Goal: Task Accomplishment & Management: Use online tool/utility

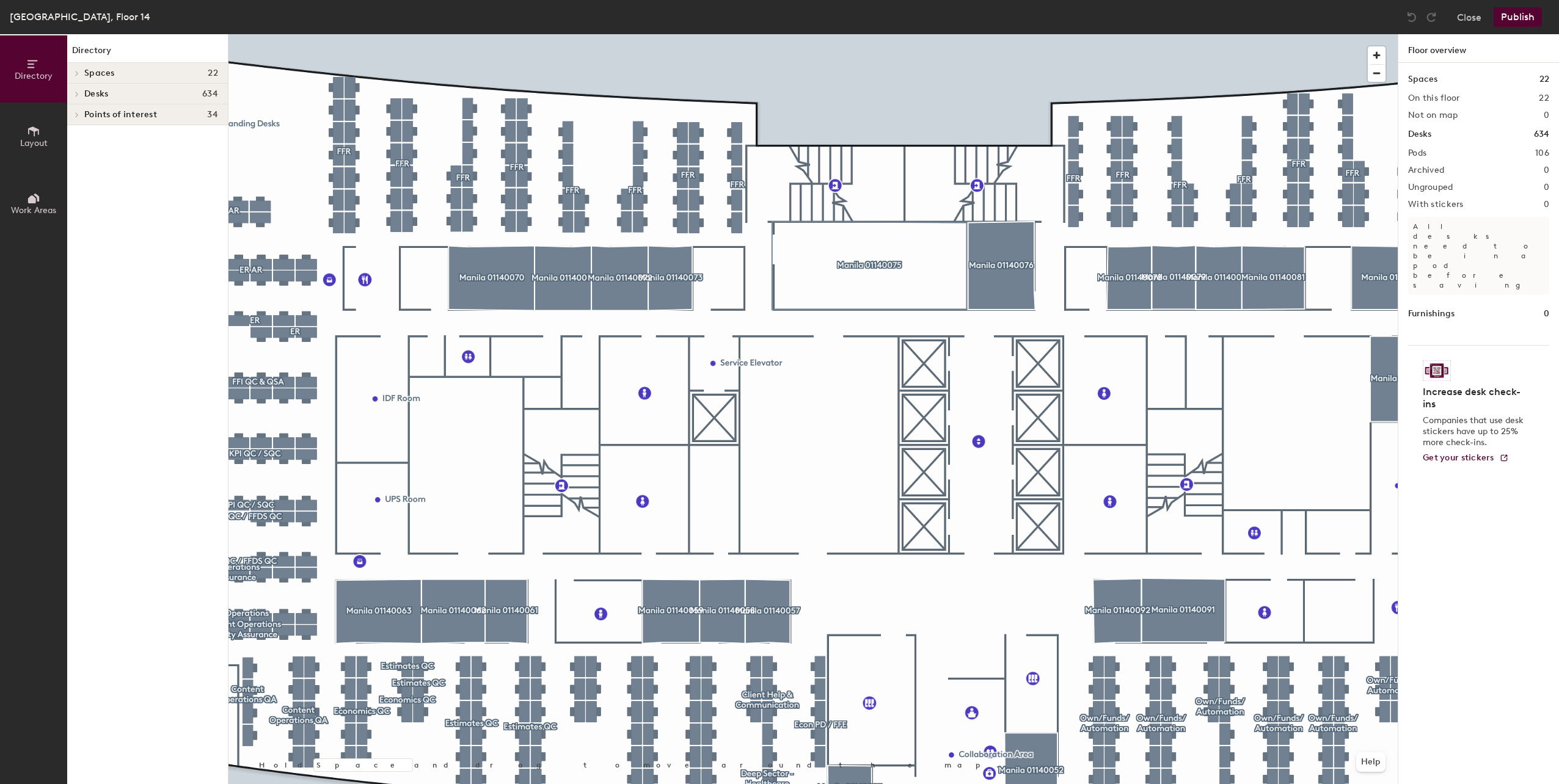
click at [470, 35] on div at bounding box center [813, 35] width 1169 height 0
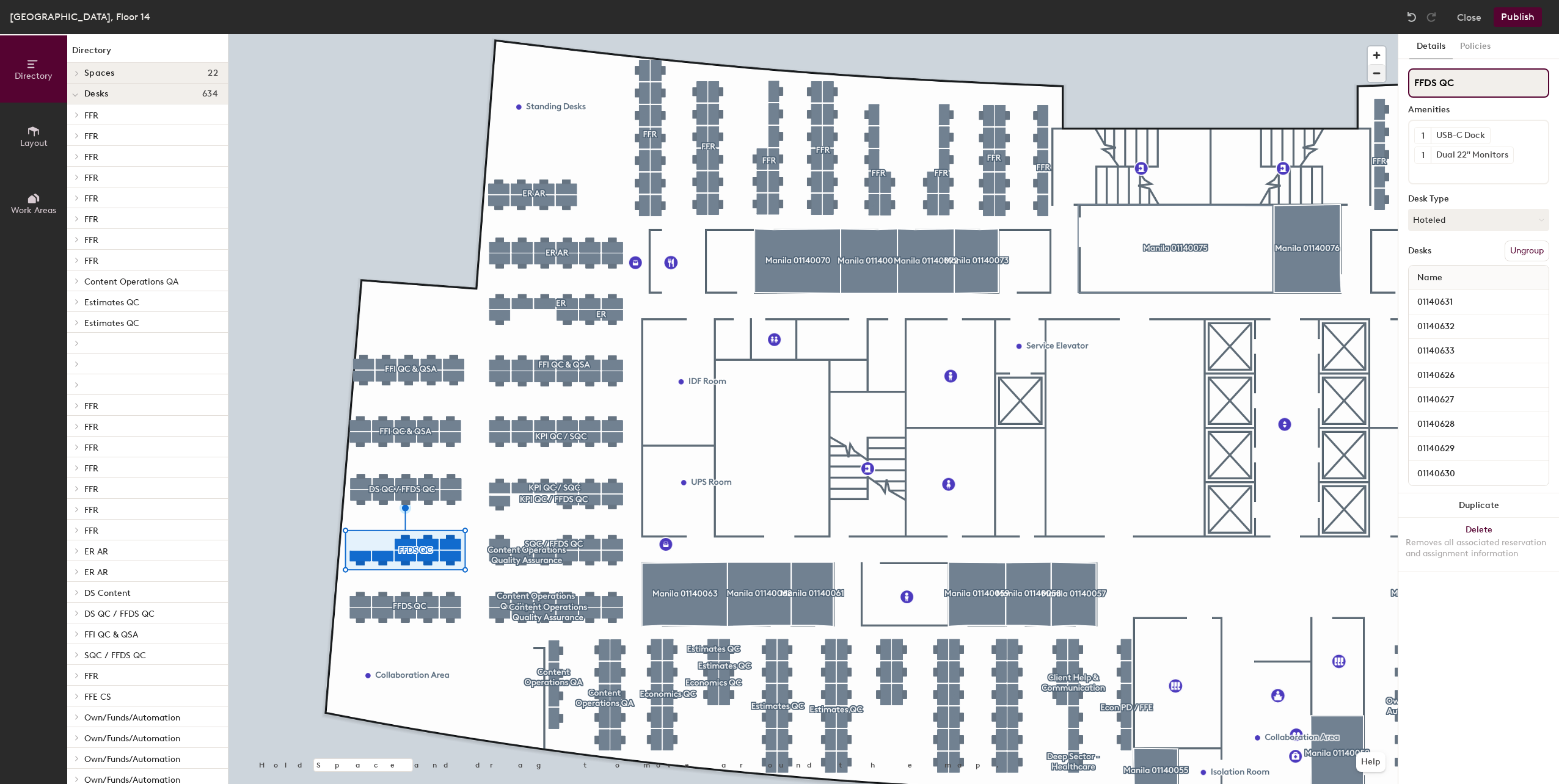
click at [1309, 74] on div "Directory Layout Work Areas Directory Spaces 22 Manila 01140052 Manila 01140055…" at bounding box center [779, 409] width 1559 height 750
paste input "FEEDS QC/QA"
type input "FEEDS QC/QA"
click at [353, 35] on div at bounding box center [813, 35] width 1169 height 0
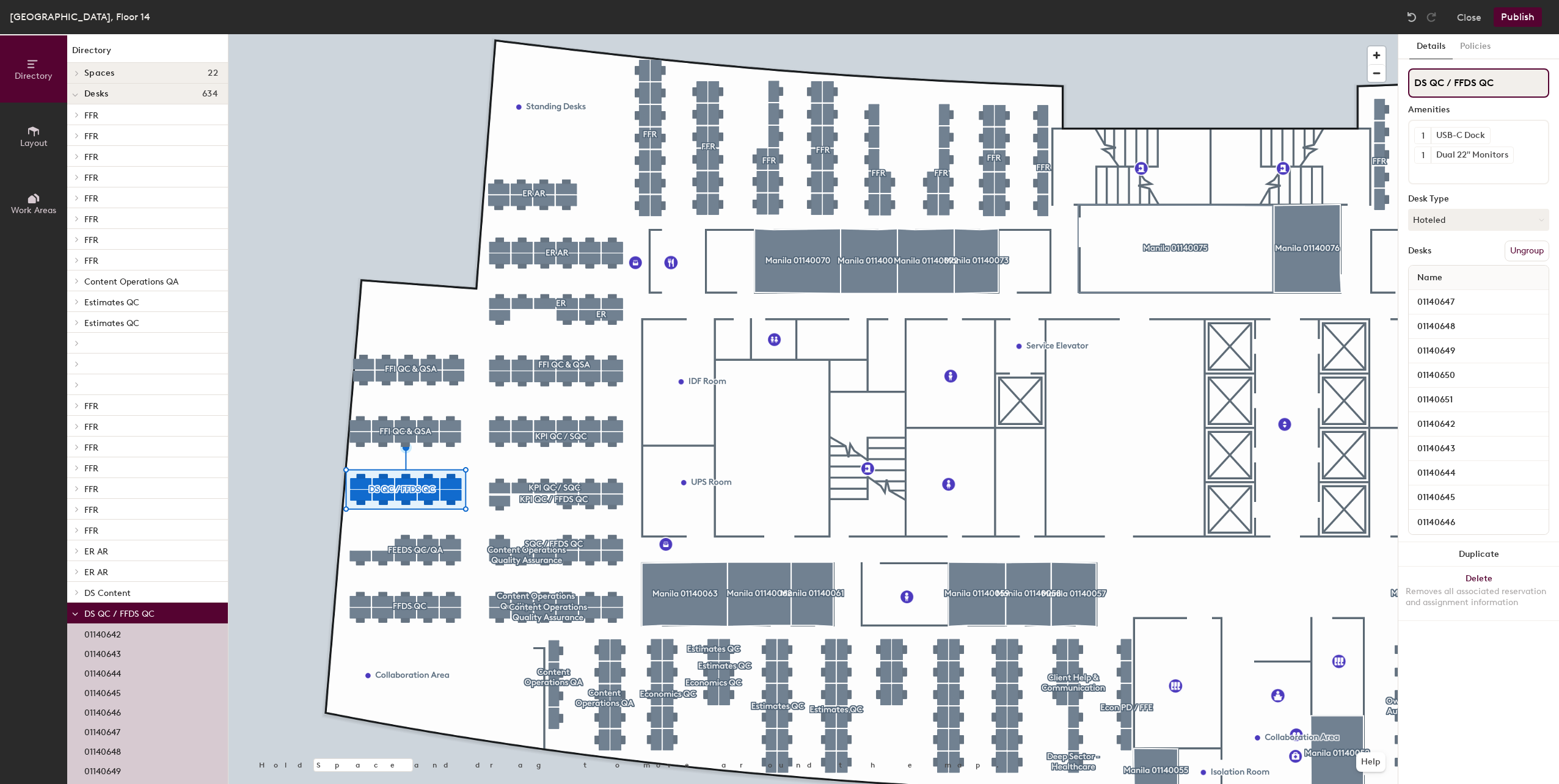
click at [1375, 88] on div "Directory Layout Work Areas Directory Spaces 22 Manila 01140052 Manila 01140055…" at bounding box center [779, 409] width 1559 height 750
paste input "FEEDS QC/QA"
type input "FEEDS QC/QA"
drag, startPoint x: 1510, startPoint y: 84, endPoint x: 1399, endPoint y: 124, distance: 118.0
click at [420, 35] on div at bounding box center [813, 35] width 1169 height 0
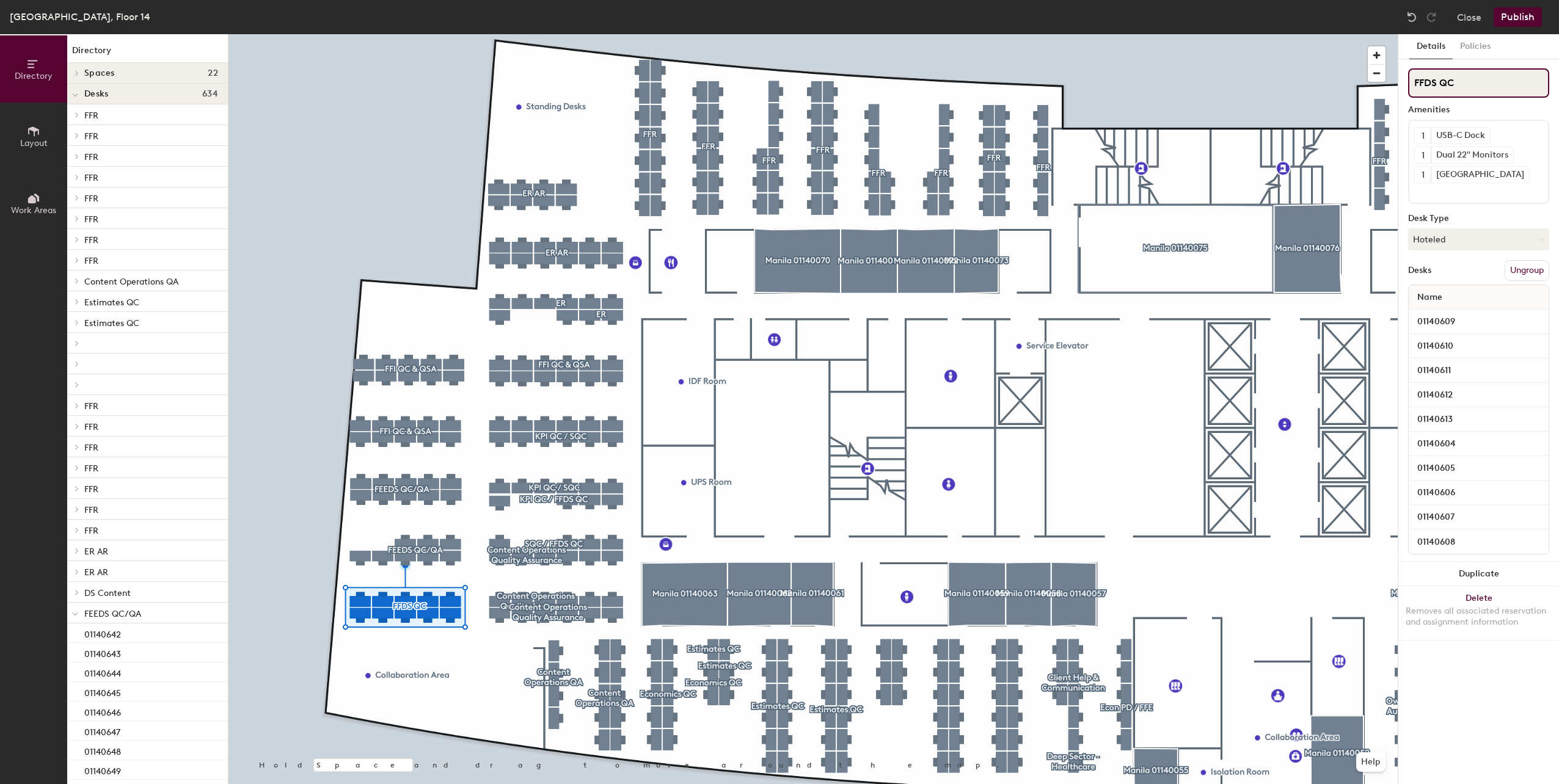
drag, startPoint x: 1497, startPoint y: 77, endPoint x: 1404, endPoint y: 79, distance: 93.0
click at [1496, 77] on input "FFDS QC" at bounding box center [1478, 83] width 141 height 30
click at [1330, 79] on div "Directory Layout Work Areas Directory Spaces 22 Manila 01140052 Manila 01140055…" at bounding box center [779, 409] width 1559 height 750
paste input "FEEDS QC/QA"
type input "FEEDS QC/QA"
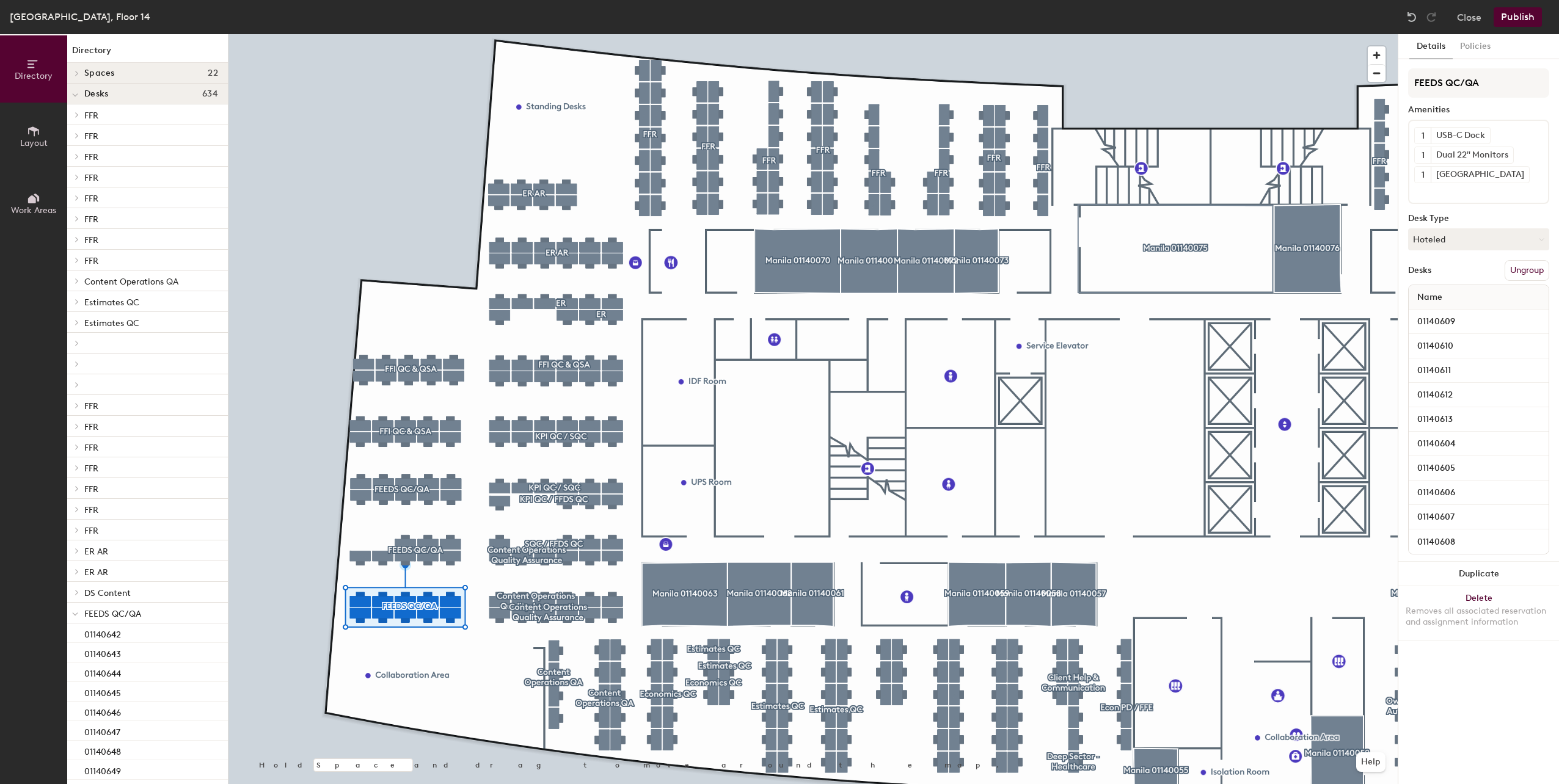
click at [497, 35] on div at bounding box center [813, 35] width 1169 height 0
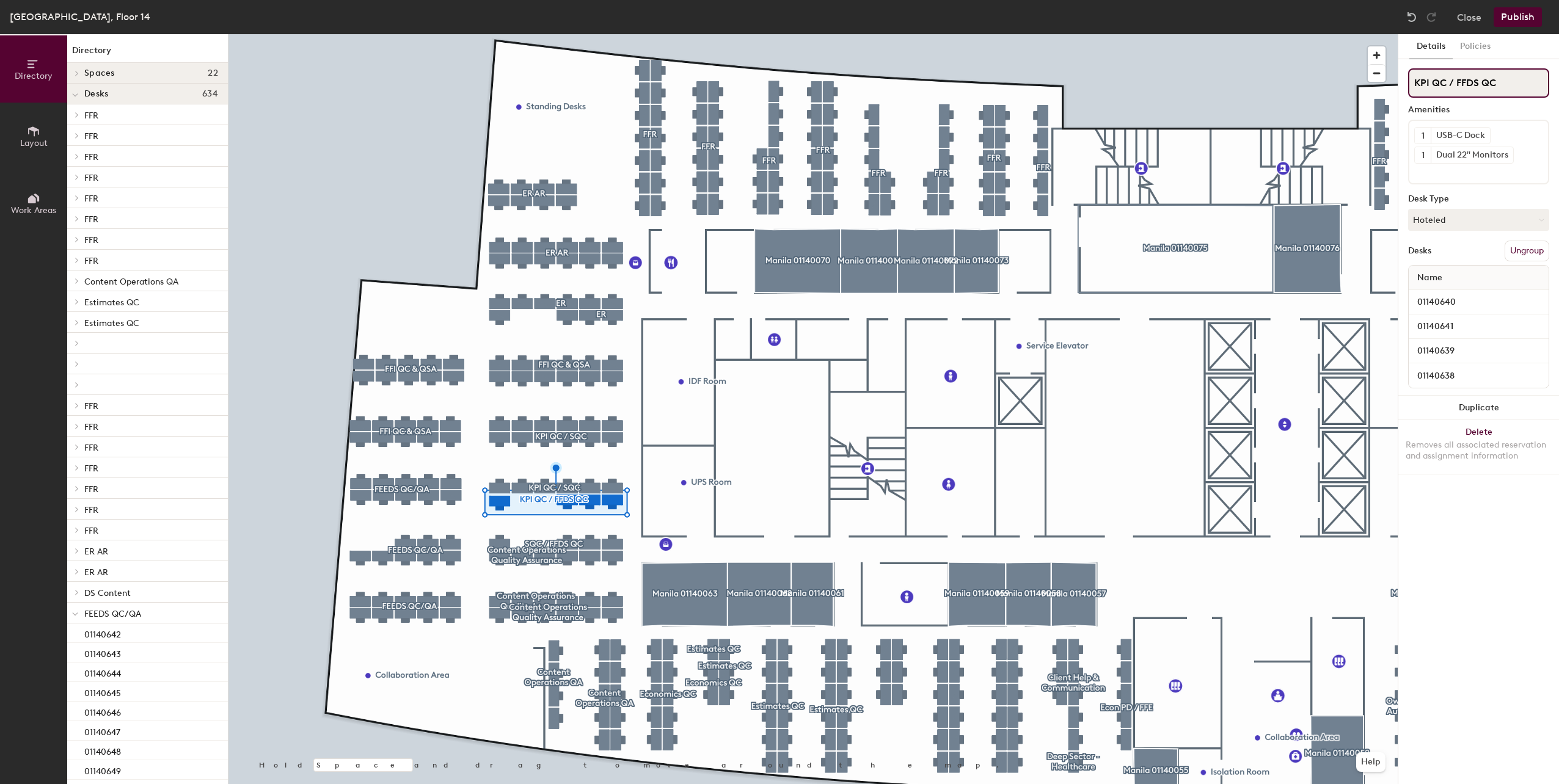
click at [1260, 70] on div "Directory Layout Work Areas Directory Spaces 22 Manila 01140052 Manila 01140055…" at bounding box center [779, 409] width 1559 height 750
paste input "FEEDS QC/QA"
type input "FEEDS QC/QA"
click at [1524, 253] on button "Ungroup" at bounding box center [1527, 250] width 44 height 21
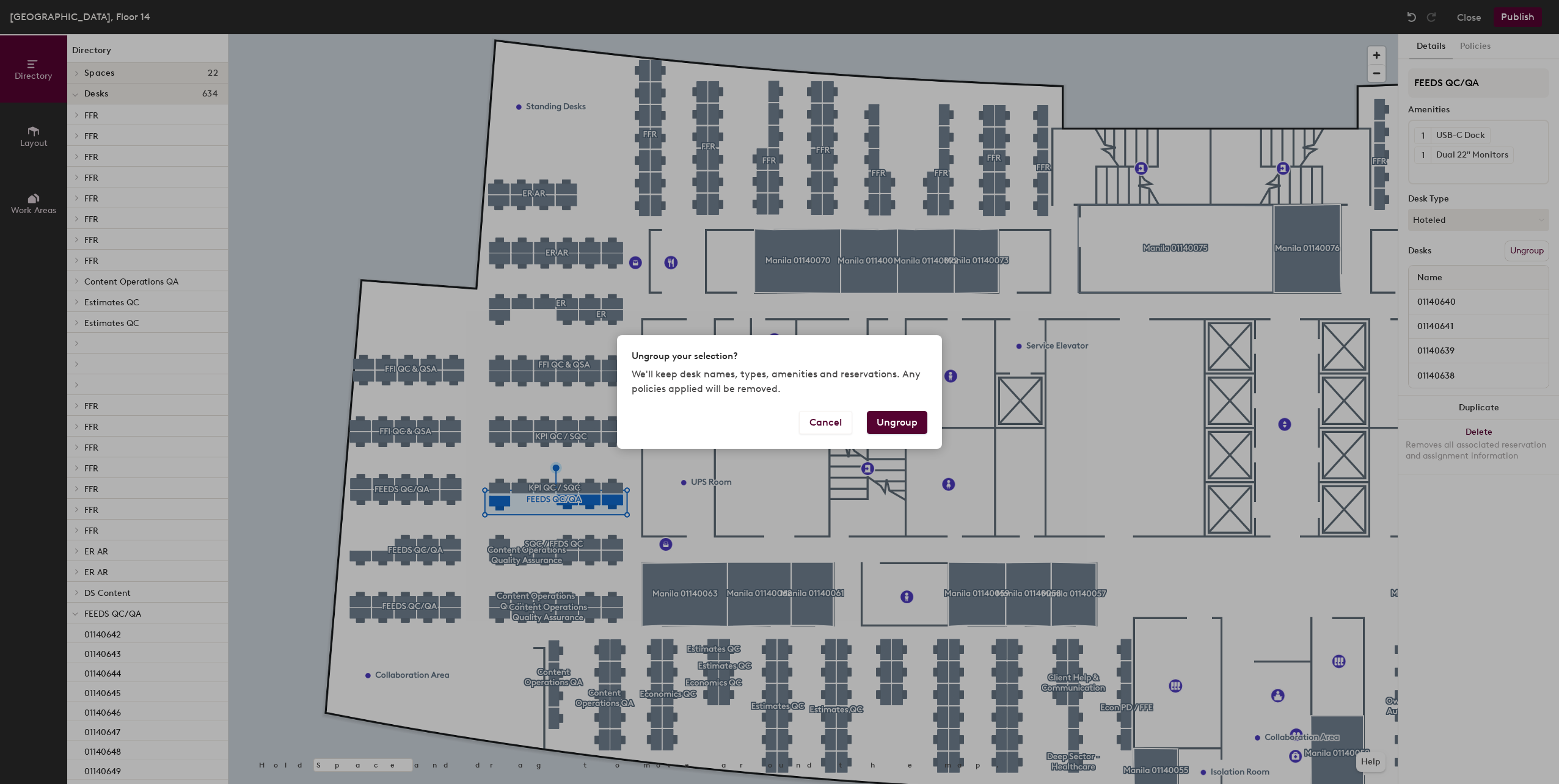
click at [905, 421] on button "Ungroup" at bounding box center [897, 422] width 60 height 23
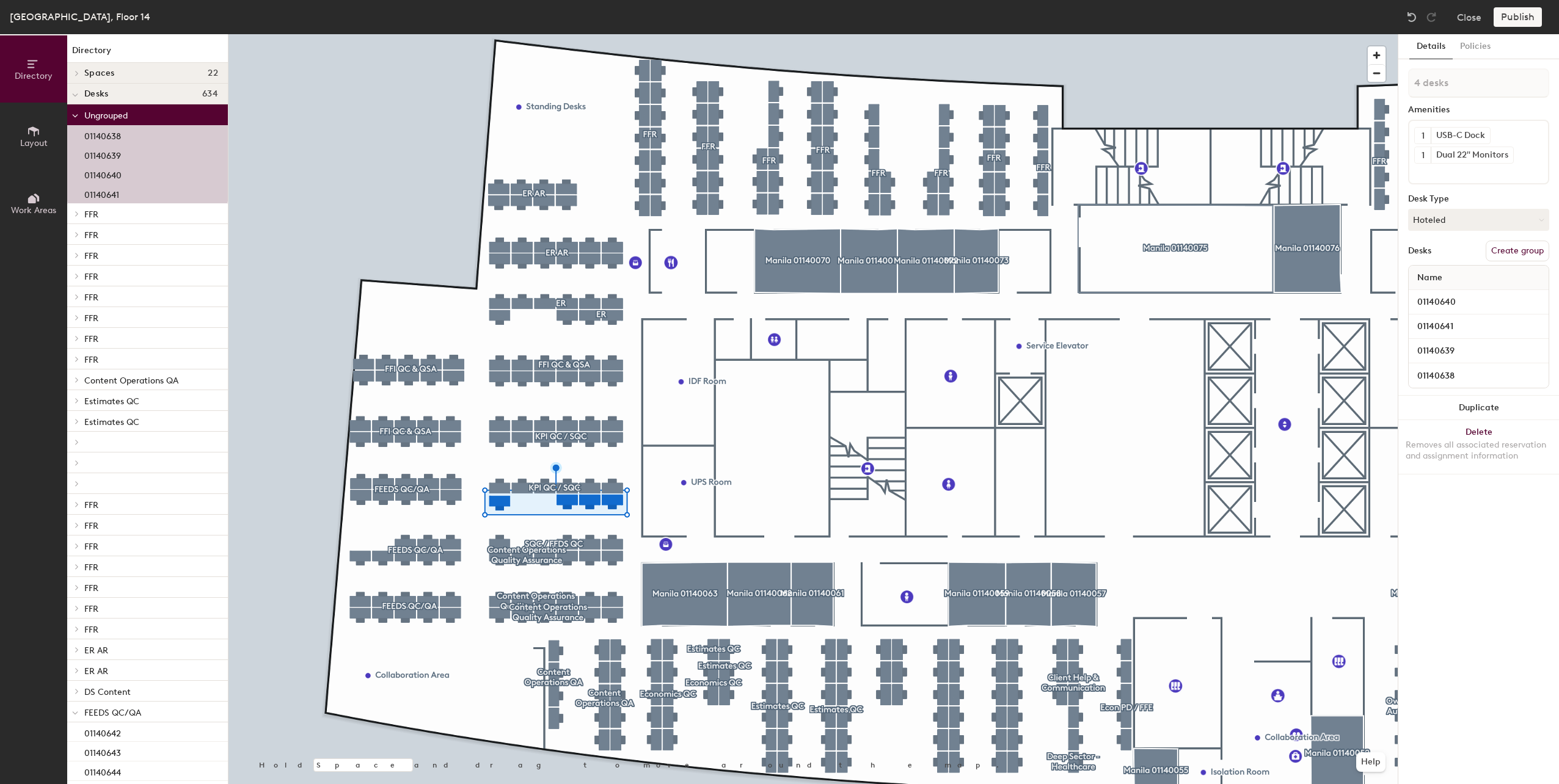
click at [540, 35] on div at bounding box center [813, 35] width 1169 height 0
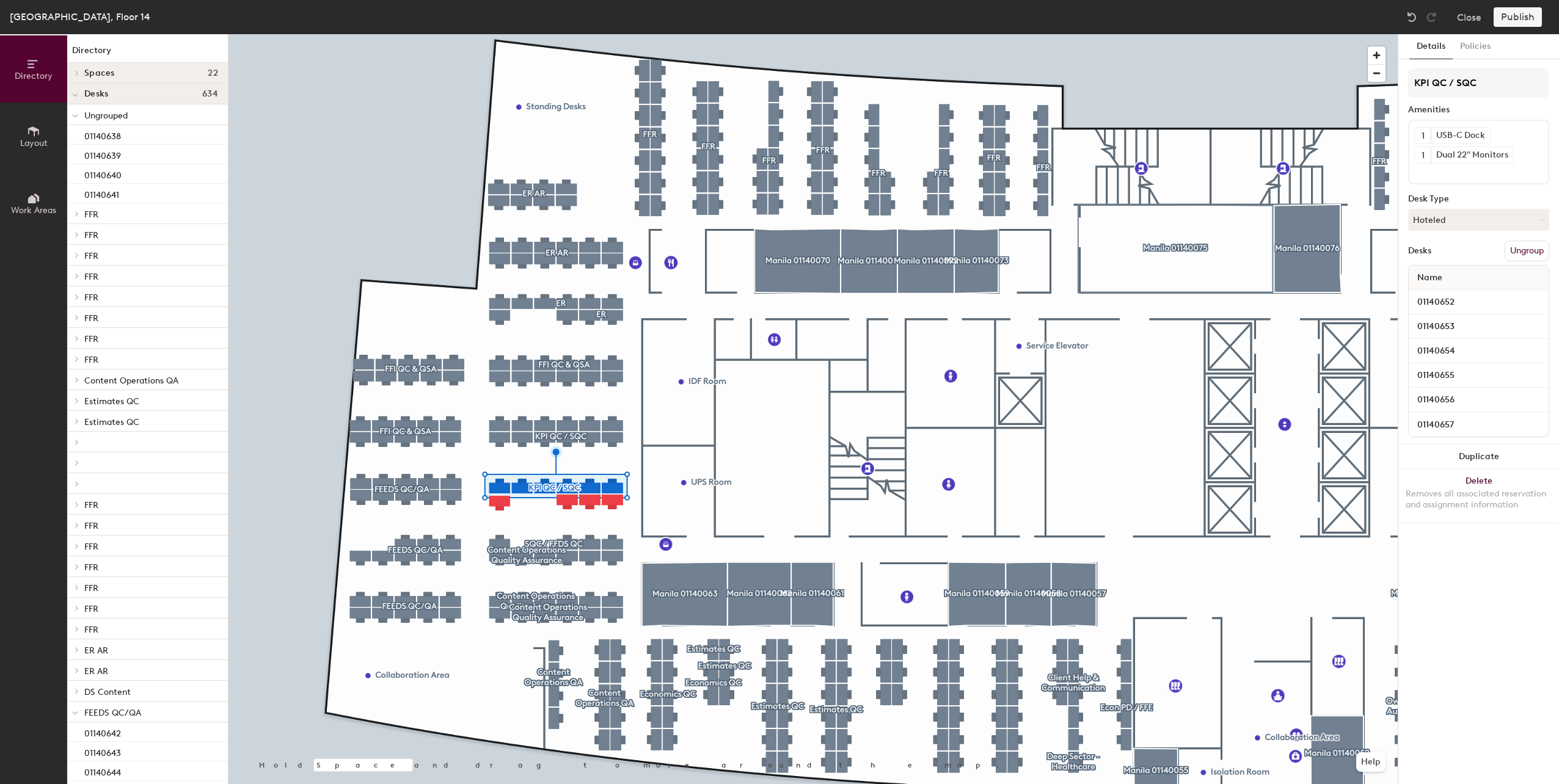
click at [1525, 251] on button "Ungroup" at bounding box center [1527, 250] width 44 height 21
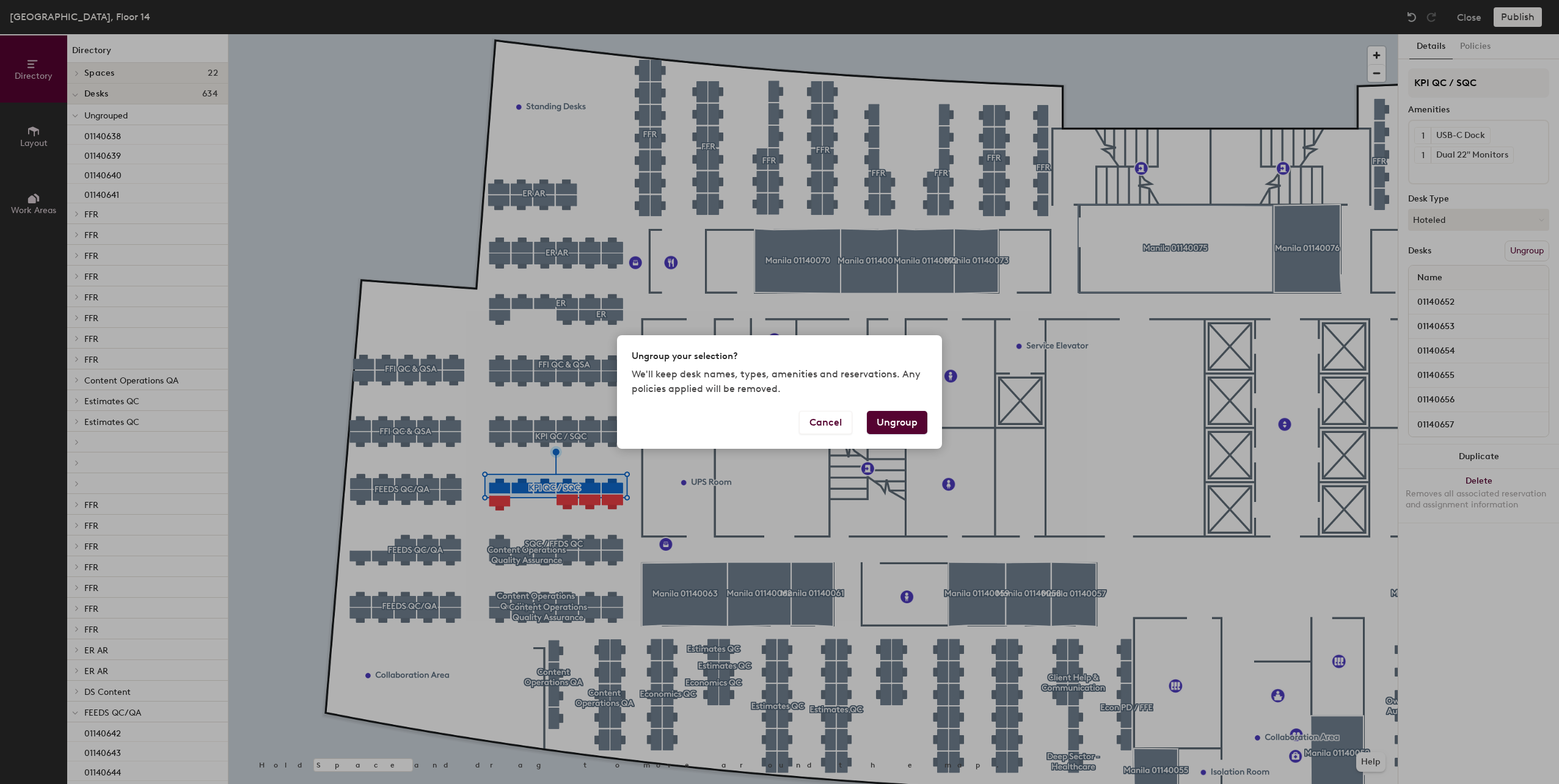
click at [898, 419] on button "Ungroup" at bounding box center [897, 422] width 60 height 23
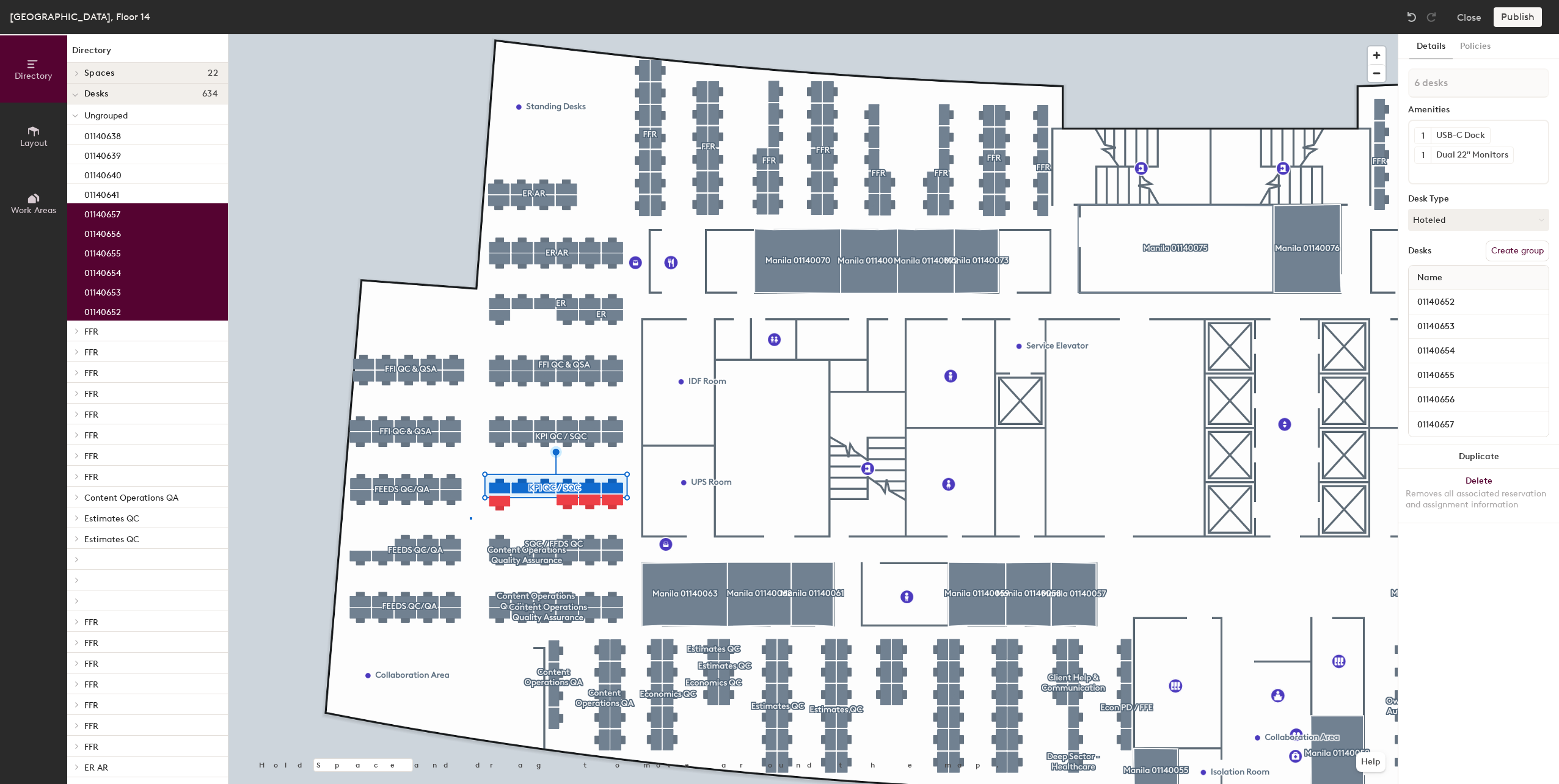
click at [470, 35] on div at bounding box center [813, 35] width 1169 height 0
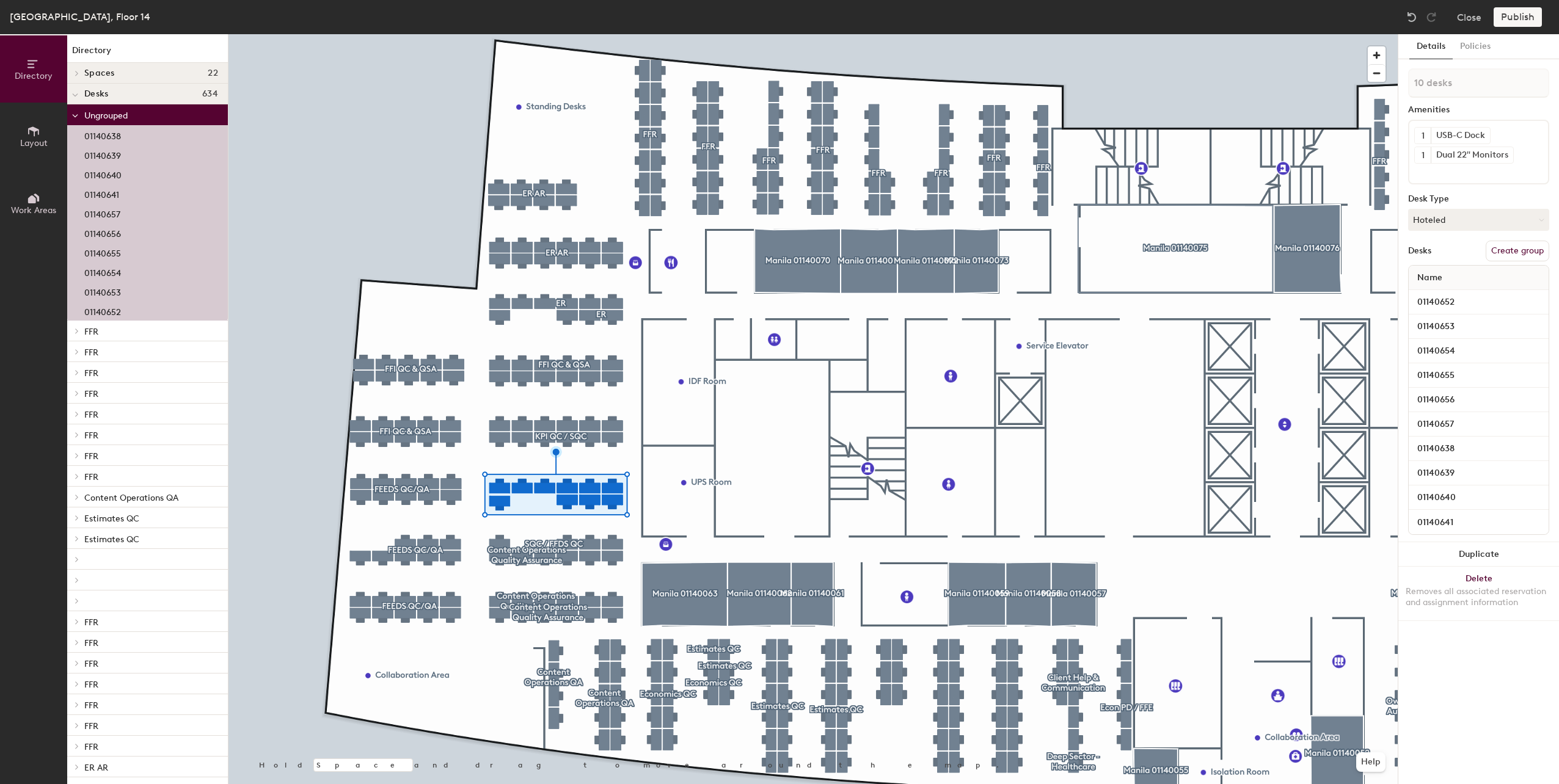
click at [1500, 249] on button "Create group" at bounding box center [1517, 250] width 63 height 21
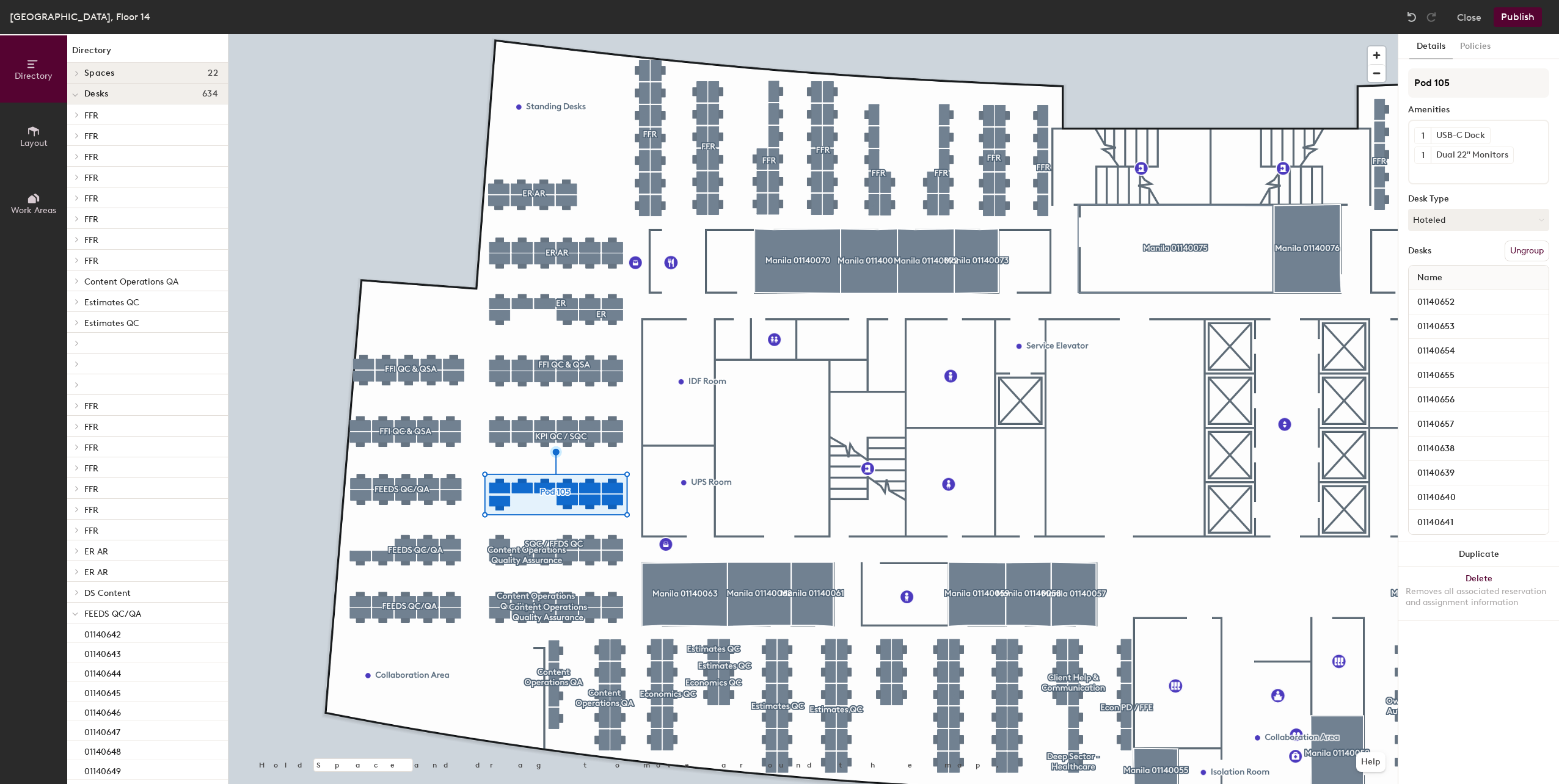
click at [1395, 89] on div "Directory Layout Work Areas Directory Spaces 22 Manila 01140052 Manila 01140055…" at bounding box center [779, 409] width 1559 height 750
type input "FEEDS QC/QA"
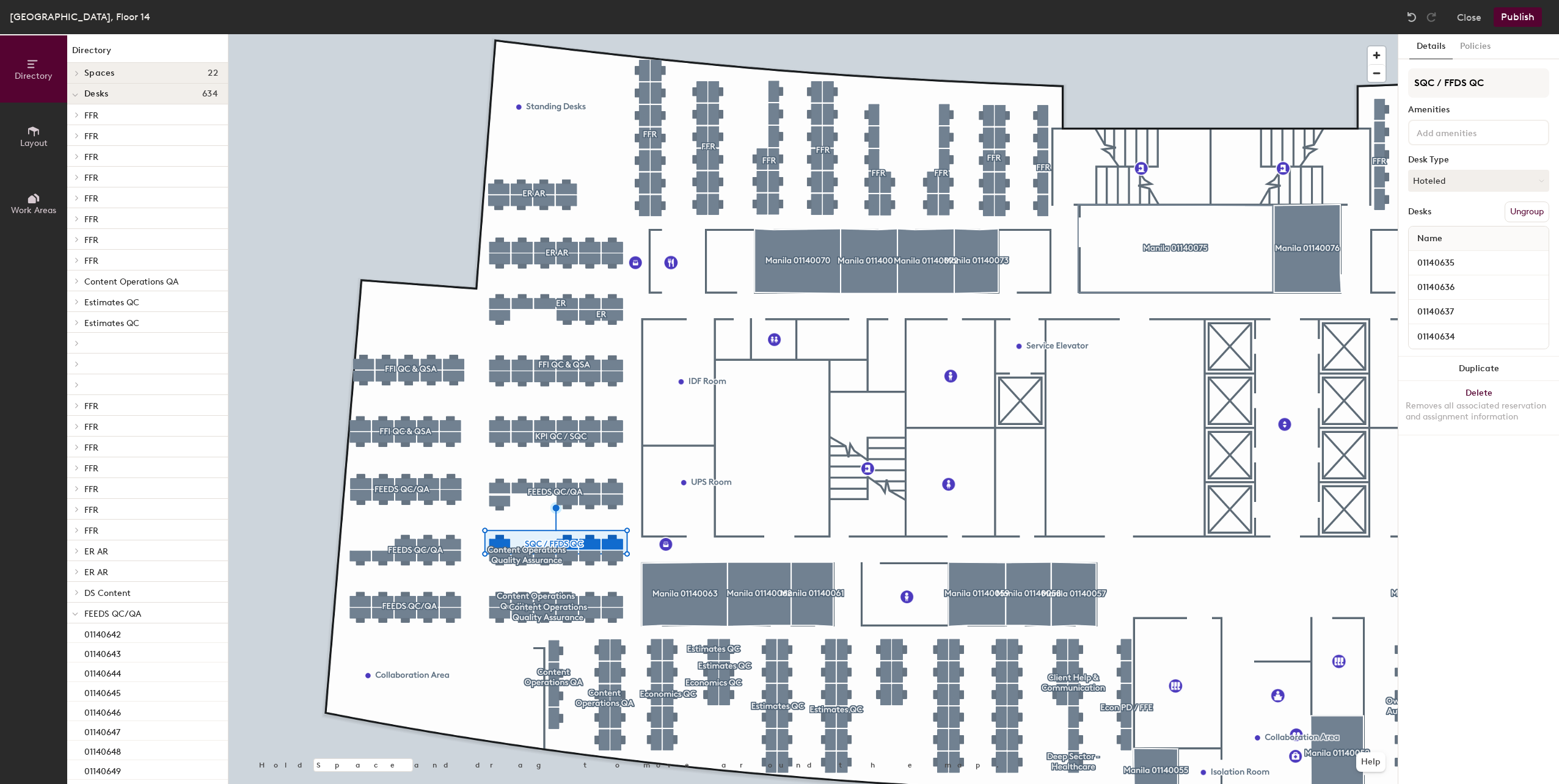
click at [1534, 208] on button "Ungroup" at bounding box center [1527, 212] width 44 height 21
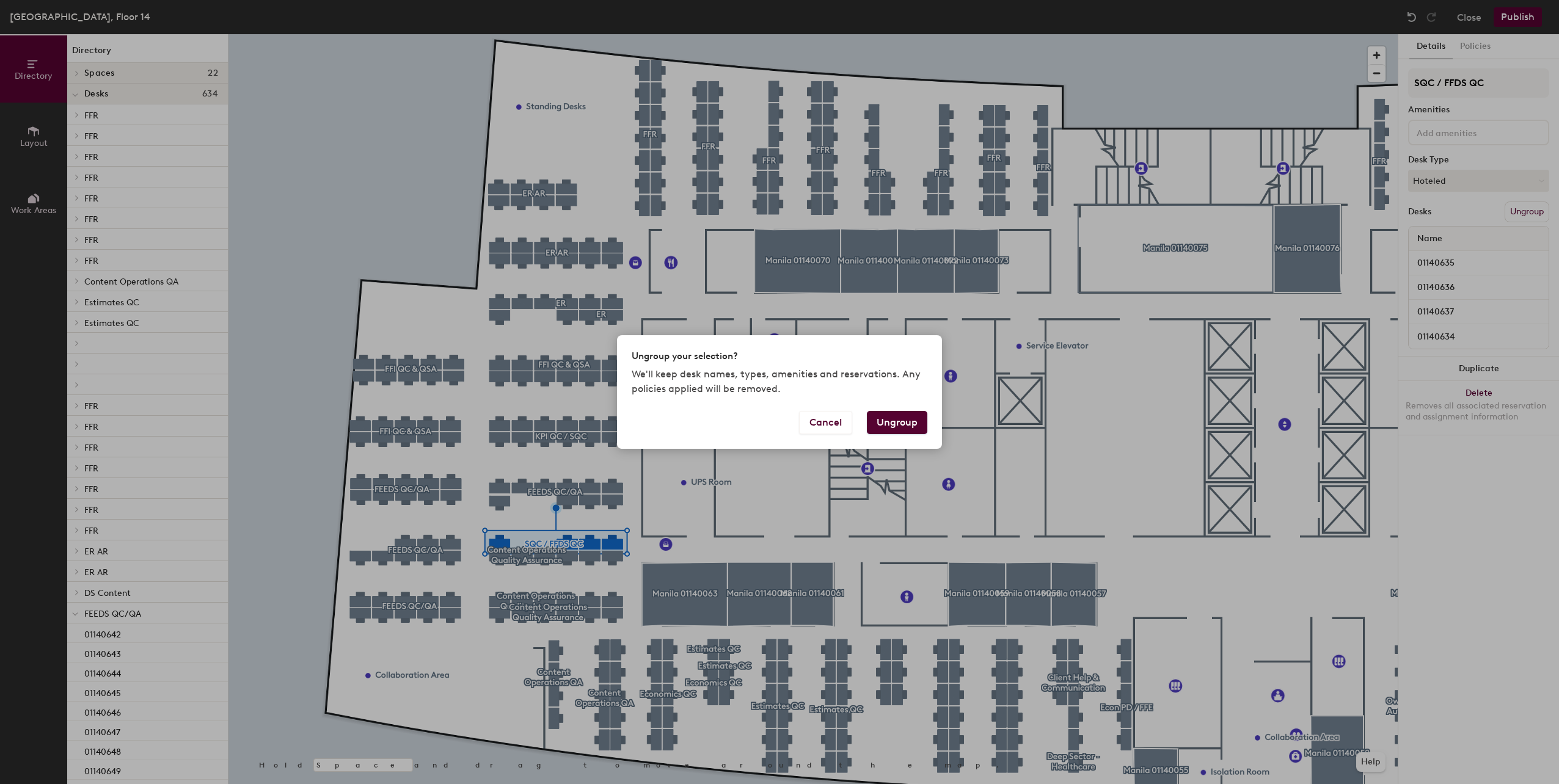
click at [903, 412] on button "Ungroup" at bounding box center [897, 422] width 60 height 23
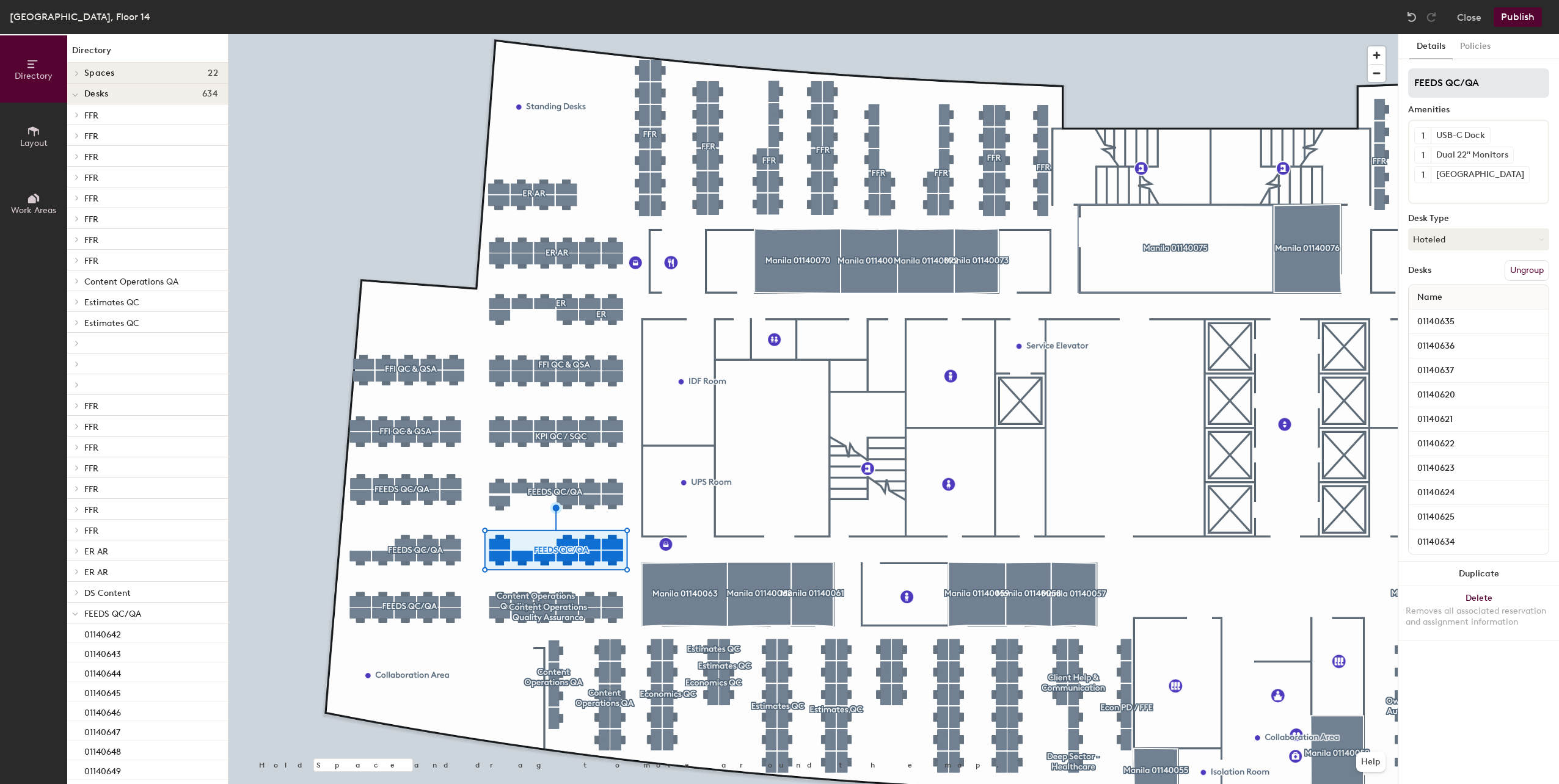
type input "FEEDS QC/QA"
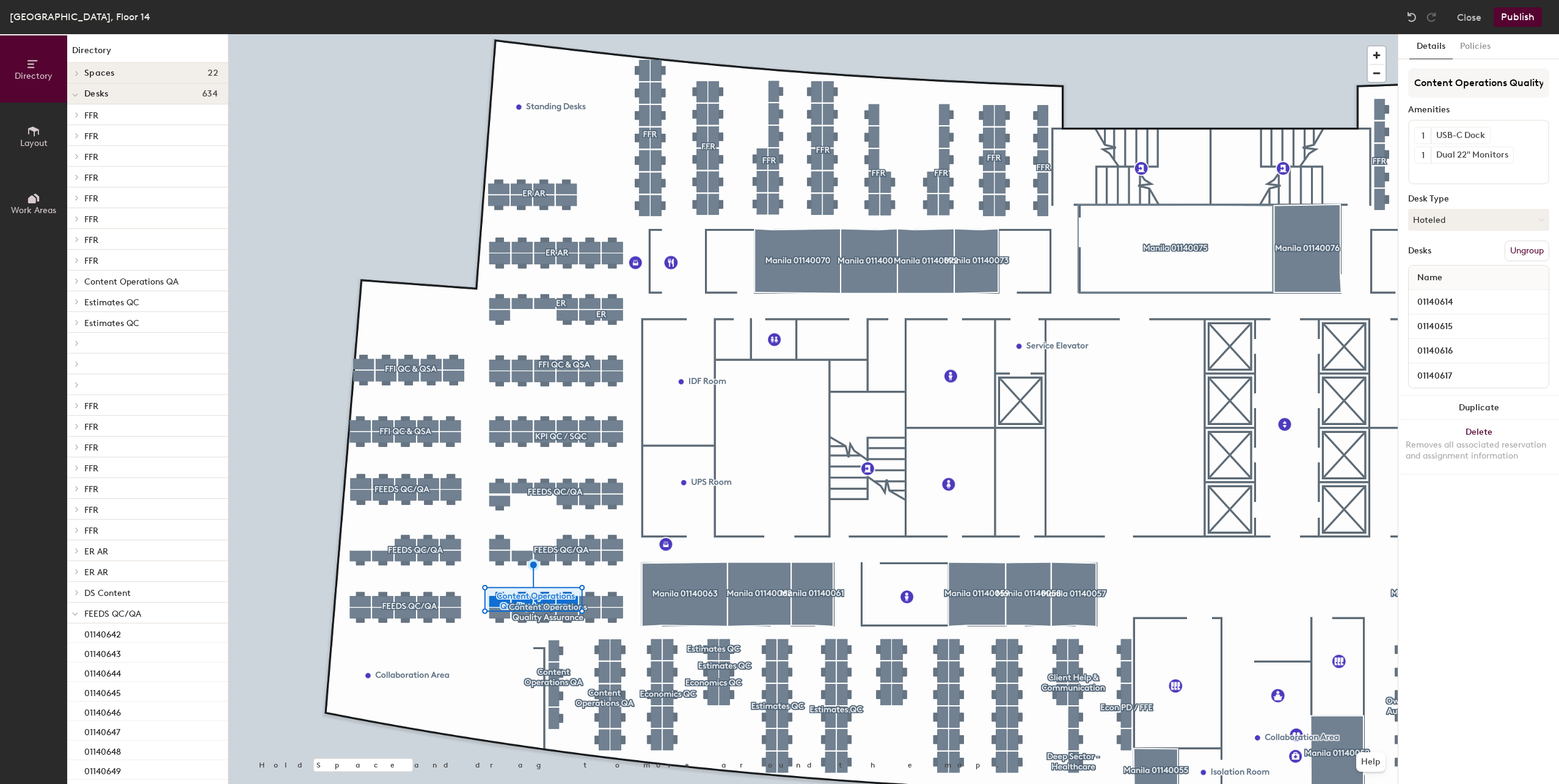
click at [1519, 250] on button "Ungroup" at bounding box center [1527, 250] width 44 height 21
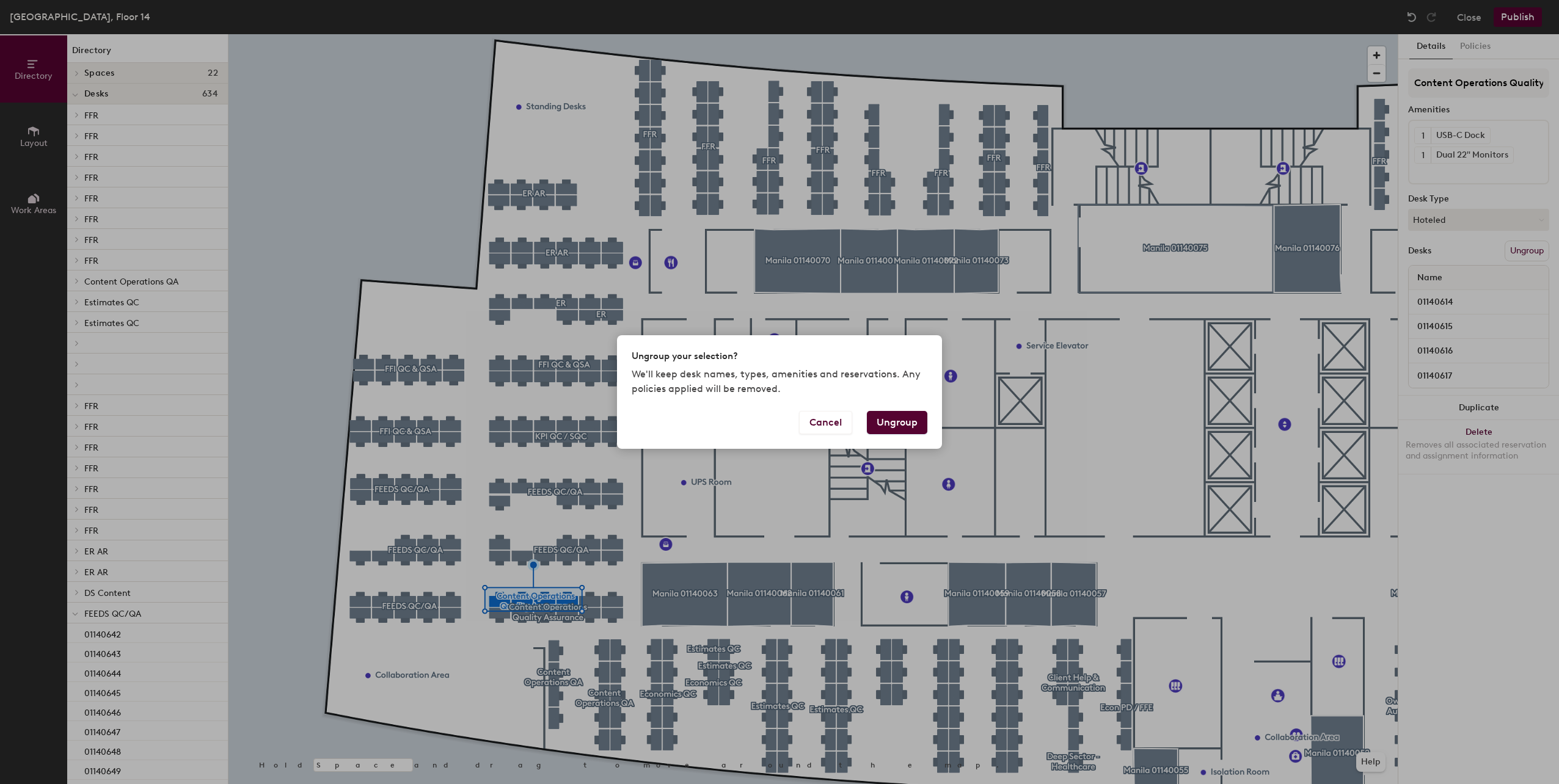
click at [894, 420] on button "Ungroup" at bounding box center [897, 422] width 60 height 23
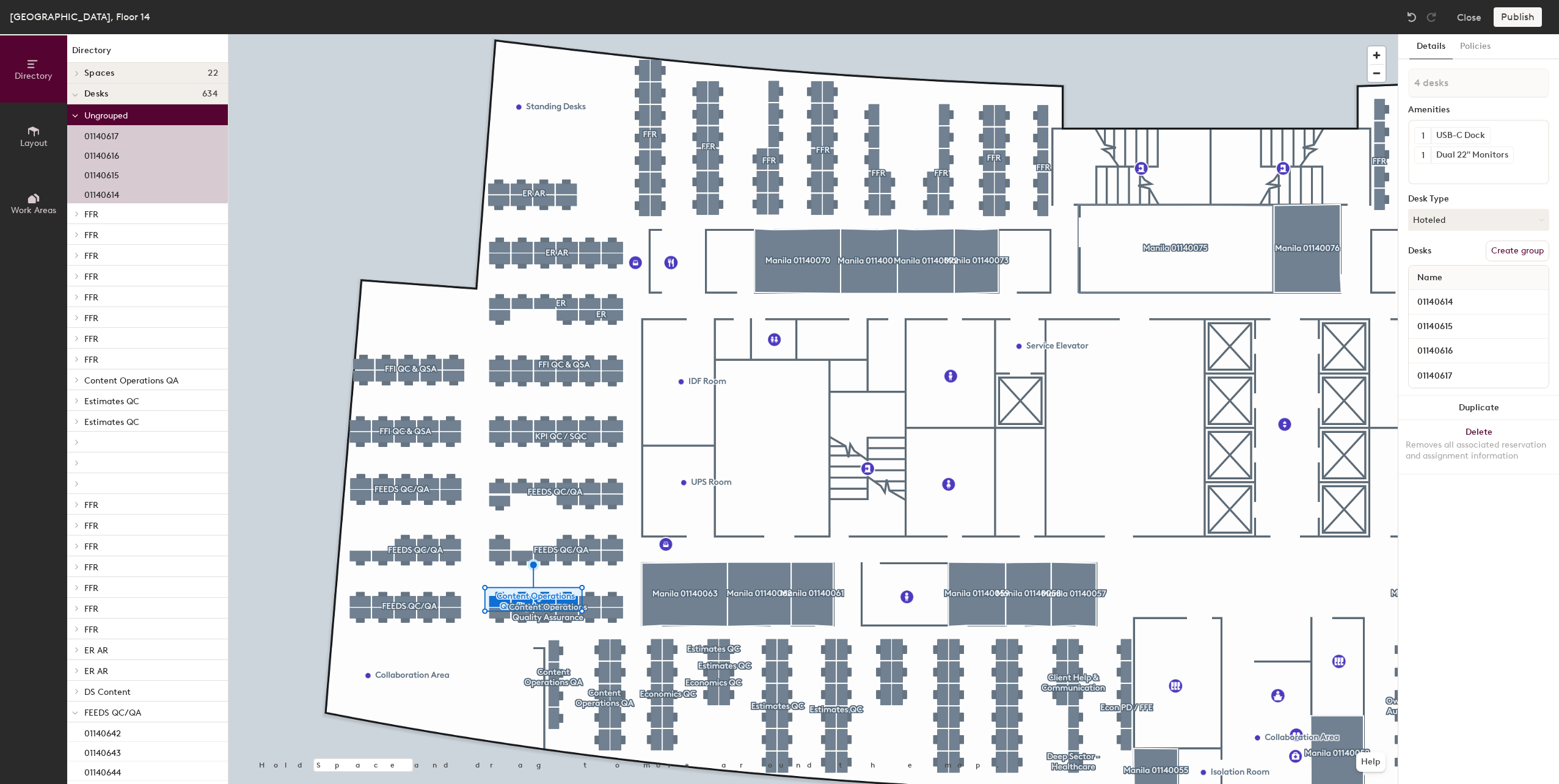
click at [600, 35] on div at bounding box center [813, 35] width 1169 height 0
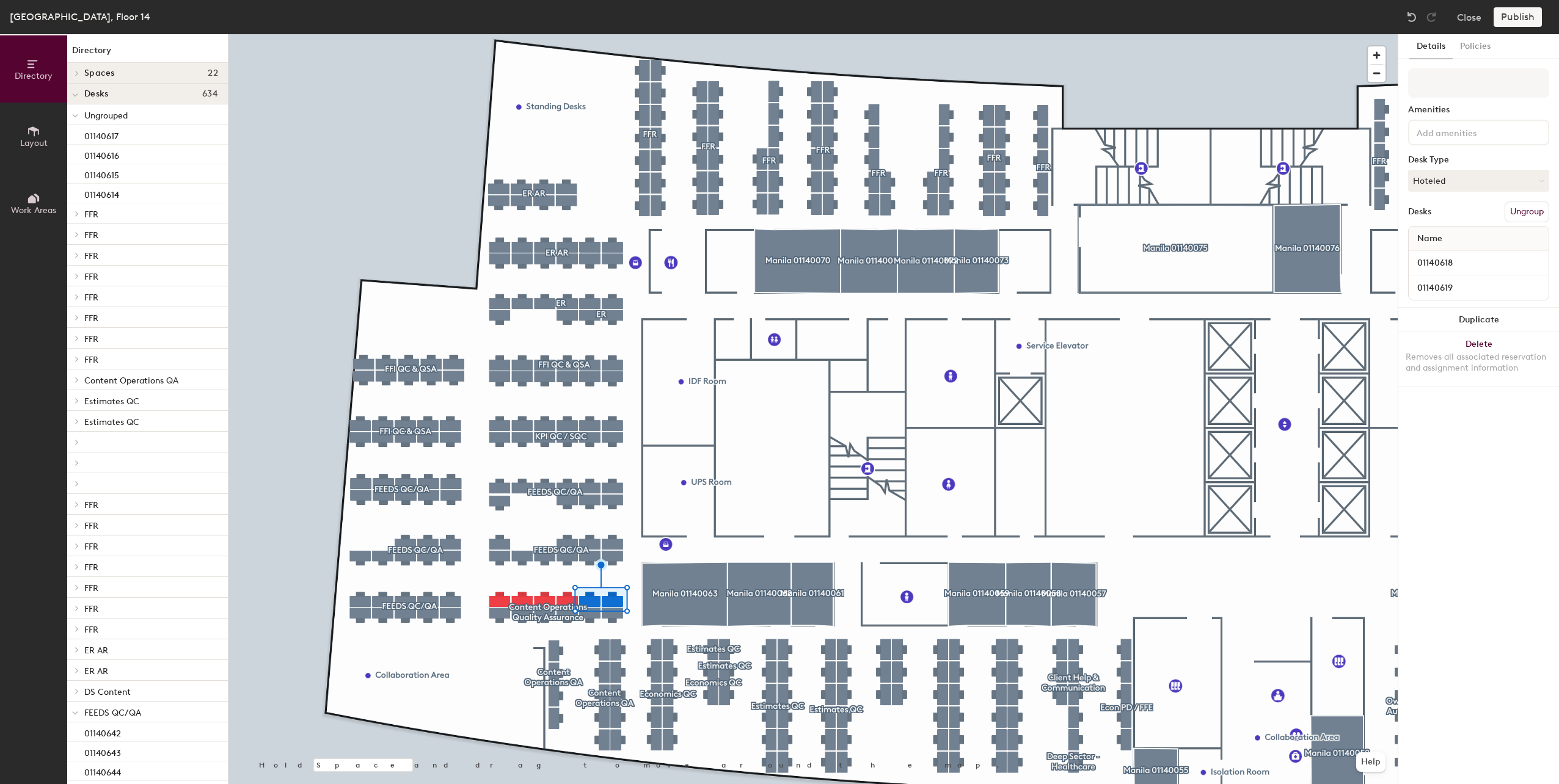
click at [1531, 211] on button "Ungroup" at bounding box center [1527, 212] width 44 height 21
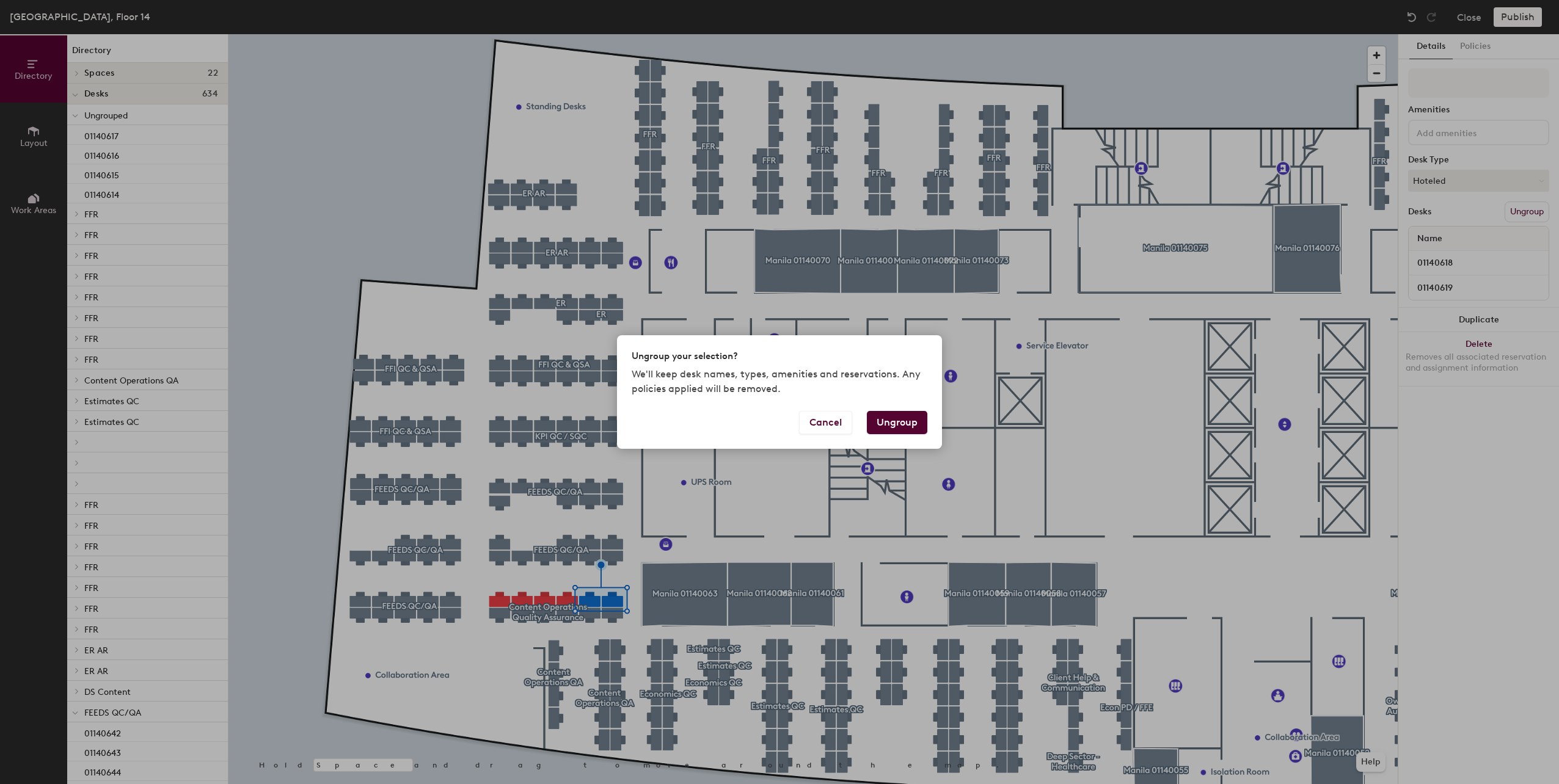
click at [902, 422] on button "Ungroup" at bounding box center [897, 422] width 60 height 23
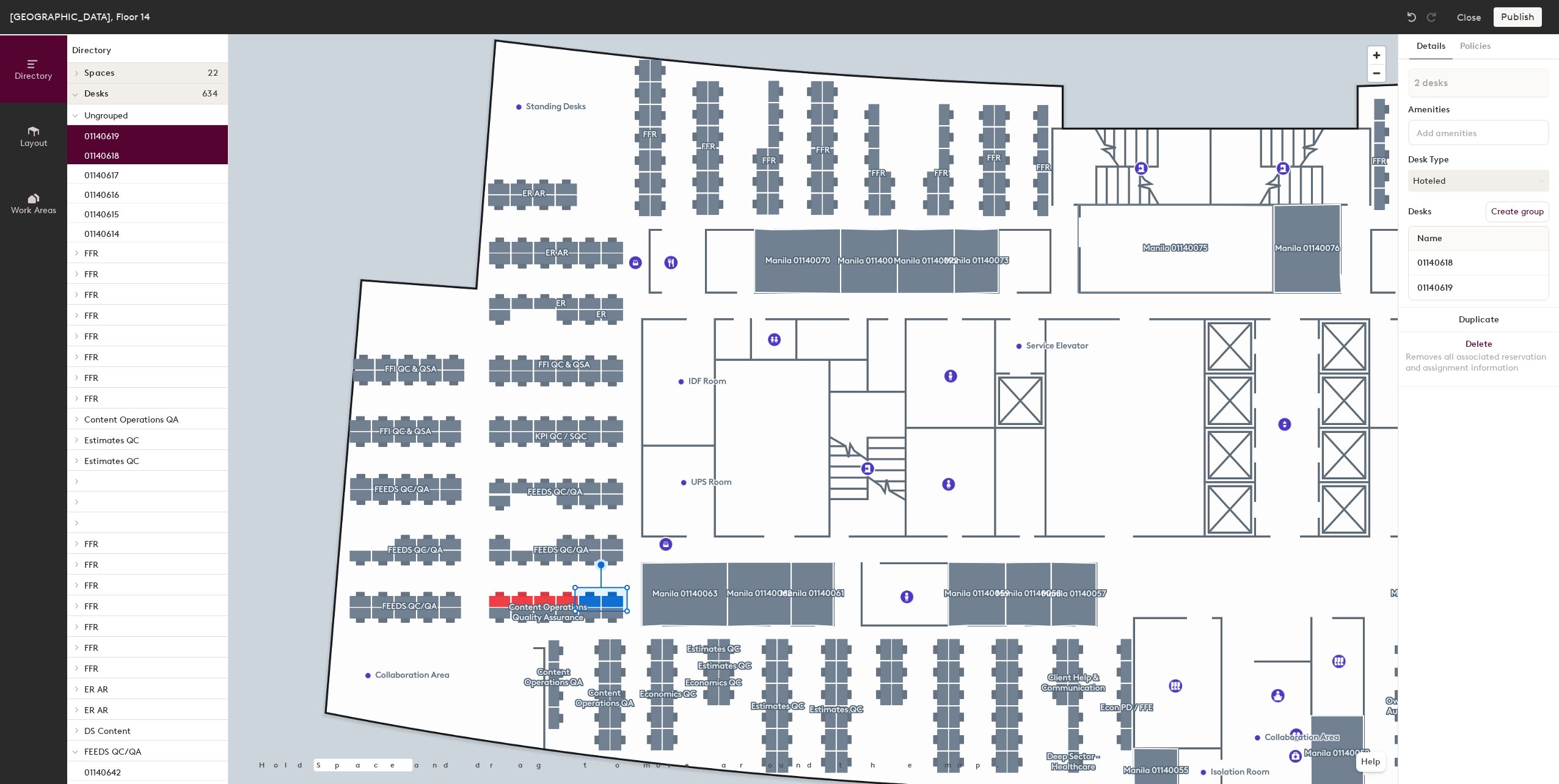
click at [512, 35] on div at bounding box center [813, 35] width 1169 height 0
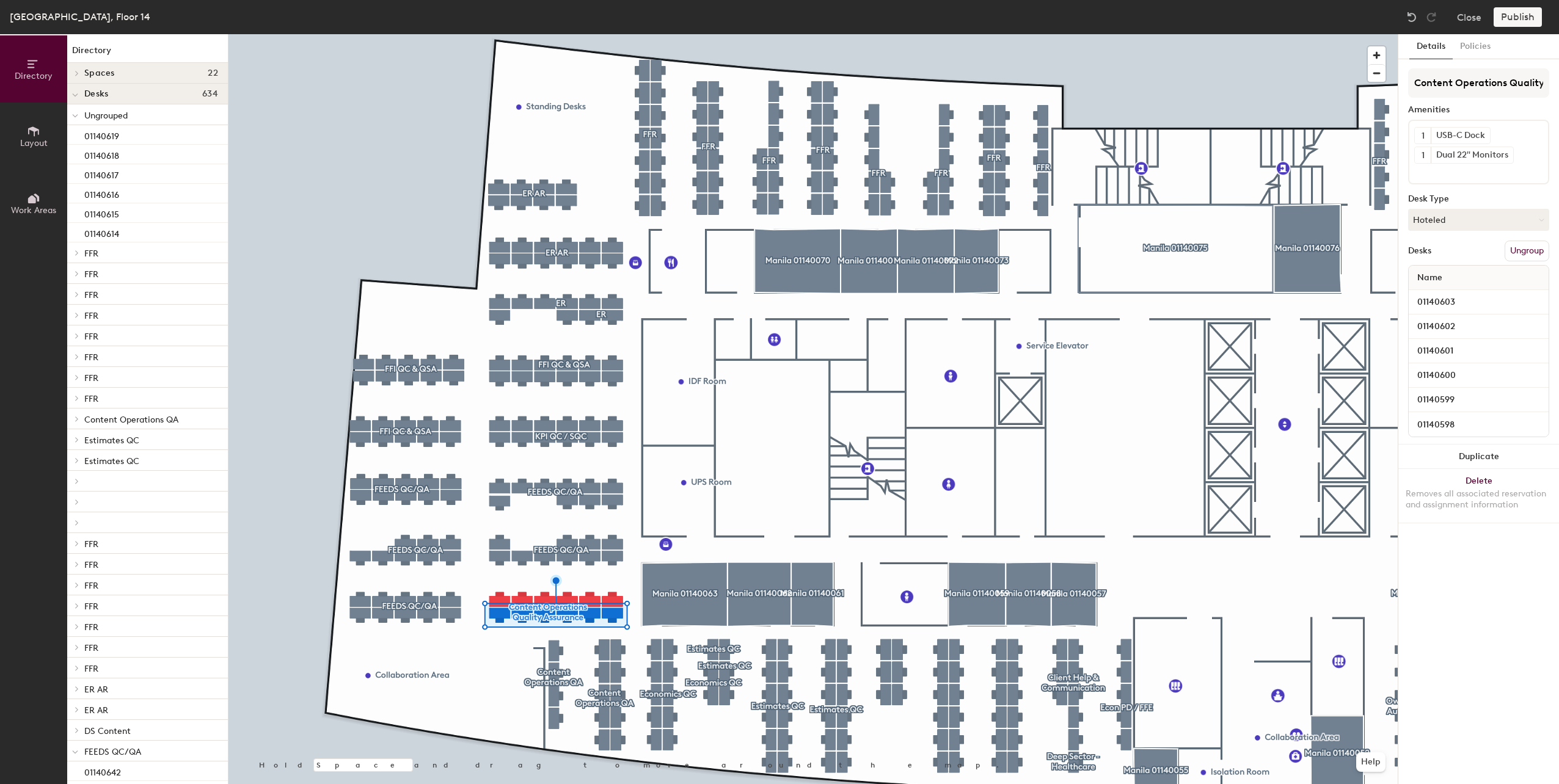
click at [1536, 247] on button "Ungroup" at bounding box center [1527, 250] width 44 height 21
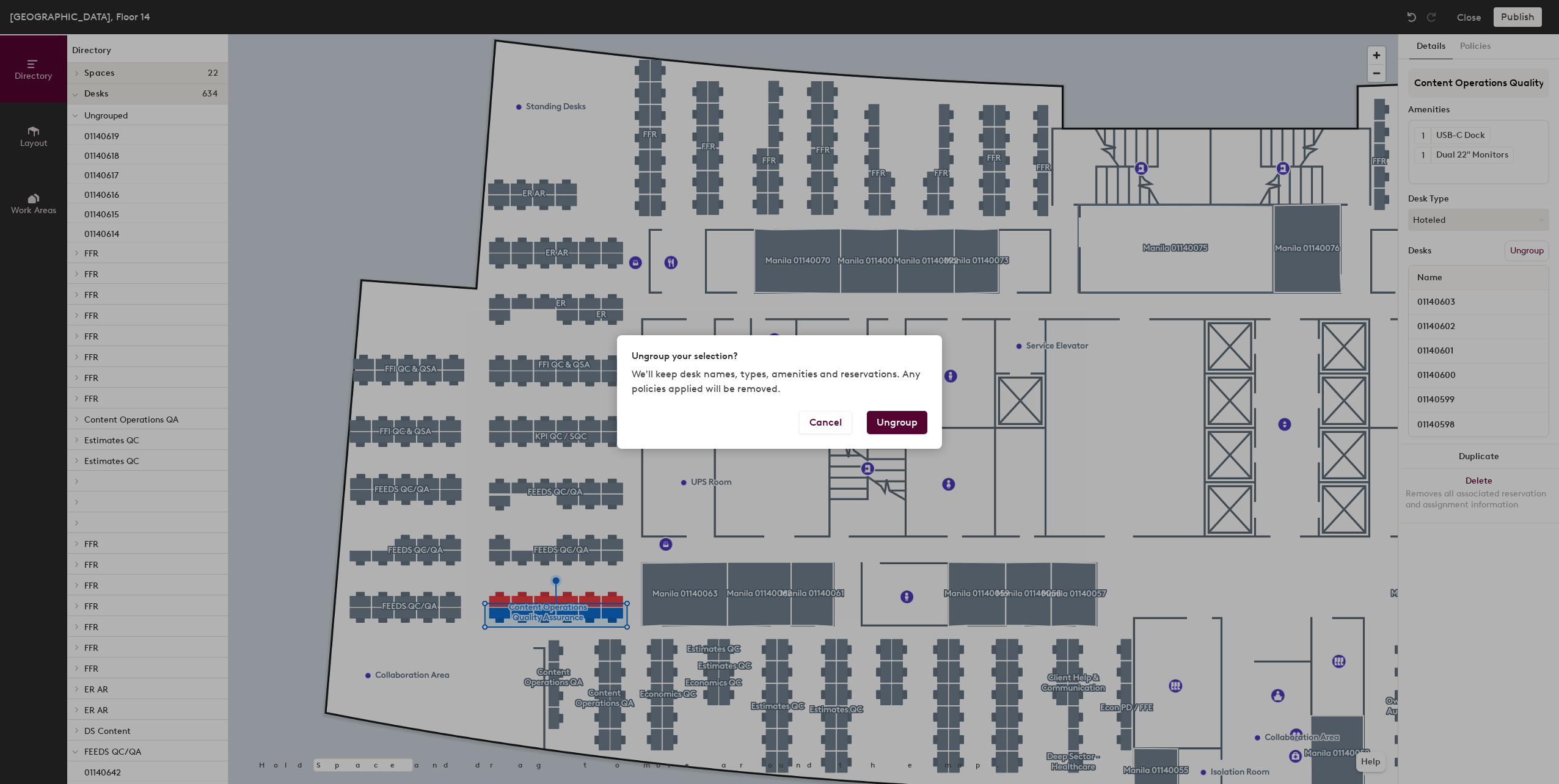
click at [894, 425] on button "Ungroup" at bounding box center [897, 422] width 60 height 23
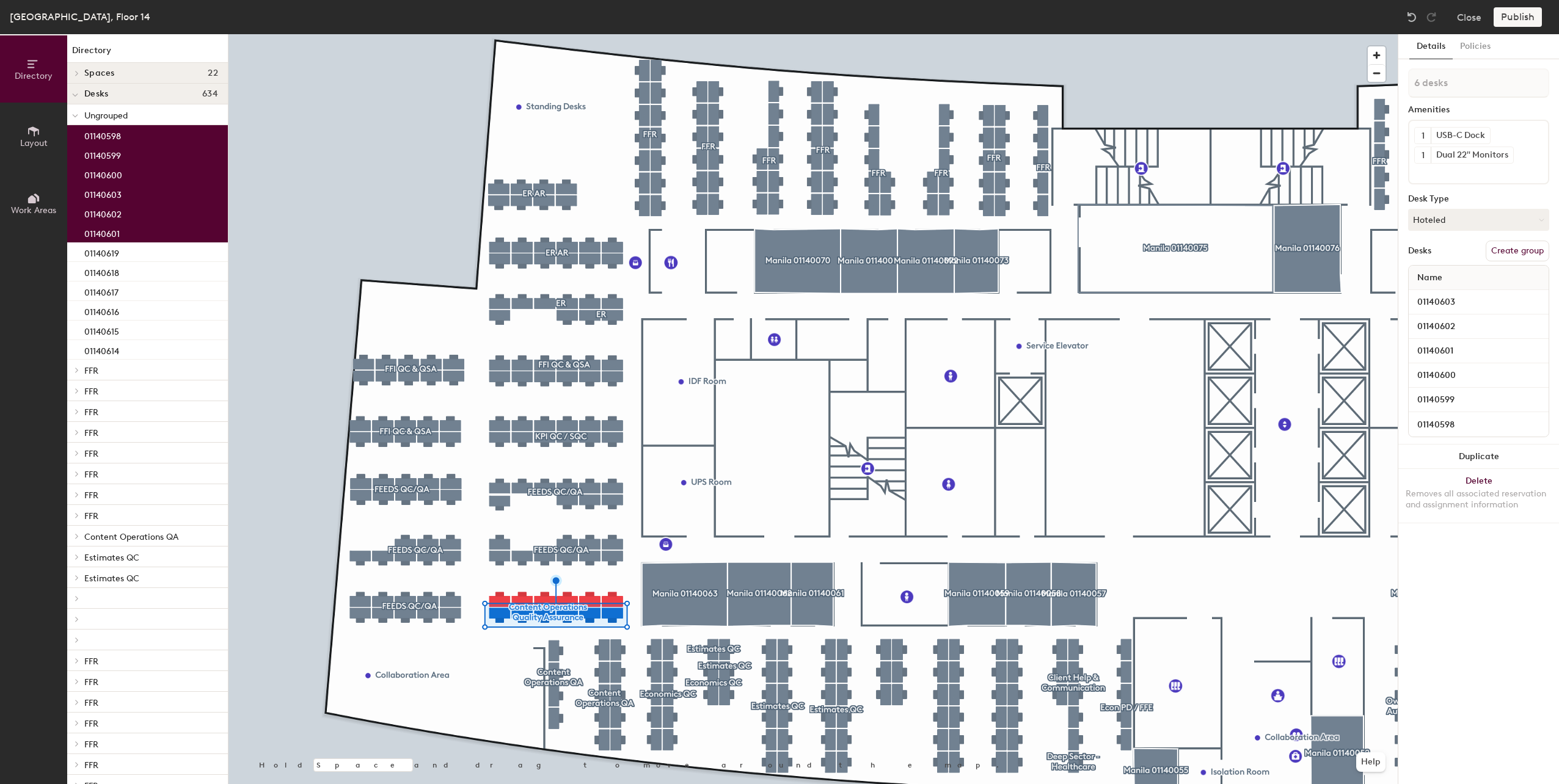
click at [732, 35] on div at bounding box center [813, 35] width 1169 height 0
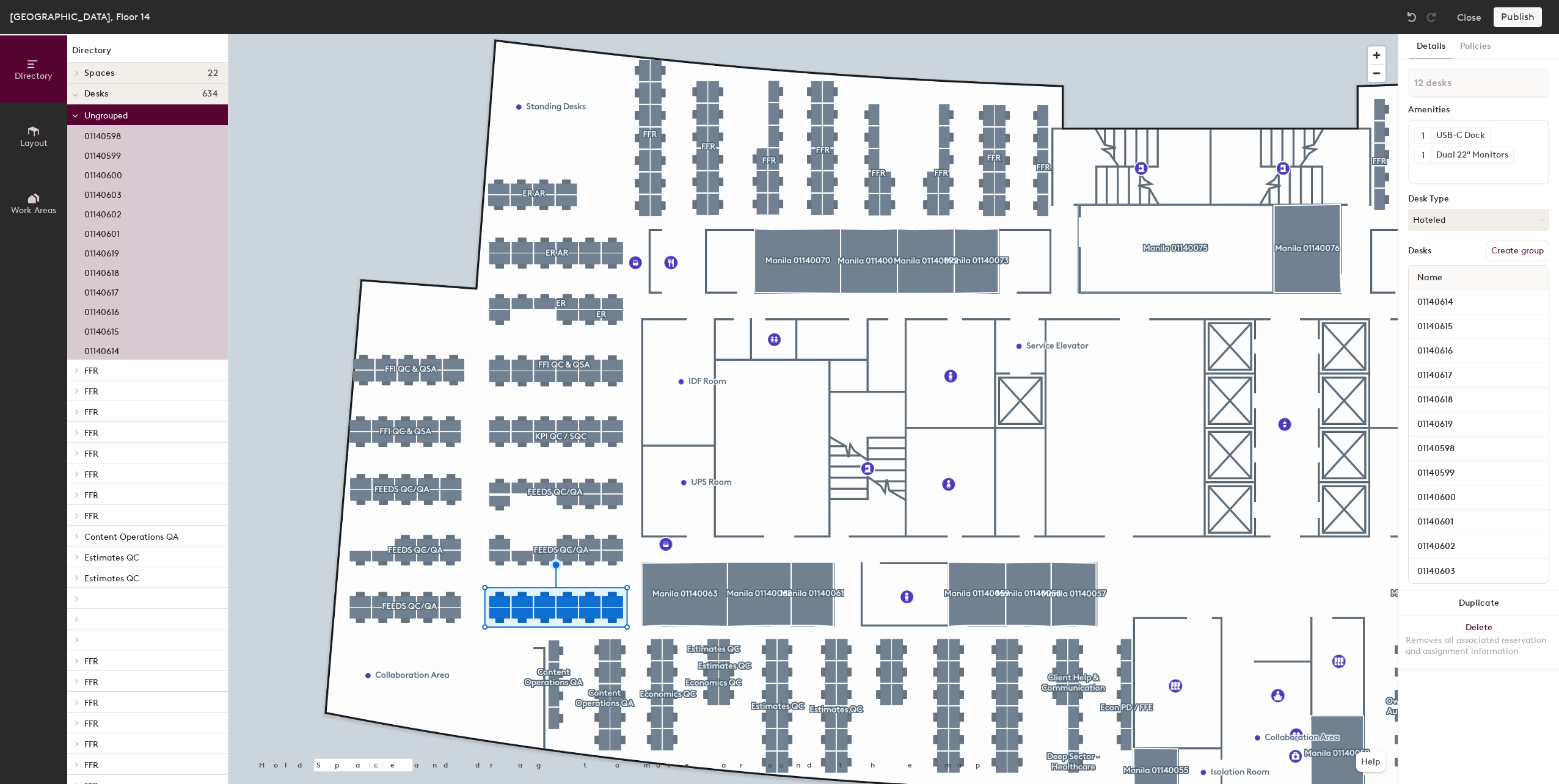
click at [1513, 249] on button "Create group" at bounding box center [1517, 250] width 63 height 21
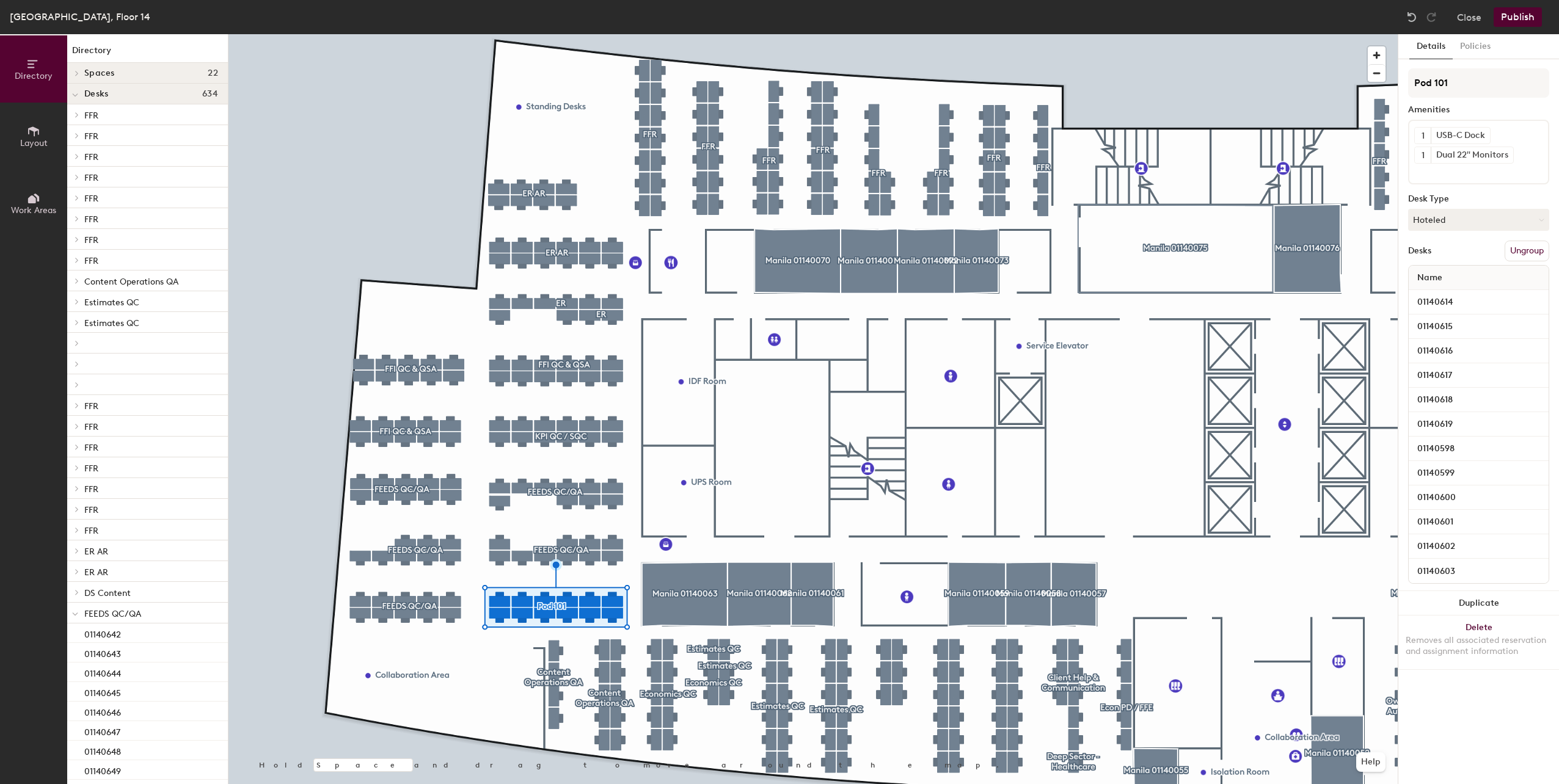
click at [1351, 84] on div "Directory Layout Work Areas Directory Spaces 22 Manila 01140052 Manila 01140055…" at bounding box center [779, 409] width 1559 height 750
type input "FEEDS QC/QA"
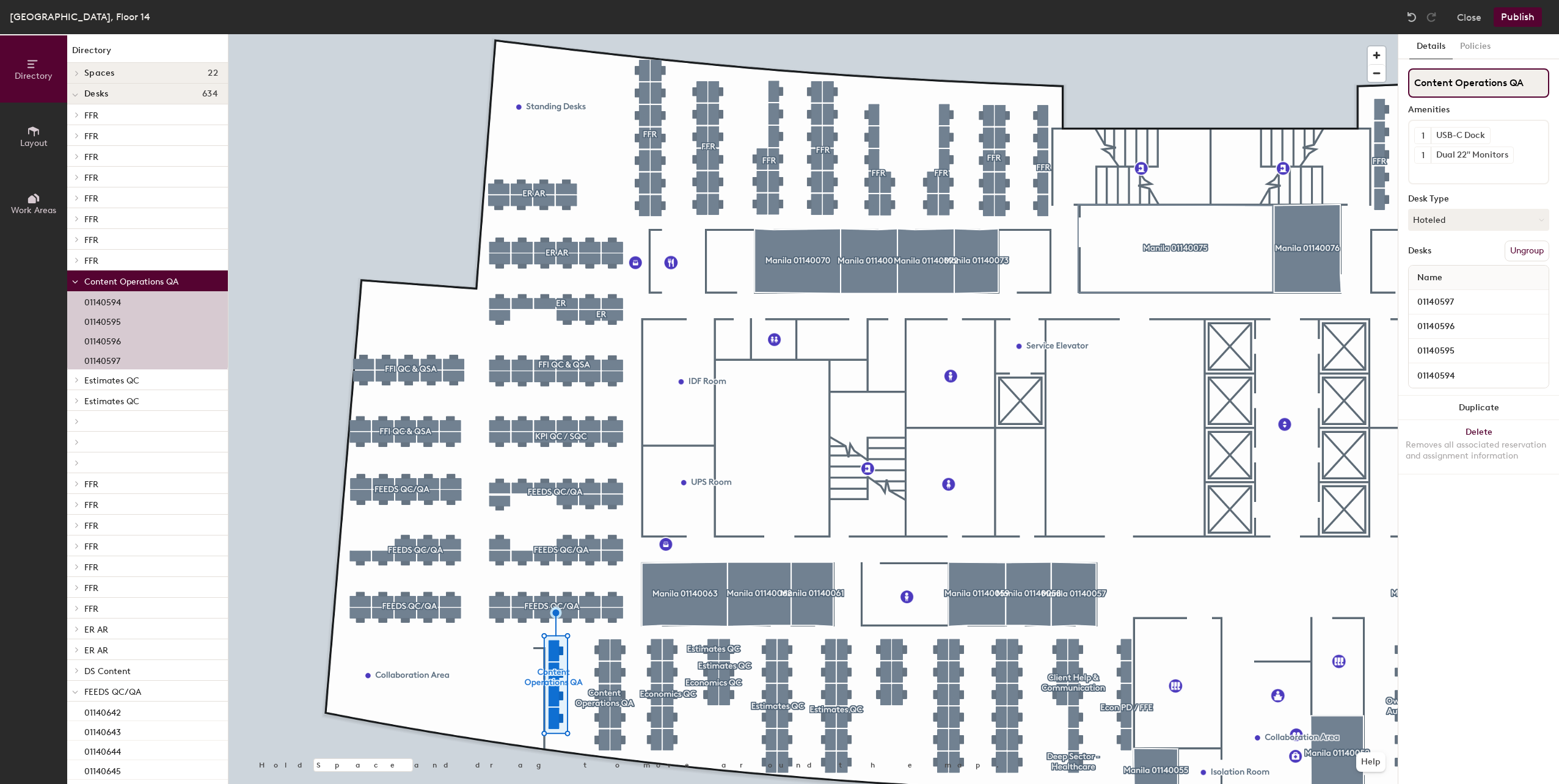
click at [1376, 83] on div "Directory Layout Work Areas Directory Spaces 22 Manila 01140052 Manila 01140055…" at bounding box center [779, 409] width 1559 height 750
paste input "FEEDS QC/QA"
type input "FEEDS QC/QA"
drag, startPoint x: 1431, startPoint y: 84, endPoint x: 608, endPoint y: 665, distance: 1007.4
click at [608, 35] on div at bounding box center [813, 35] width 1169 height 0
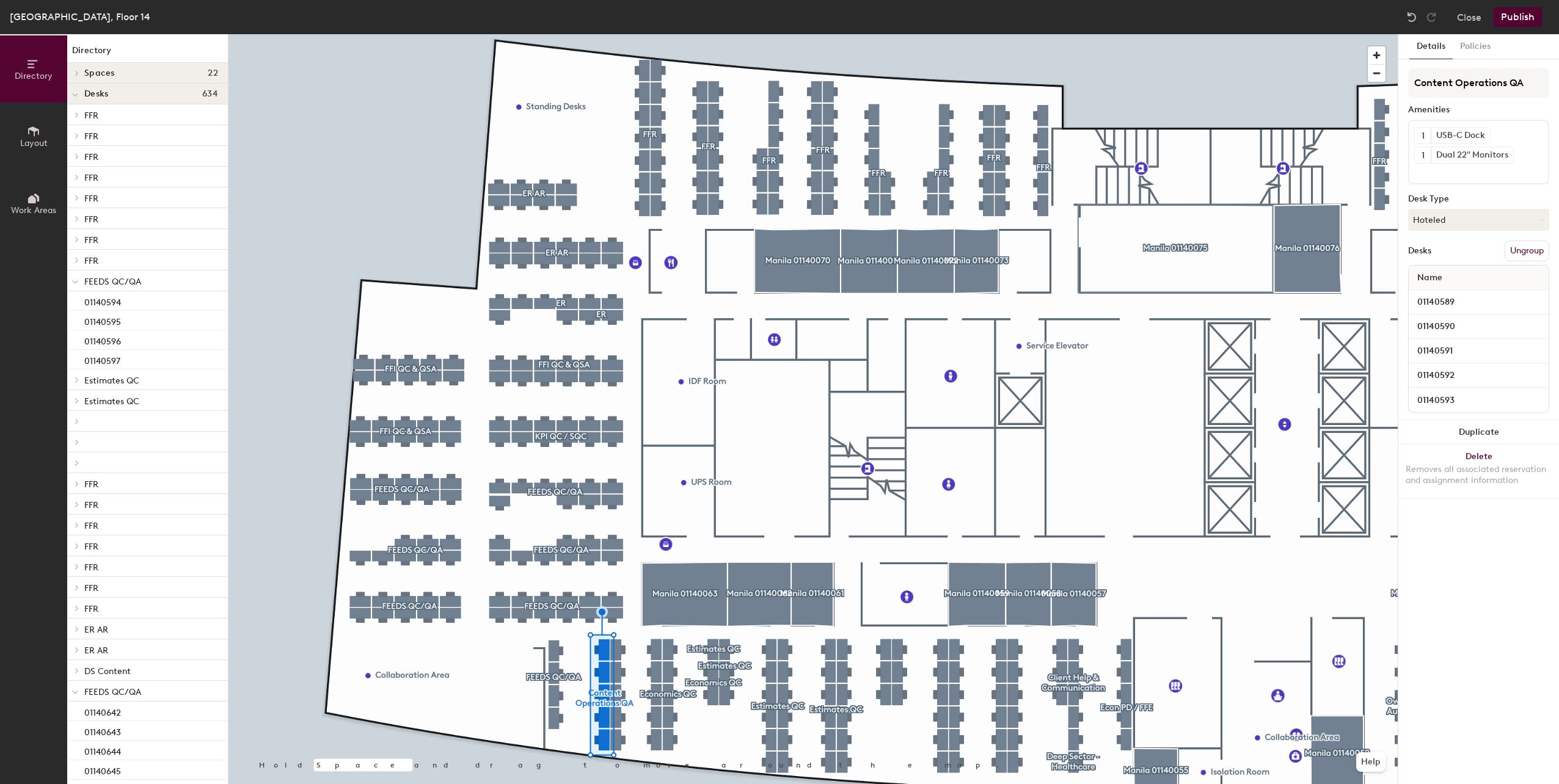
click at [1528, 247] on button "Ungroup" at bounding box center [1527, 250] width 44 height 21
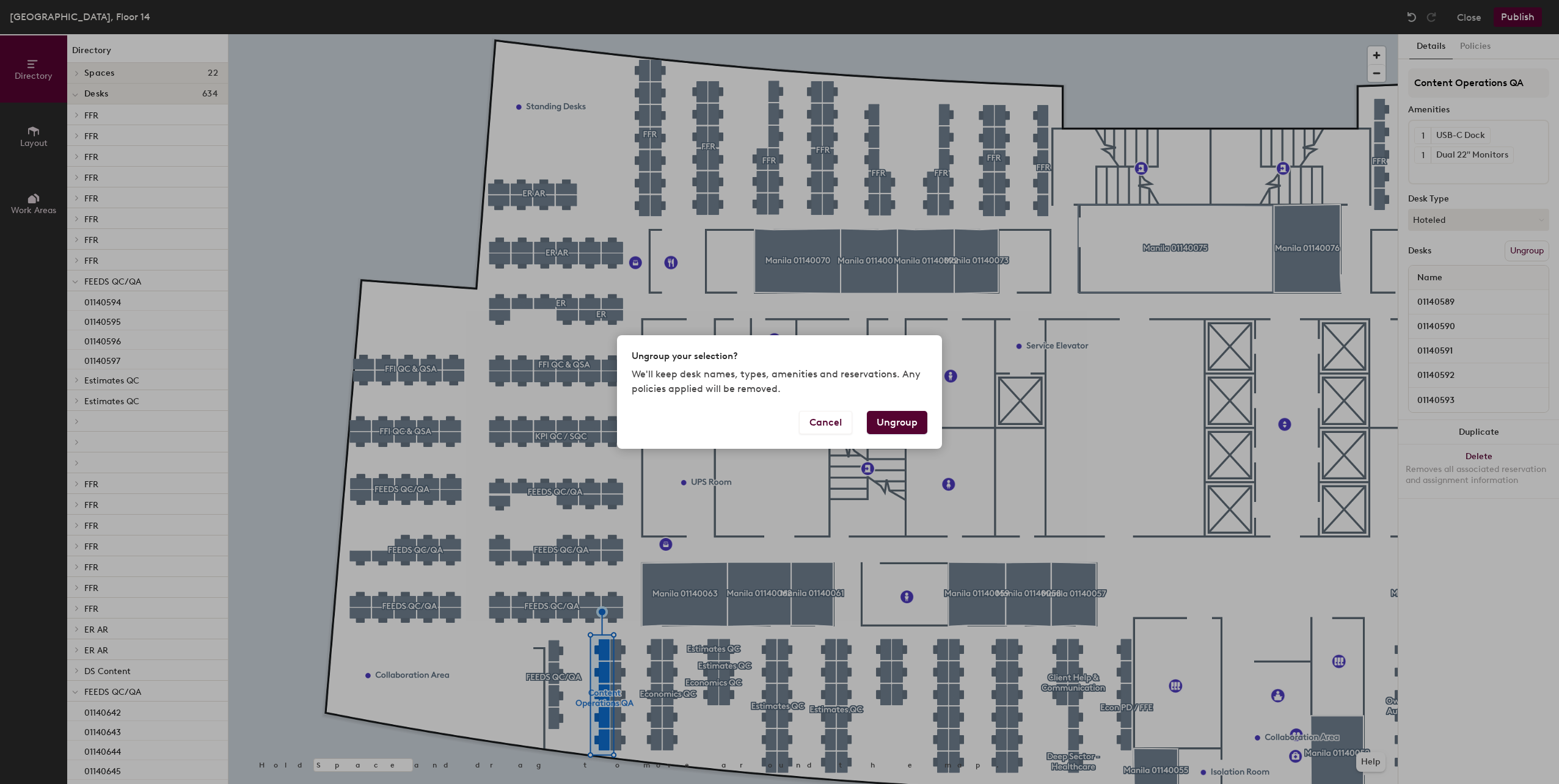
click at [895, 416] on button "Ungroup" at bounding box center [897, 422] width 60 height 23
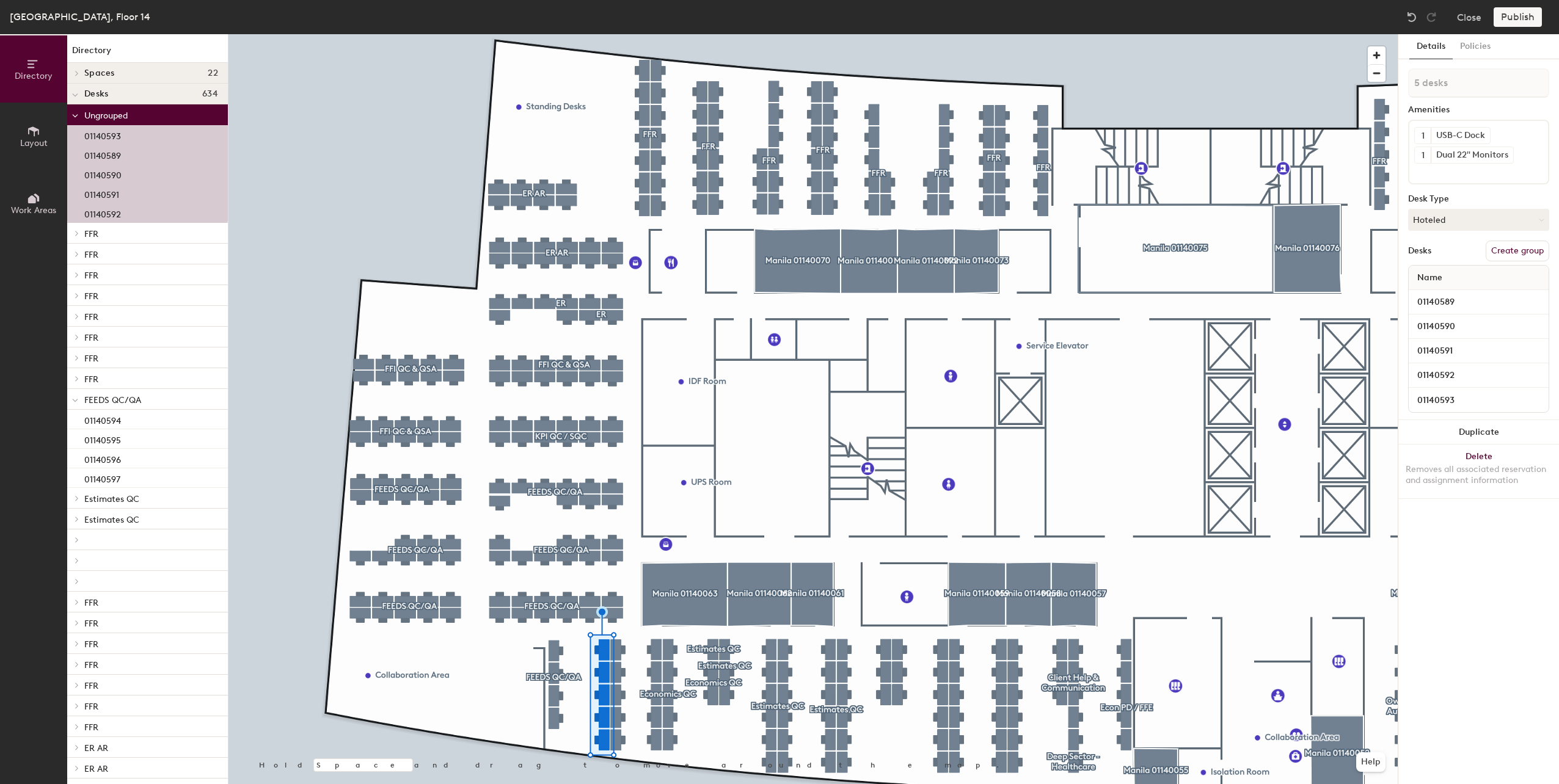
click at [619, 35] on div at bounding box center [813, 35] width 1169 height 0
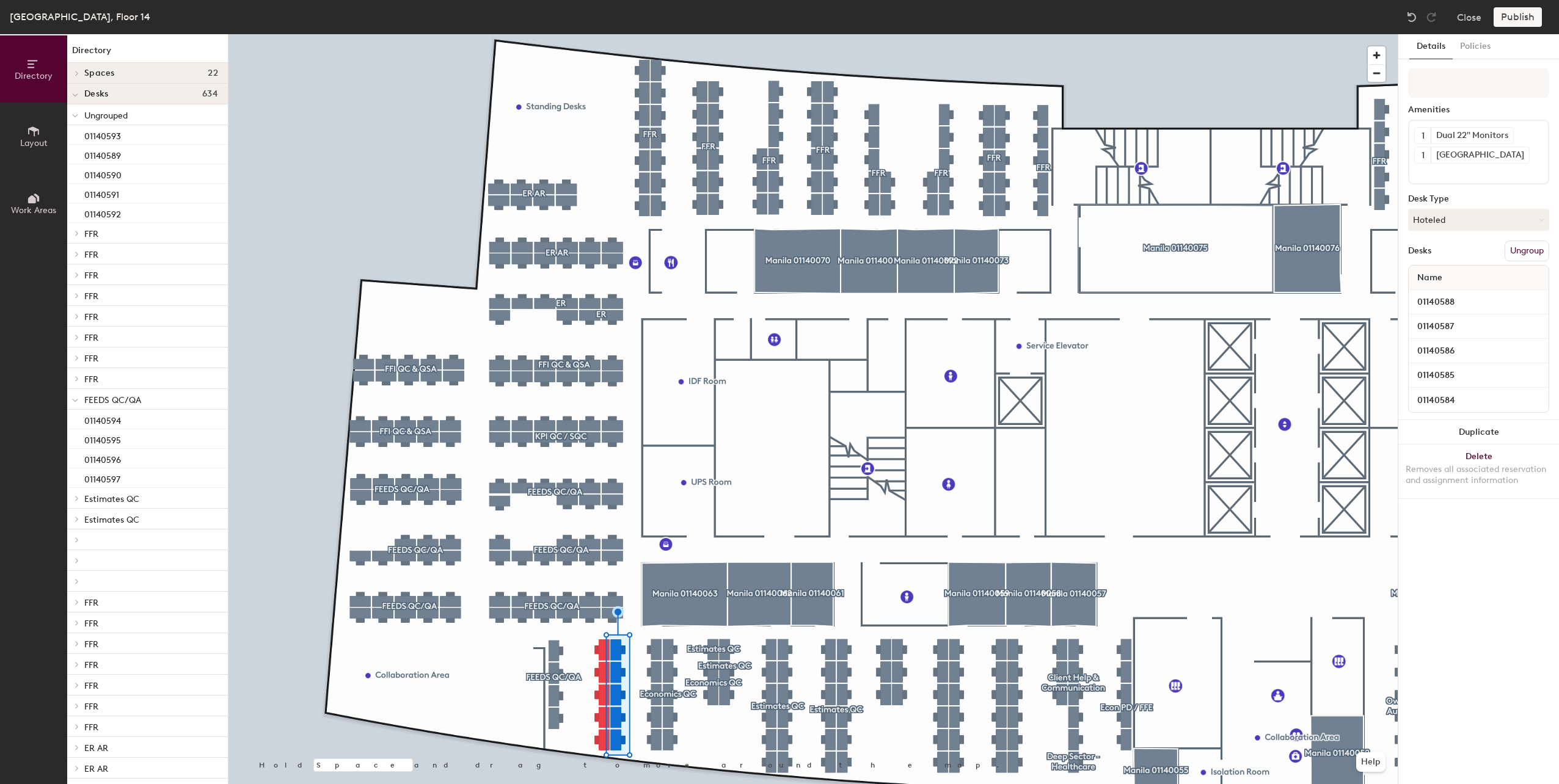
click at [1527, 250] on button "Ungroup" at bounding box center [1527, 250] width 44 height 21
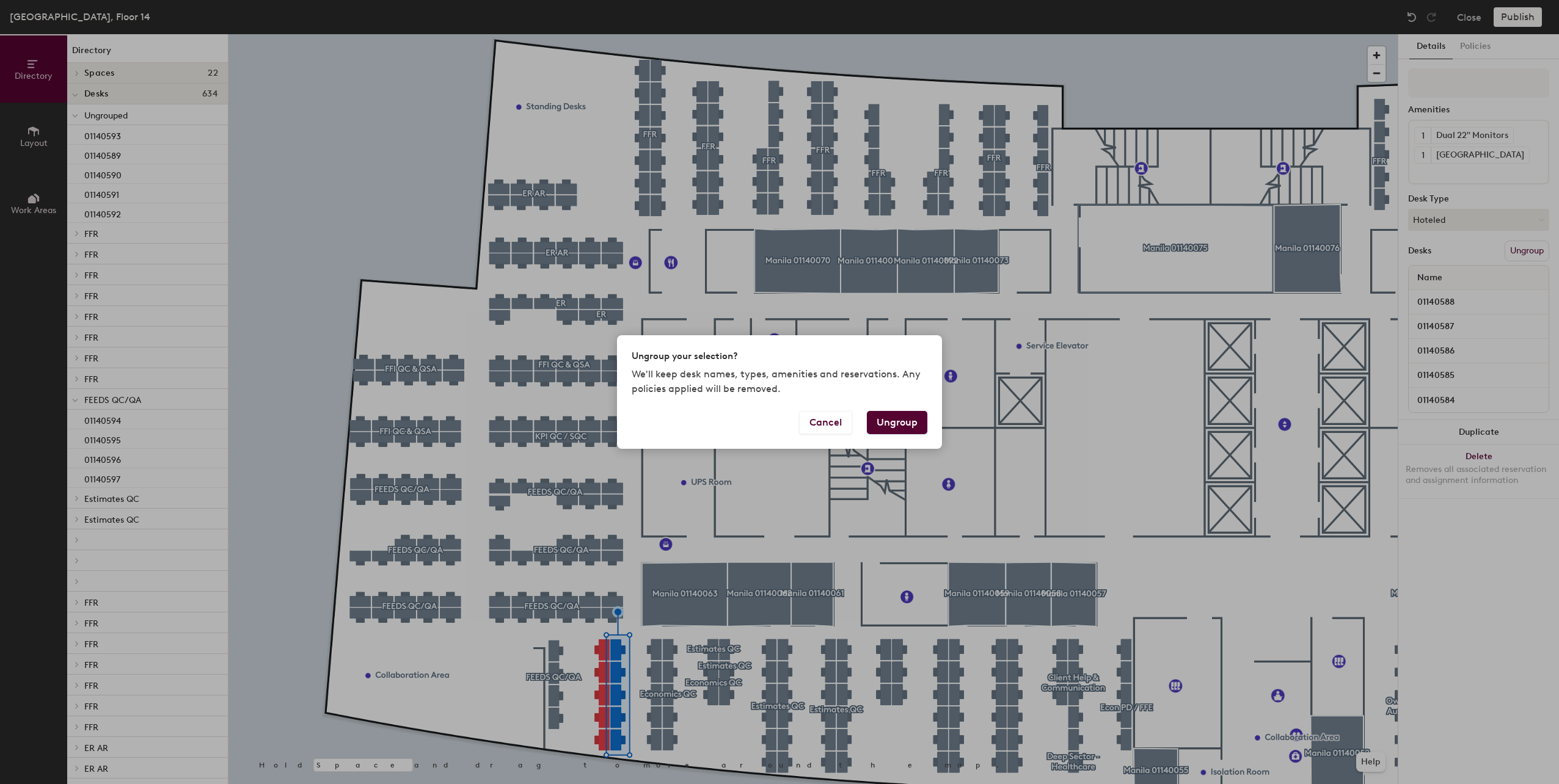
click at [888, 428] on button "Ungroup" at bounding box center [897, 422] width 60 height 23
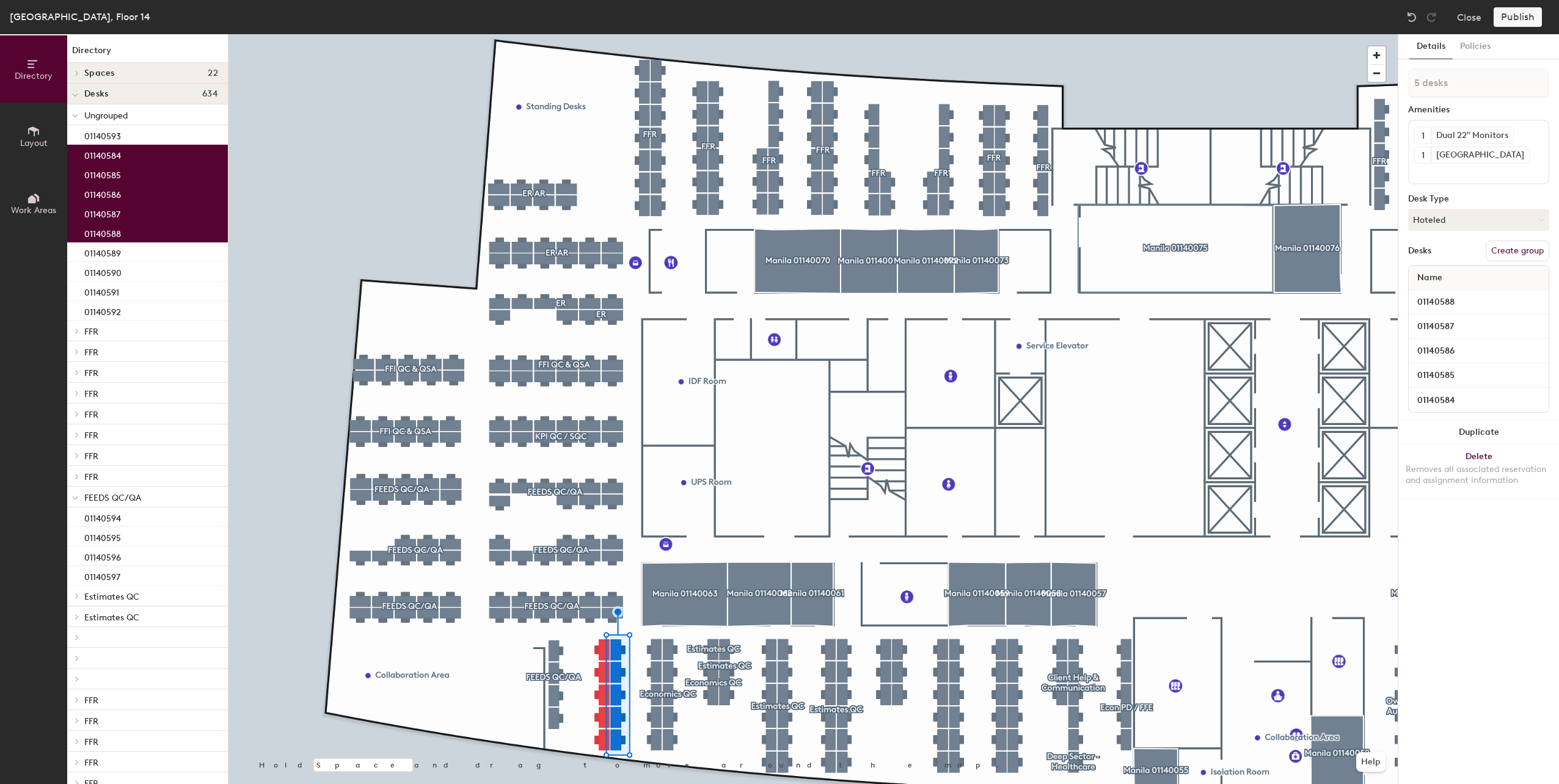
click at [590, 35] on div at bounding box center [813, 35] width 1169 height 0
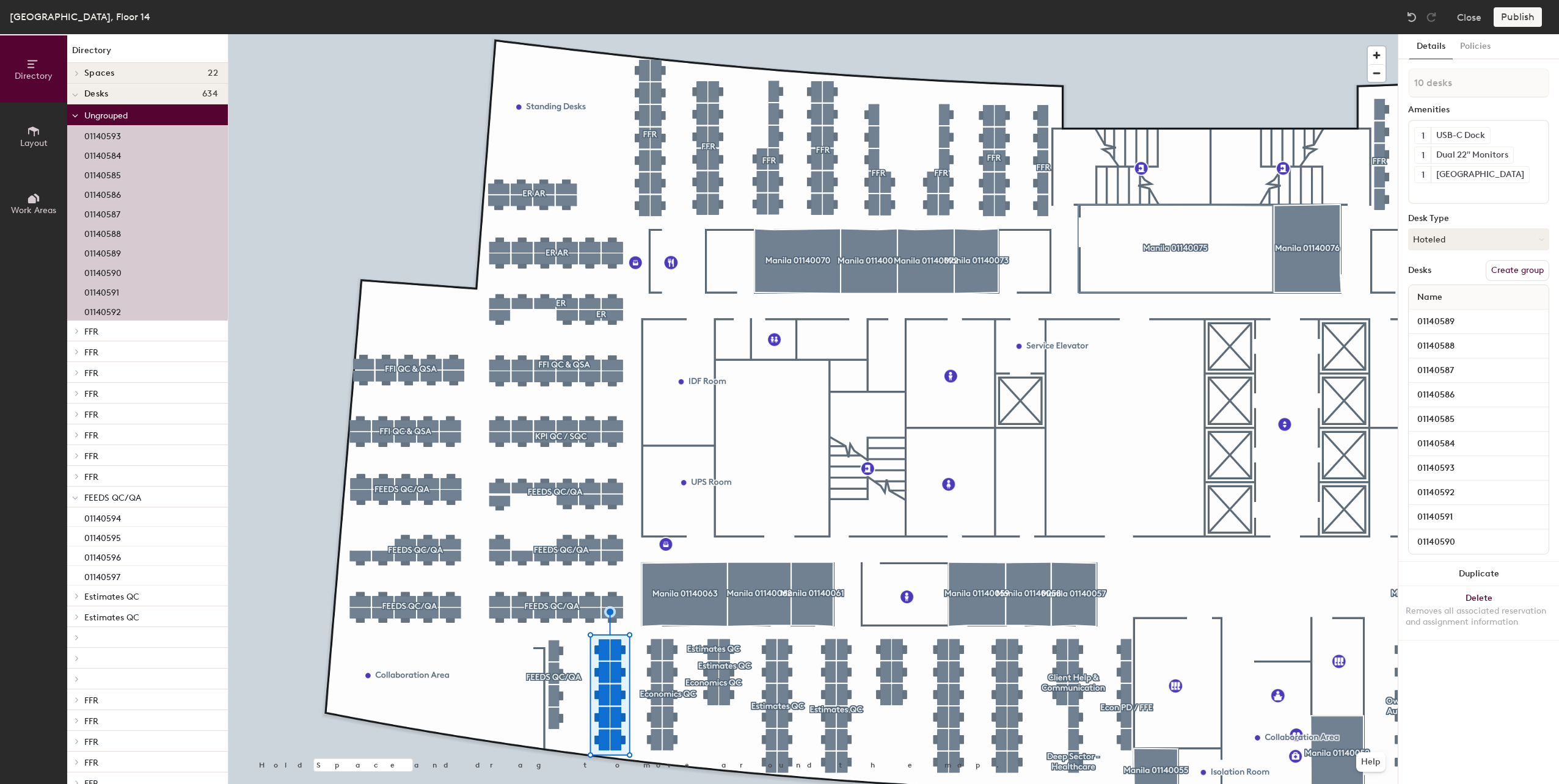
click at [1529, 274] on button "Create group" at bounding box center [1517, 270] width 63 height 21
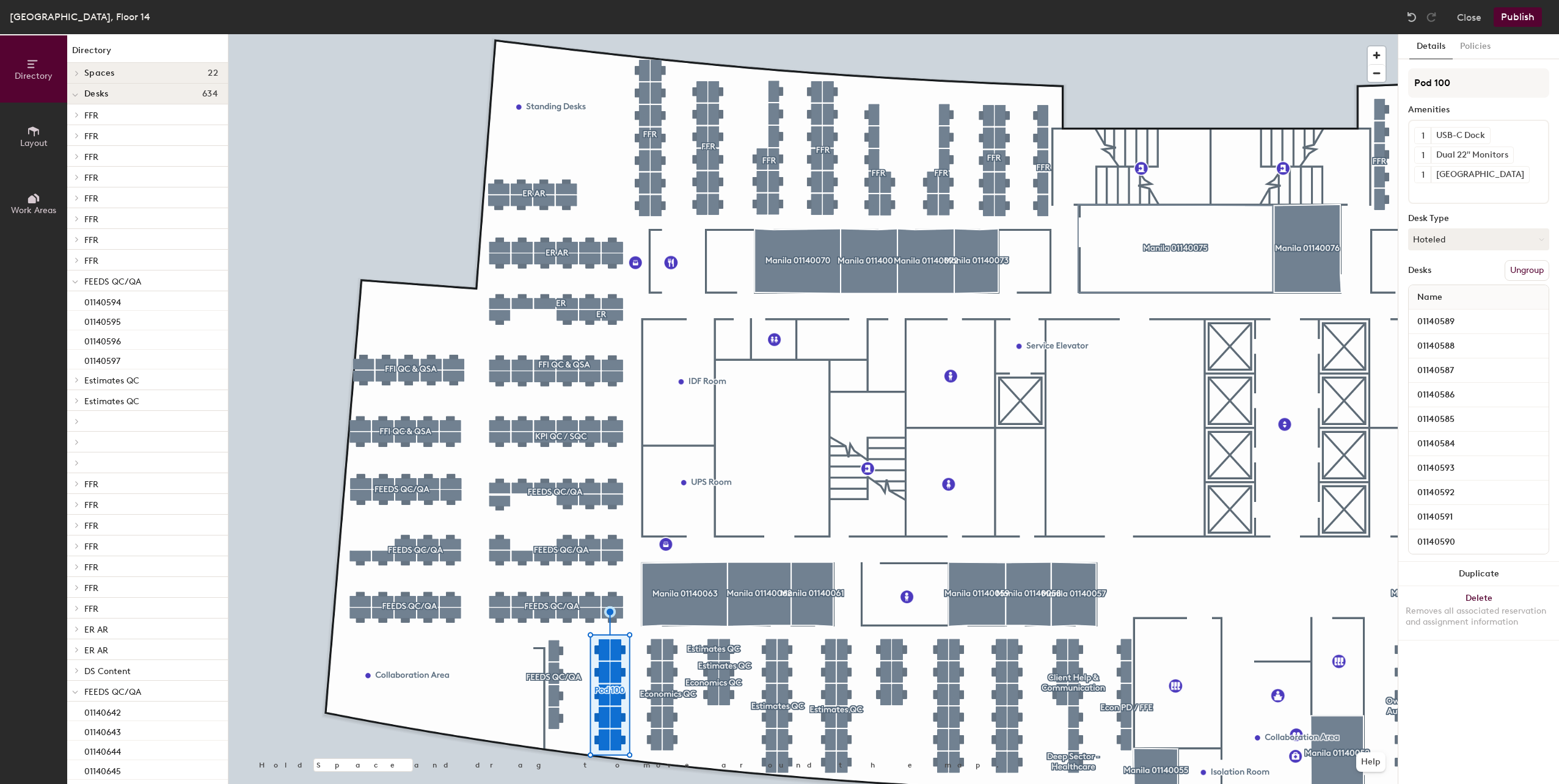
drag, startPoint x: 1444, startPoint y: 84, endPoint x: 1386, endPoint y: 81, distance: 58.1
click at [1386, 81] on div "Directory Layout Work Areas Directory Spaces 22 Manila 01140052 Manila 01140055…" at bounding box center [779, 409] width 1559 height 750
type input "FEEDS QC/QA"
click at [656, 35] on div at bounding box center [813, 35] width 1169 height 0
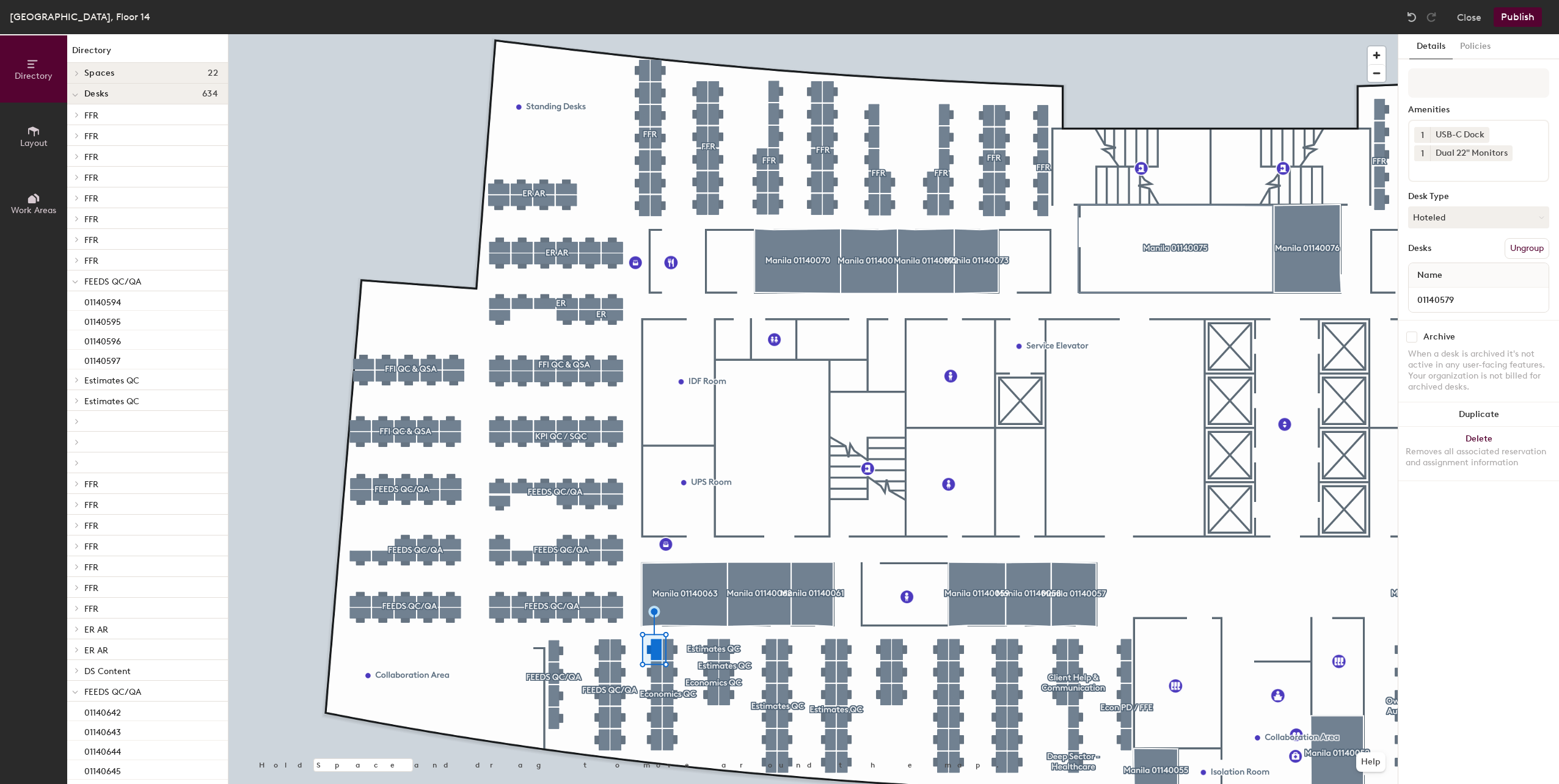
click at [1527, 251] on button "Ungroup" at bounding box center [1527, 248] width 44 height 21
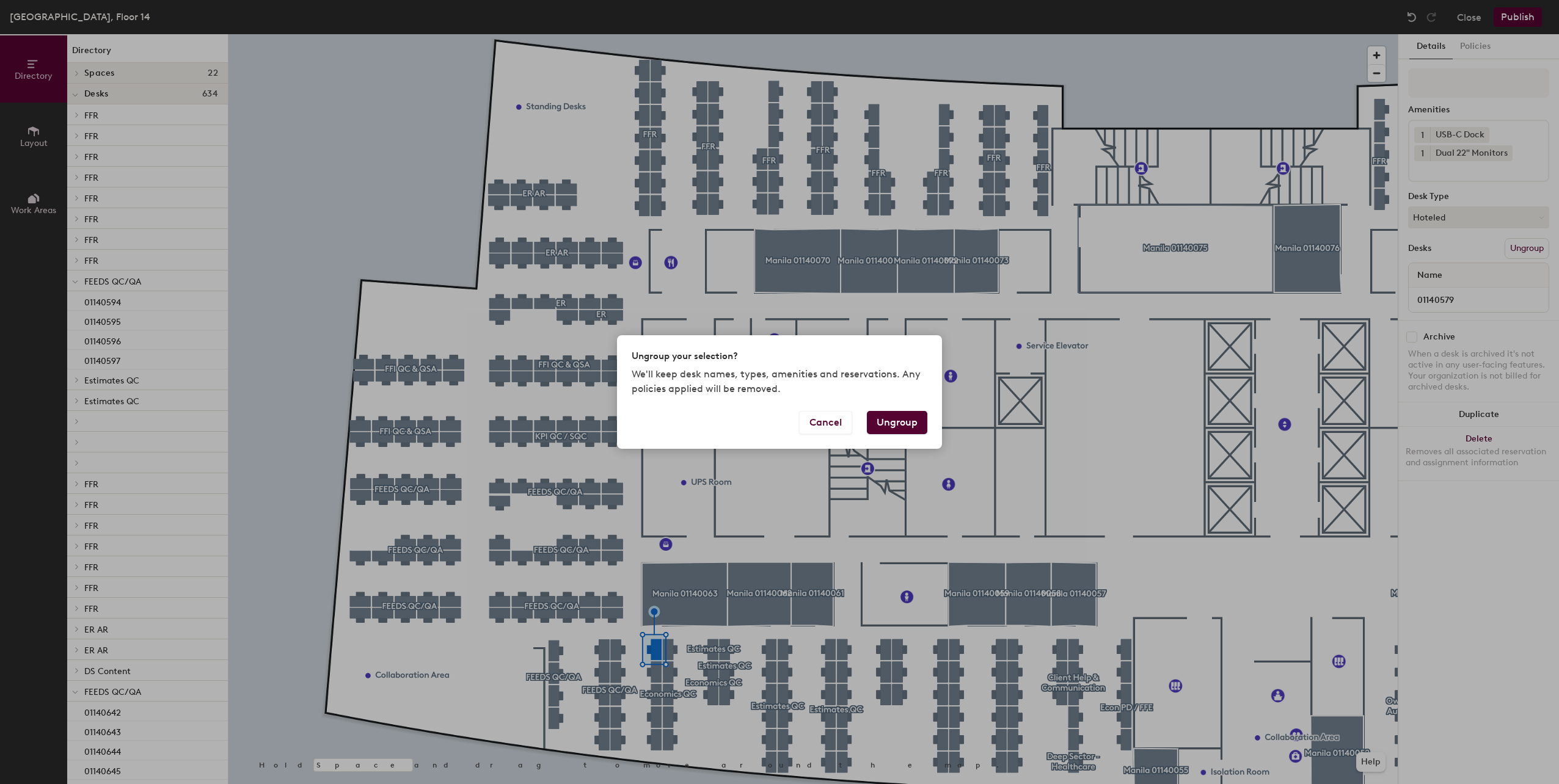
click at [914, 427] on button "Ungroup" at bounding box center [897, 422] width 60 height 23
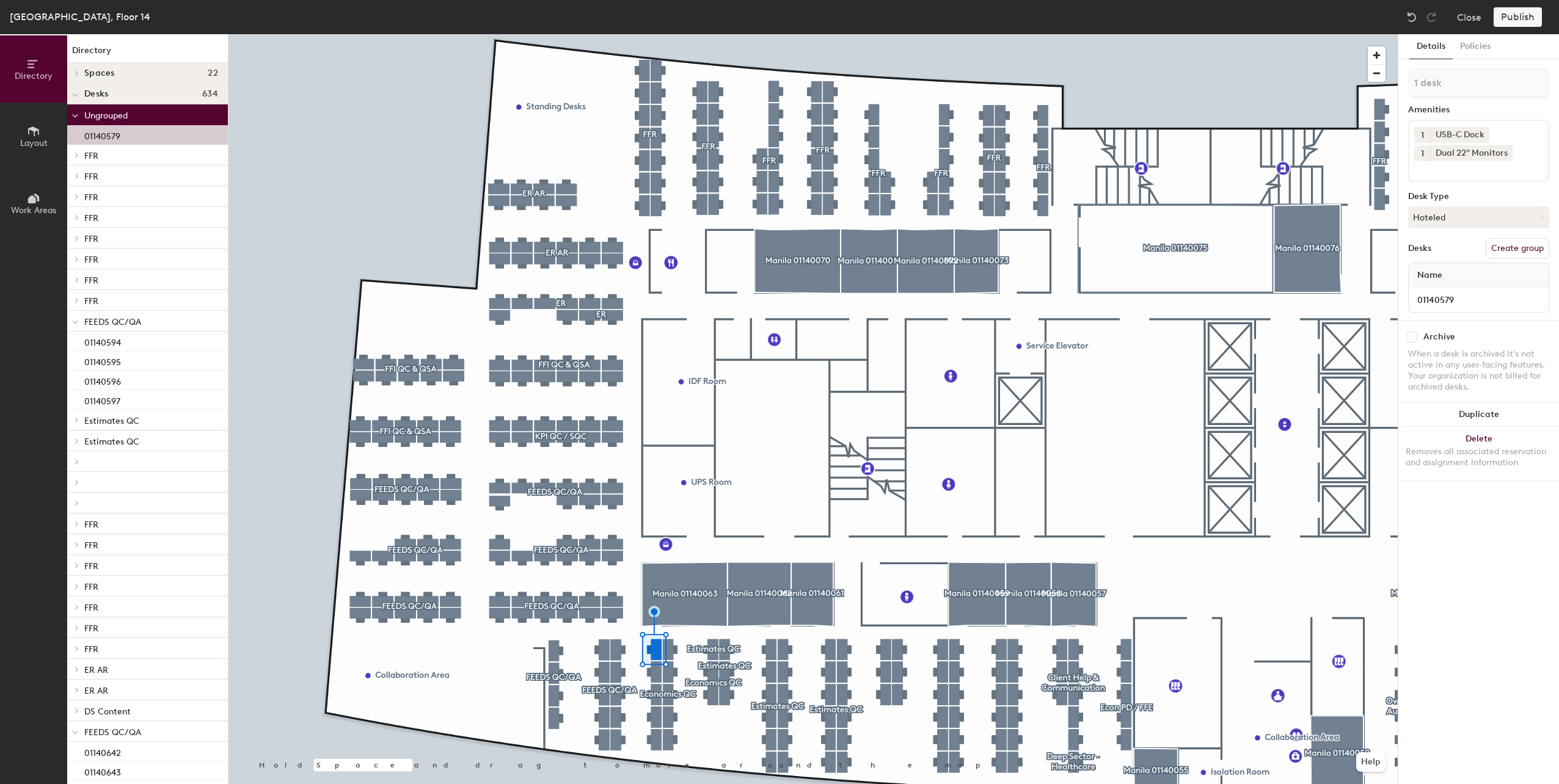
click at [657, 35] on div at bounding box center [813, 35] width 1169 height 0
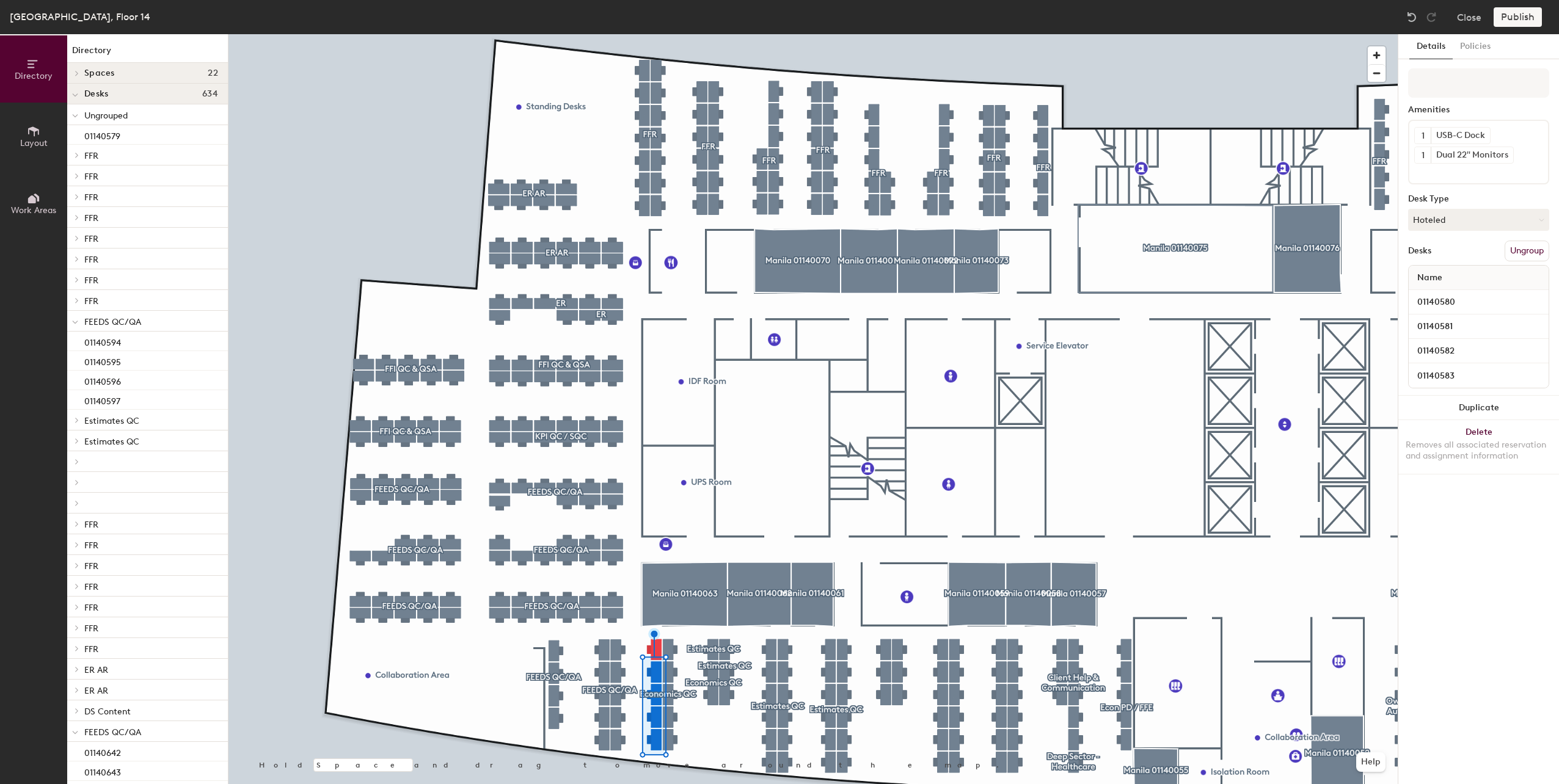
click at [1522, 254] on button "Ungroup" at bounding box center [1527, 250] width 44 height 21
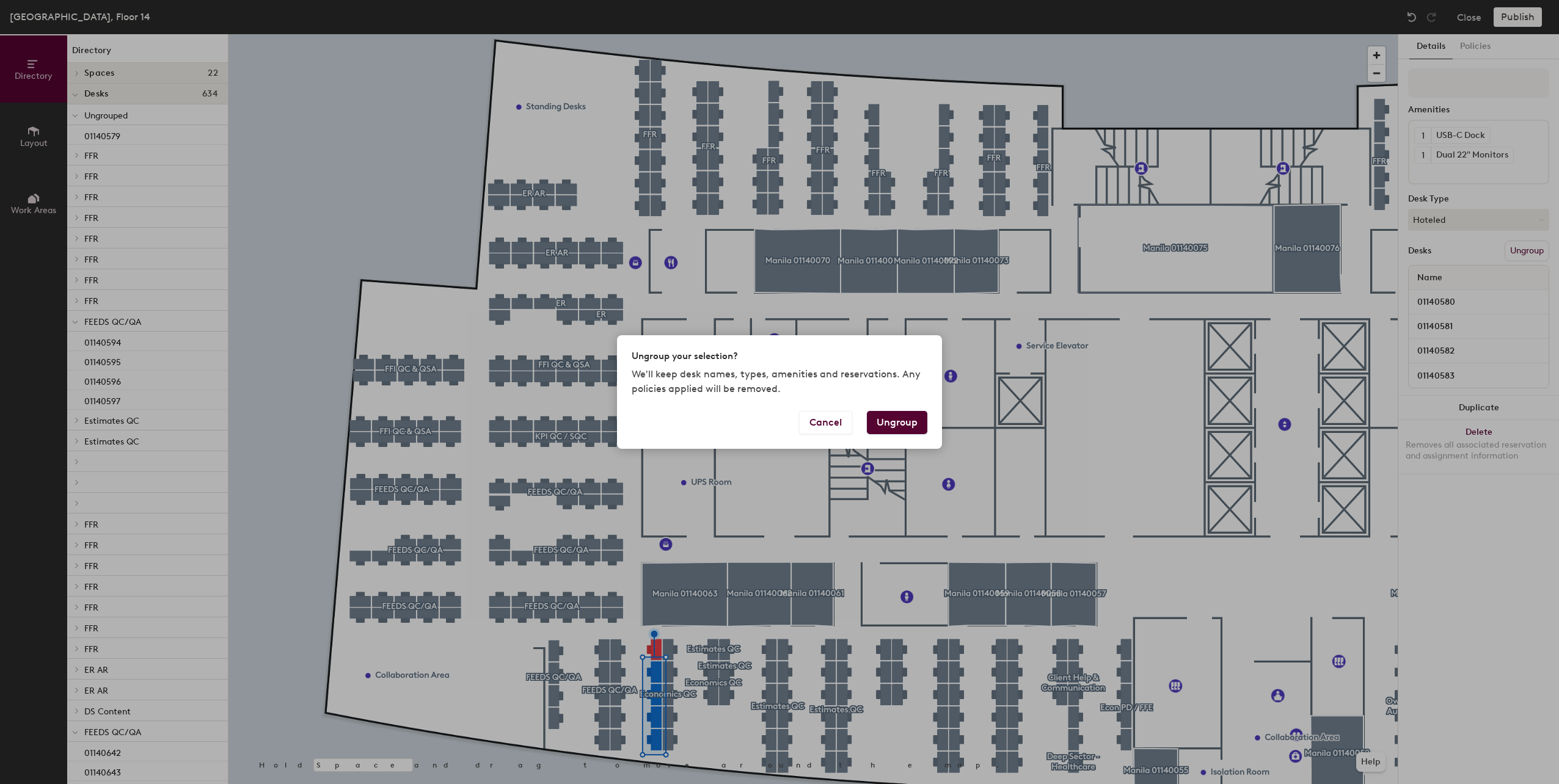
click at [903, 424] on button "Ungroup" at bounding box center [897, 422] width 60 height 23
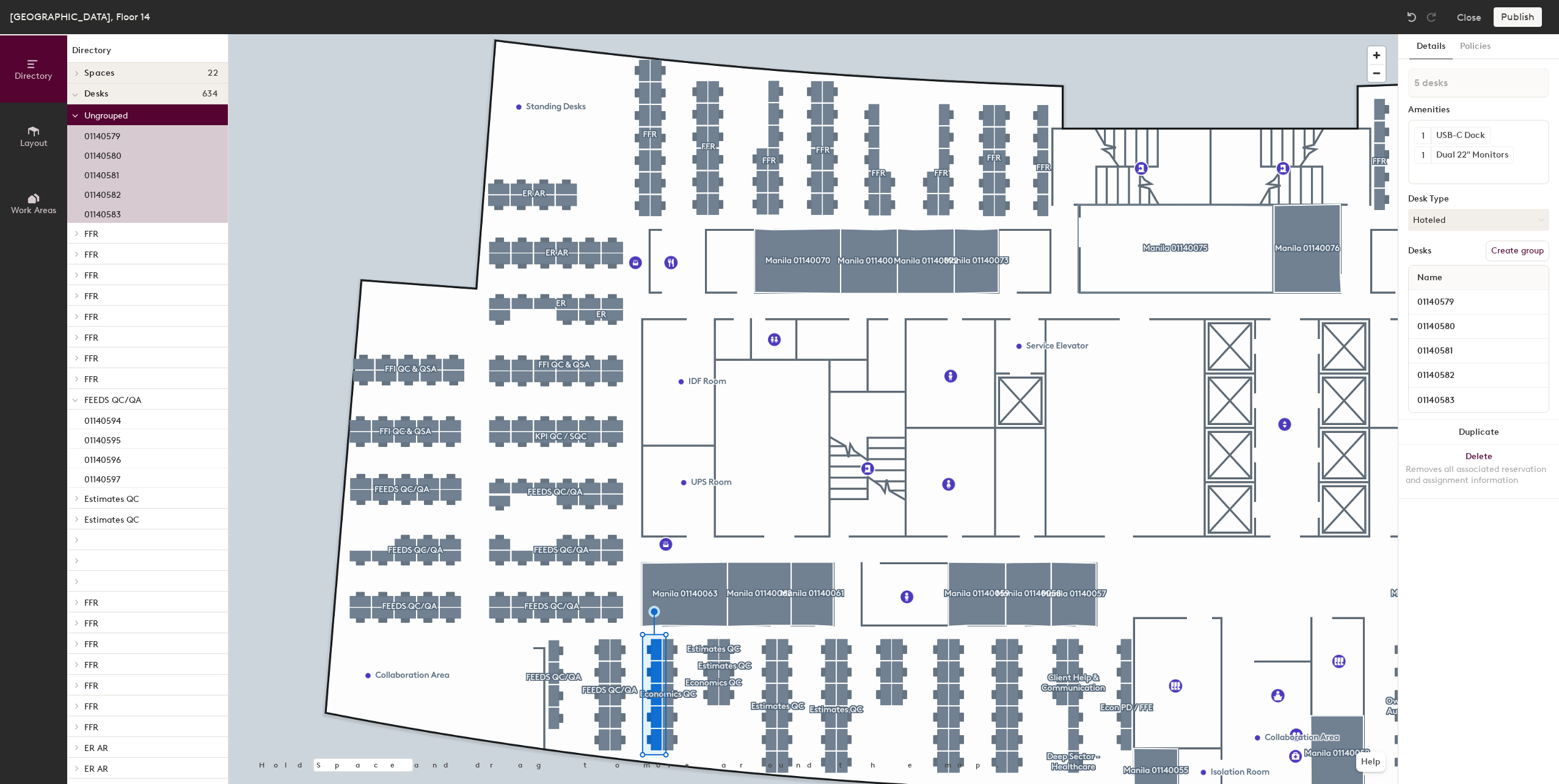
click at [1515, 258] on button "Create group" at bounding box center [1517, 250] width 63 height 21
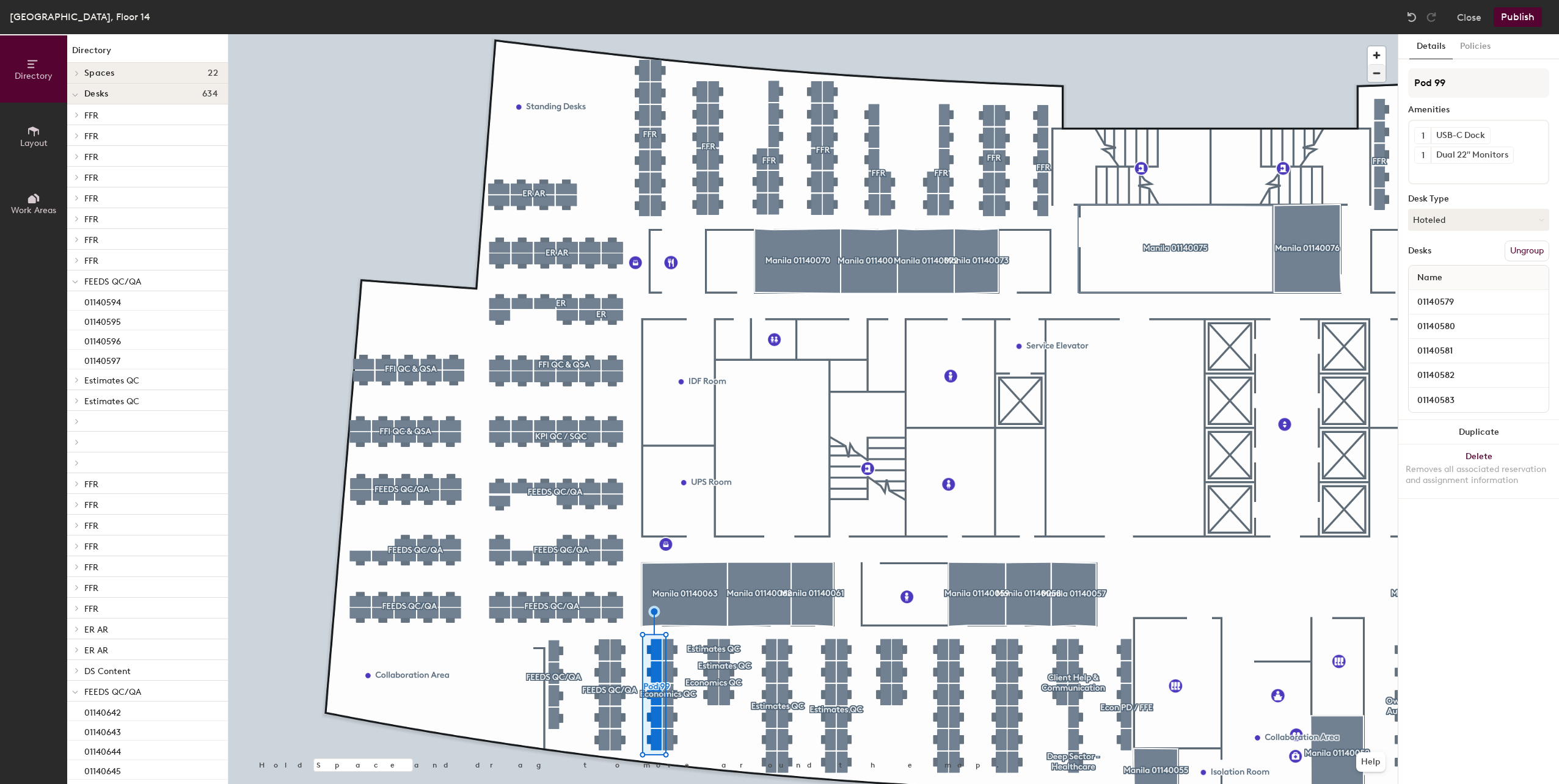
click at [1366, 81] on div "Directory Layout Work Areas Directory Spaces 22 Manila 01140052 Manila 01140055…" at bounding box center [779, 409] width 1559 height 750
click at [1347, 77] on div "Directory Layout Work Areas Directory Spaces 22 Manila 01140052 Manila 01140055…" at bounding box center [779, 409] width 1559 height 750
paste input "FEEDS QC/QA"
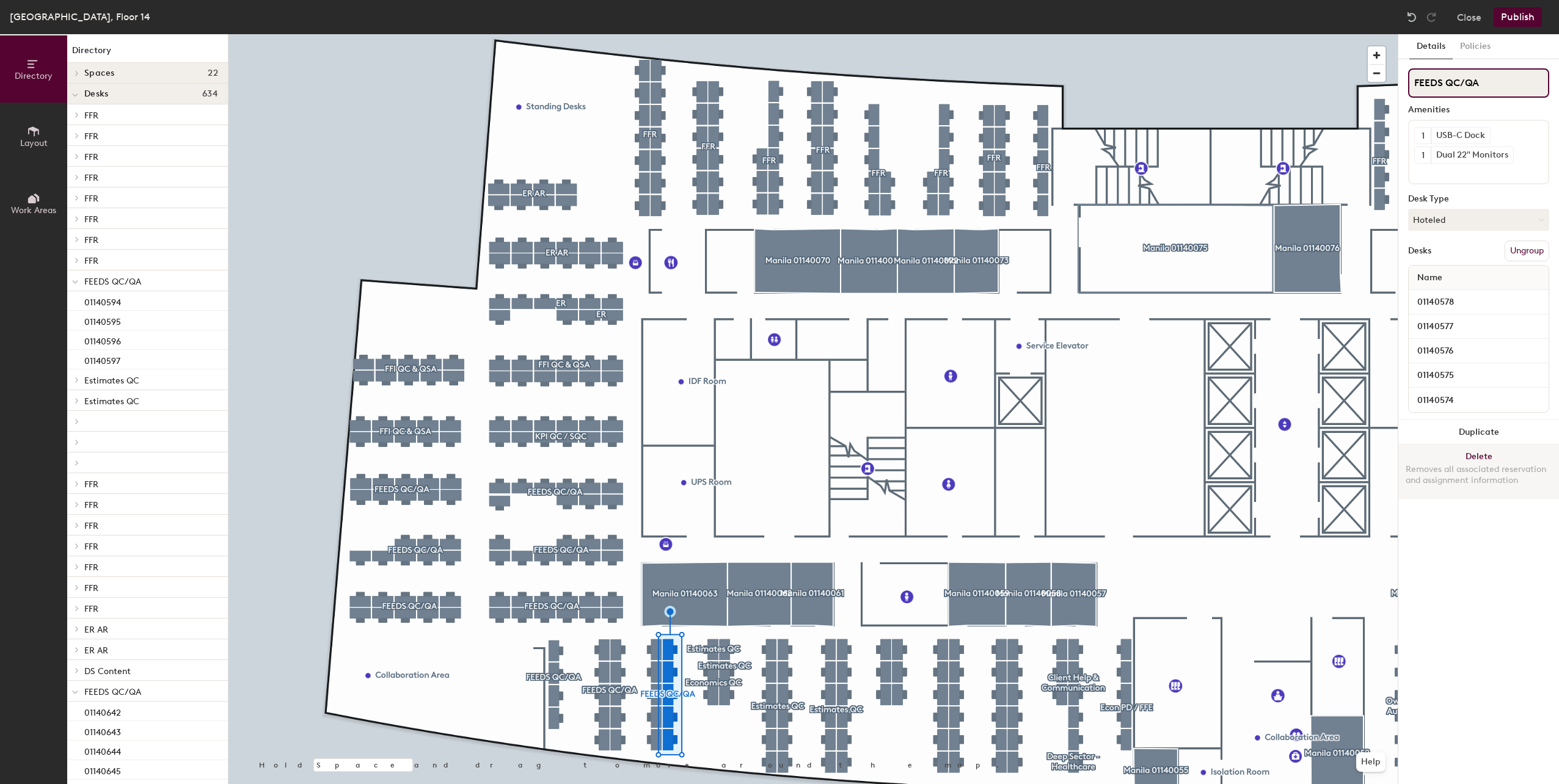
type input "FEEDS QC/QA"
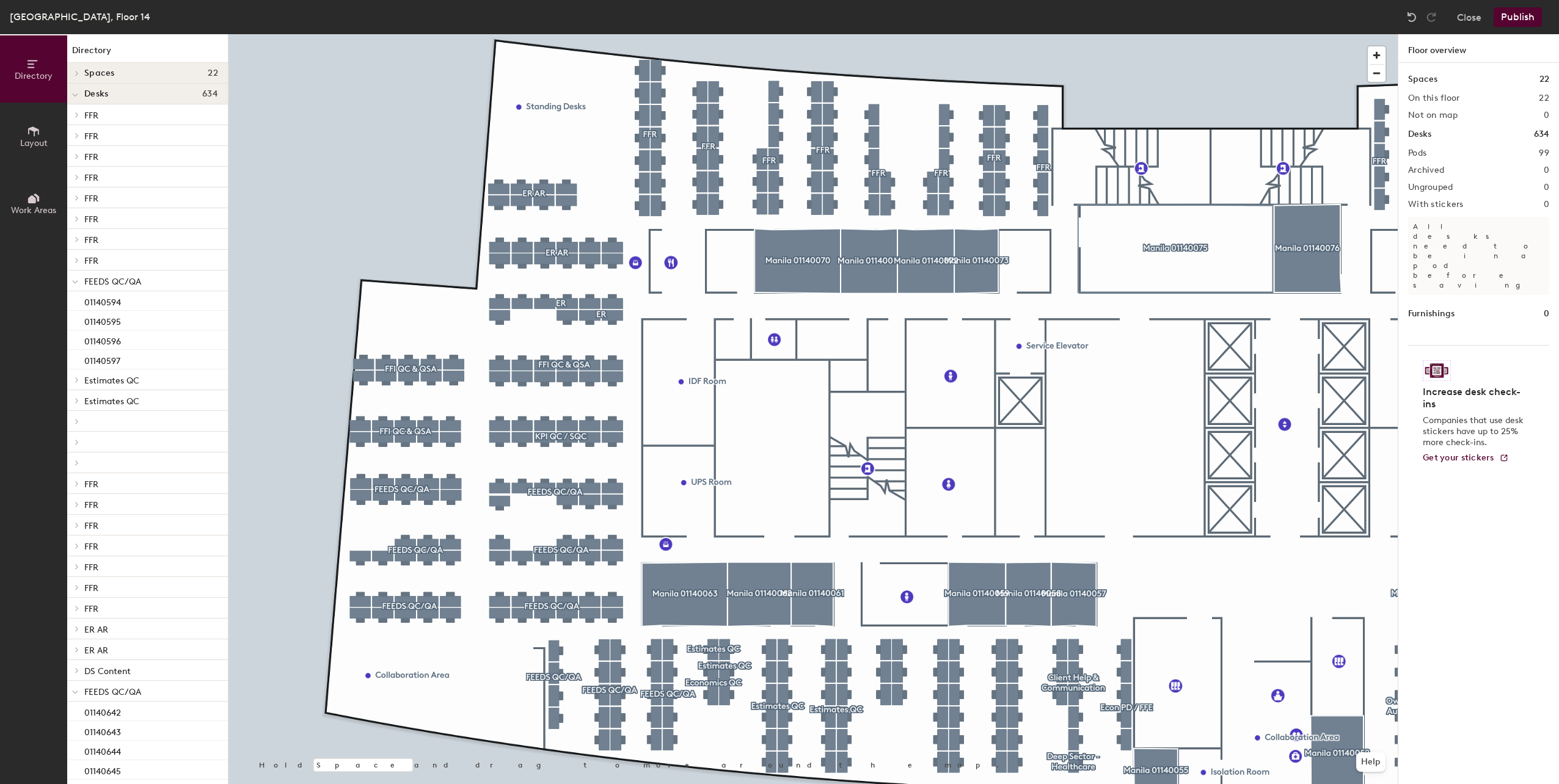
drag, startPoint x: 1511, startPoint y: 72, endPoint x: 1434, endPoint y: 462, distance: 397.5
click at [714, 35] on div at bounding box center [813, 35] width 1169 height 0
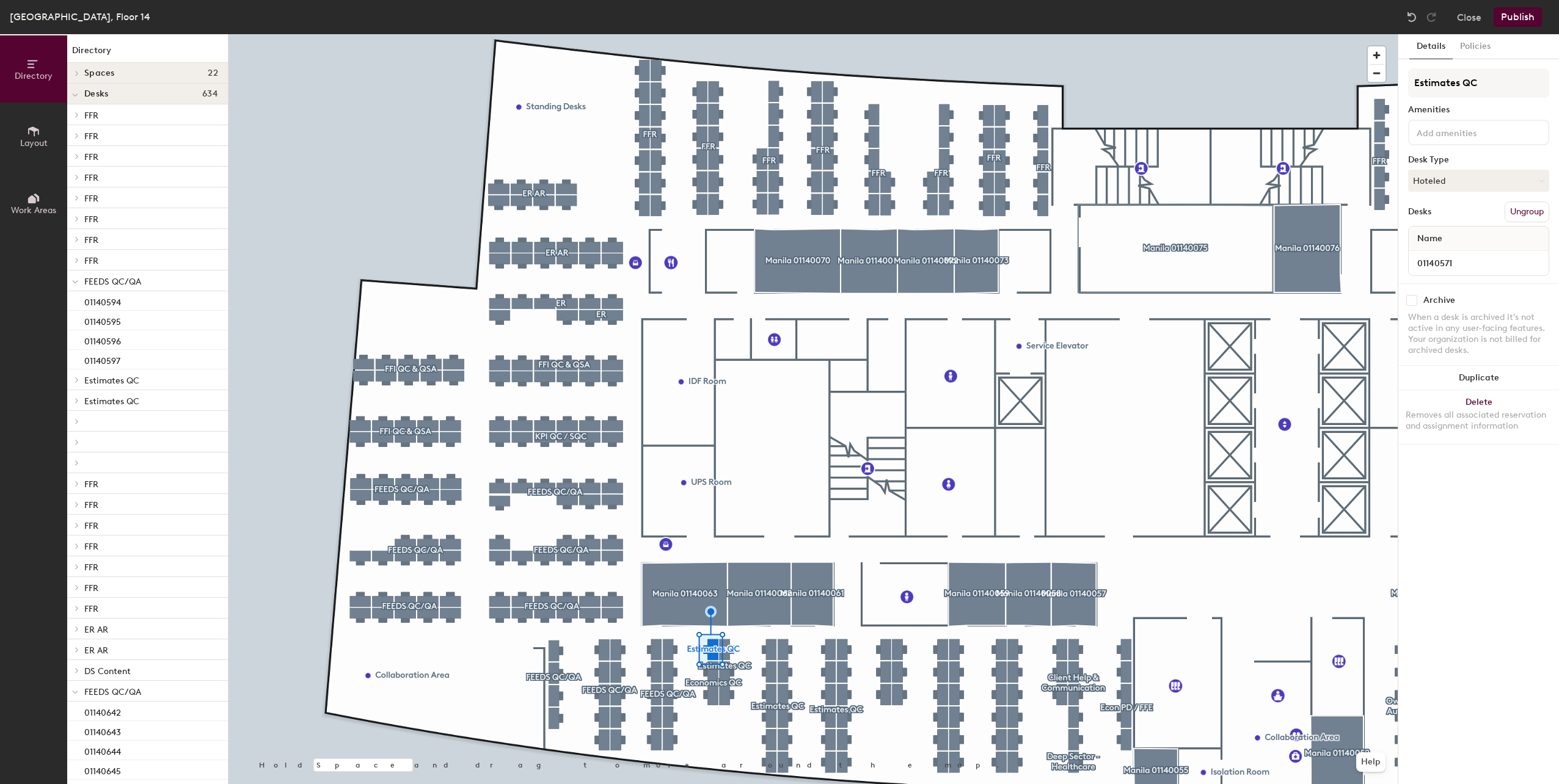
click at [1532, 209] on button "Ungroup" at bounding box center [1527, 212] width 44 height 21
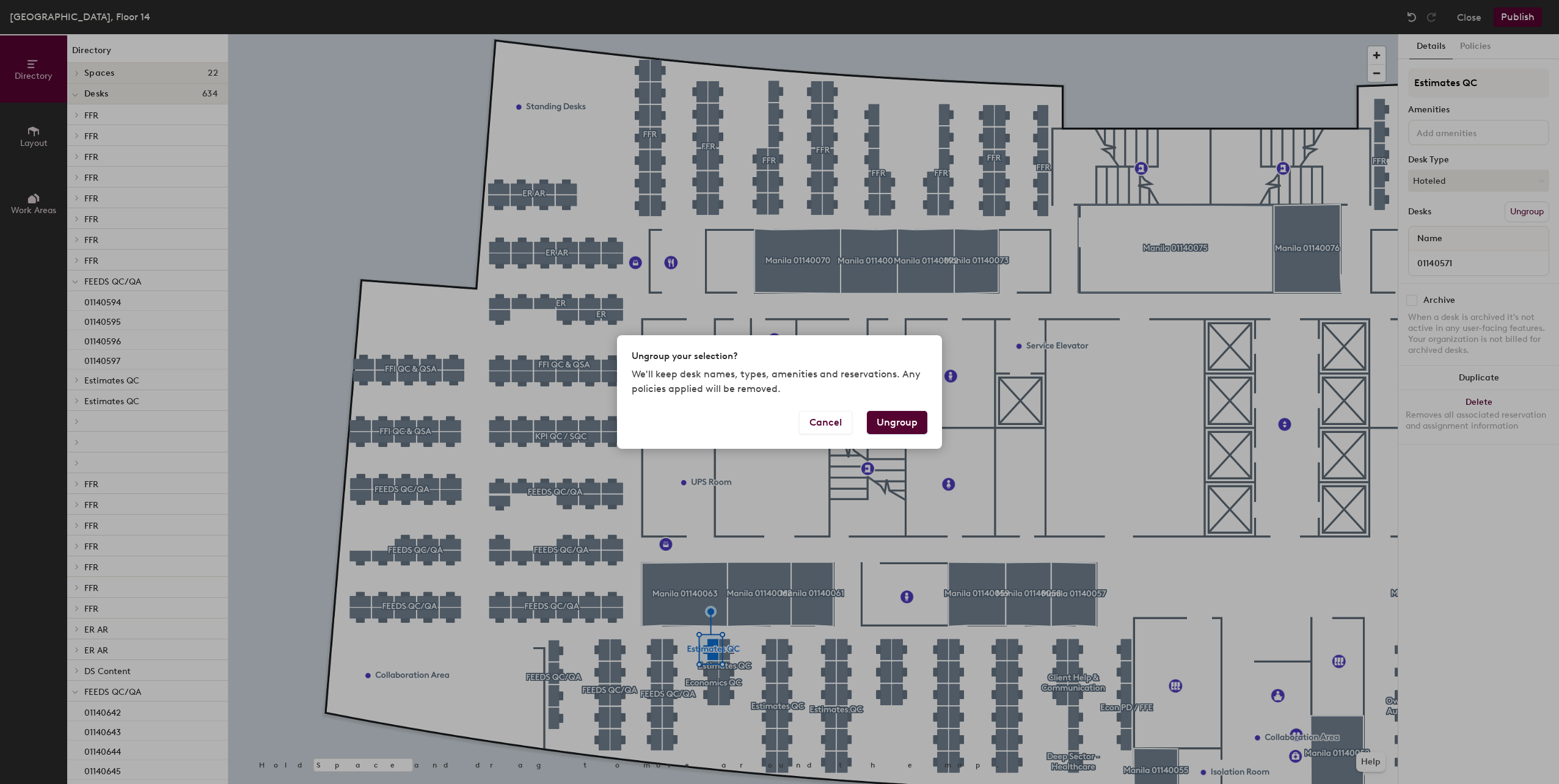
click at [904, 422] on button "Ungroup" at bounding box center [897, 422] width 60 height 23
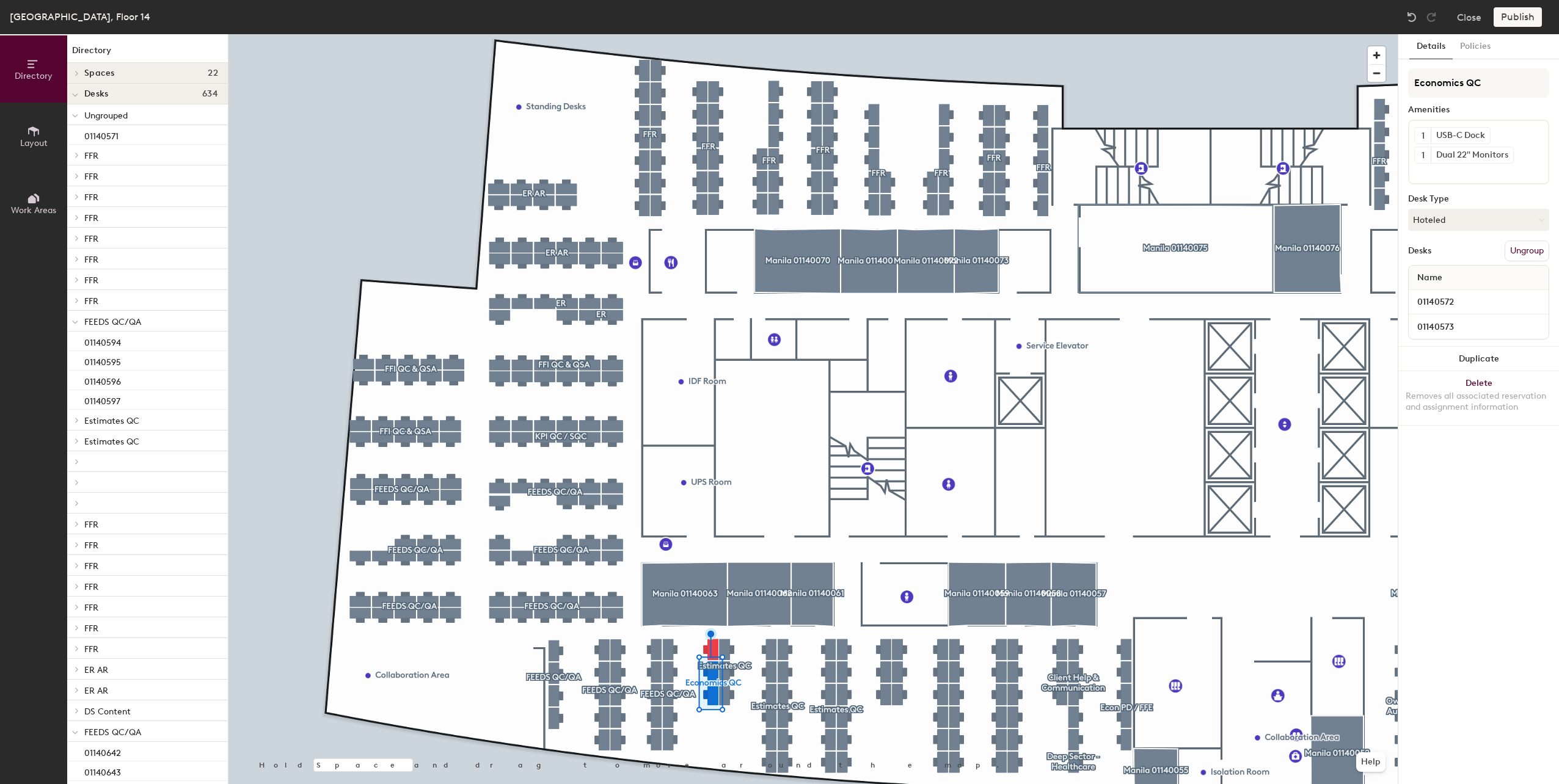
click at [1529, 250] on button "Ungroup" at bounding box center [1527, 250] width 44 height 21
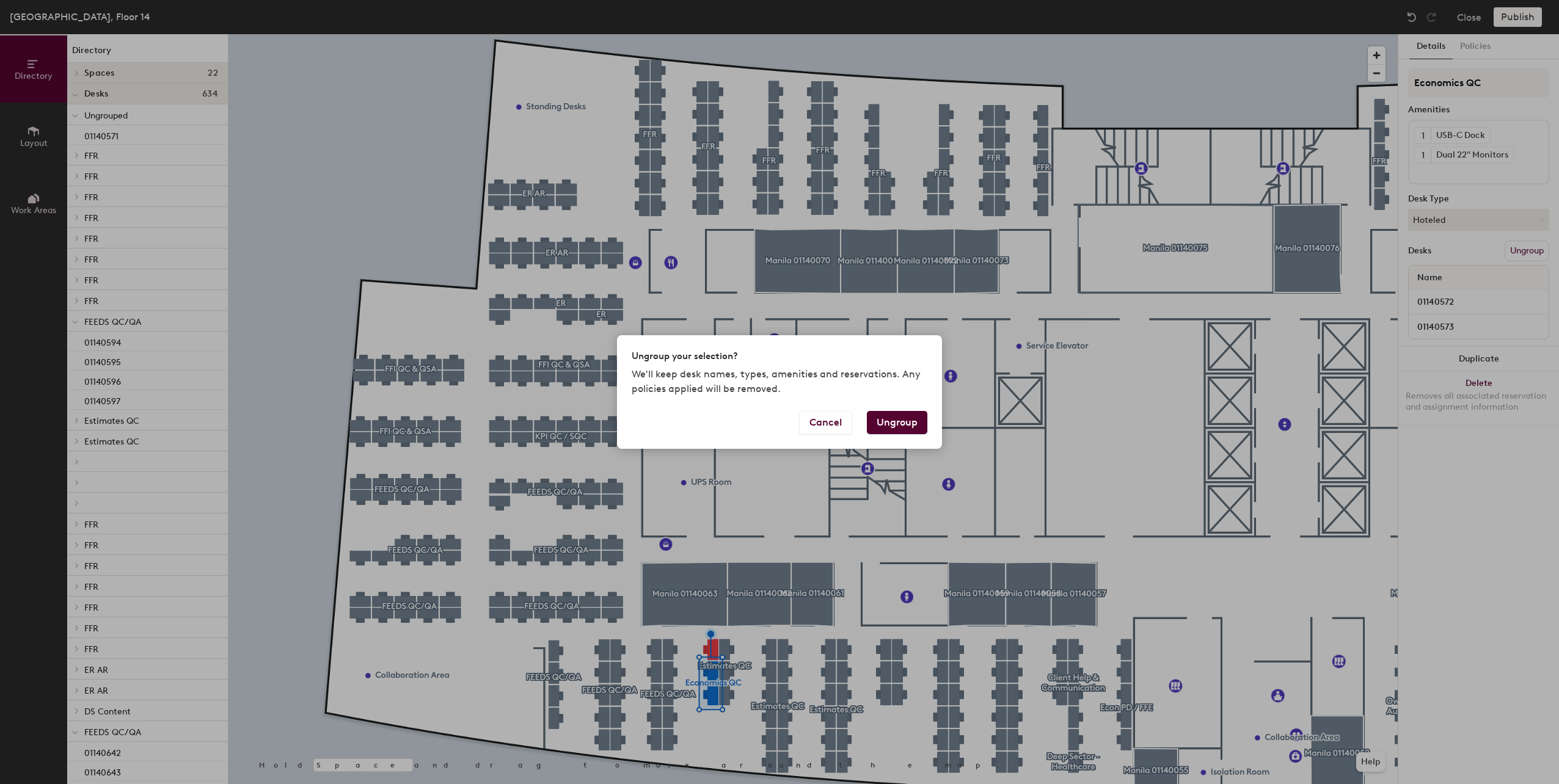
click at [895, 421] on button "Ungroup" at bounding box center [897, 422] width 60 height 23
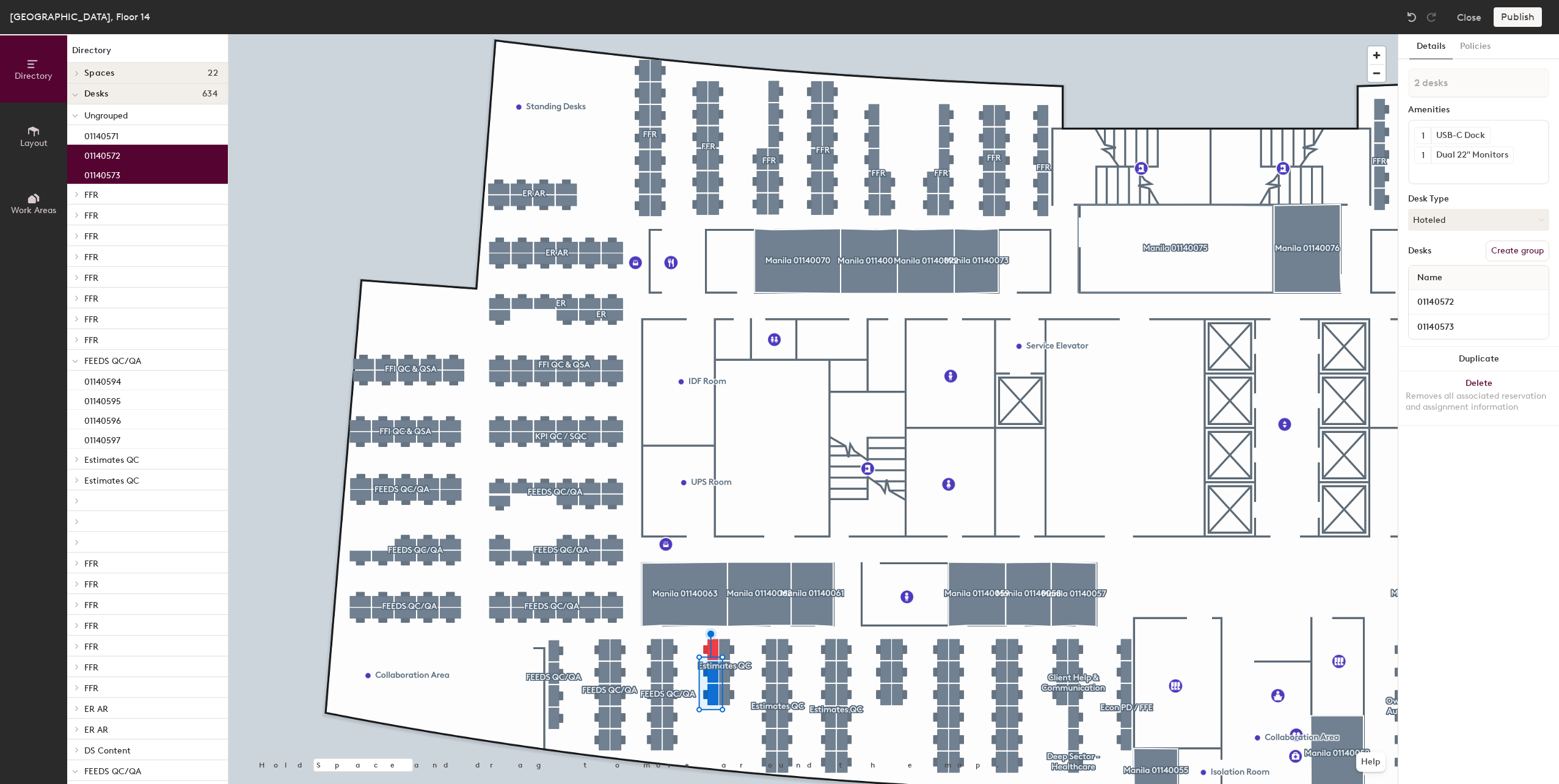
click at [728, 35] on div at bounding box center [813, 35] width 1169 height 0
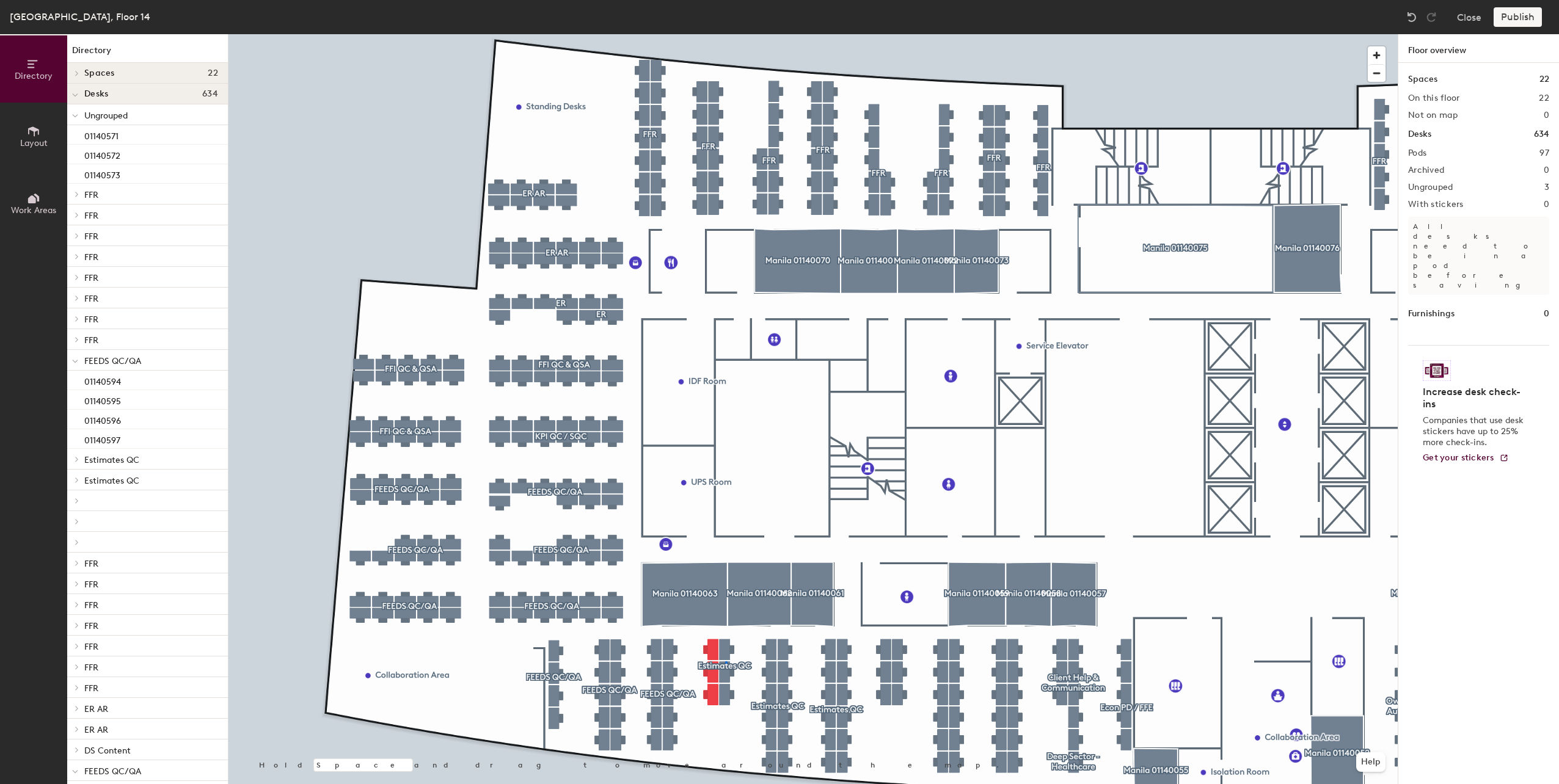
click at [725, 35] on div at bounding box center [813, 35] width 1169 height 0
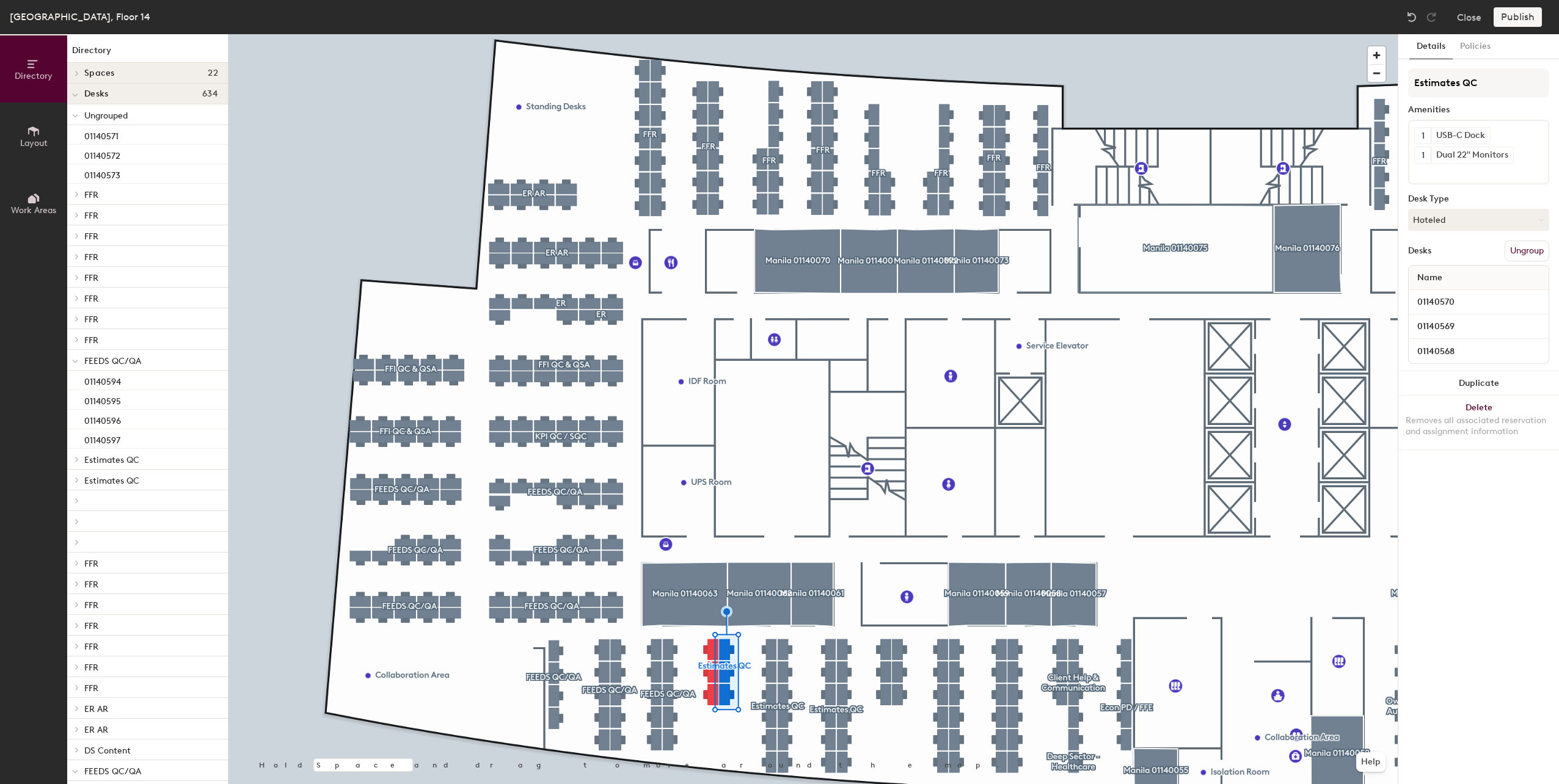
click at [1528, 258] on button "Ungroup" at bounding box center [1527, 250] width 44 height 21
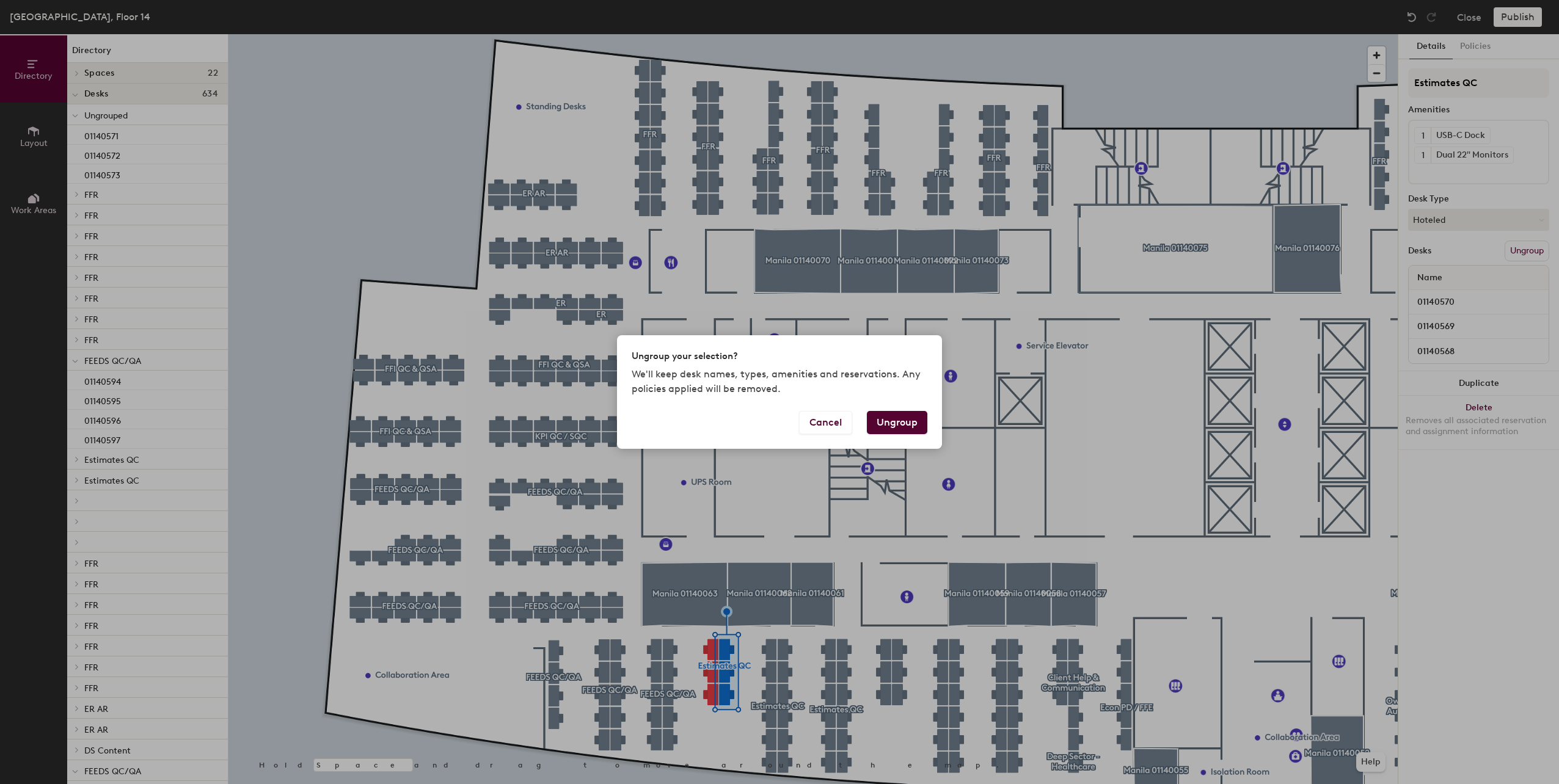
click at [896, 421] on button "Ungroup" at bounding box center [897, 422] width 60 height 23
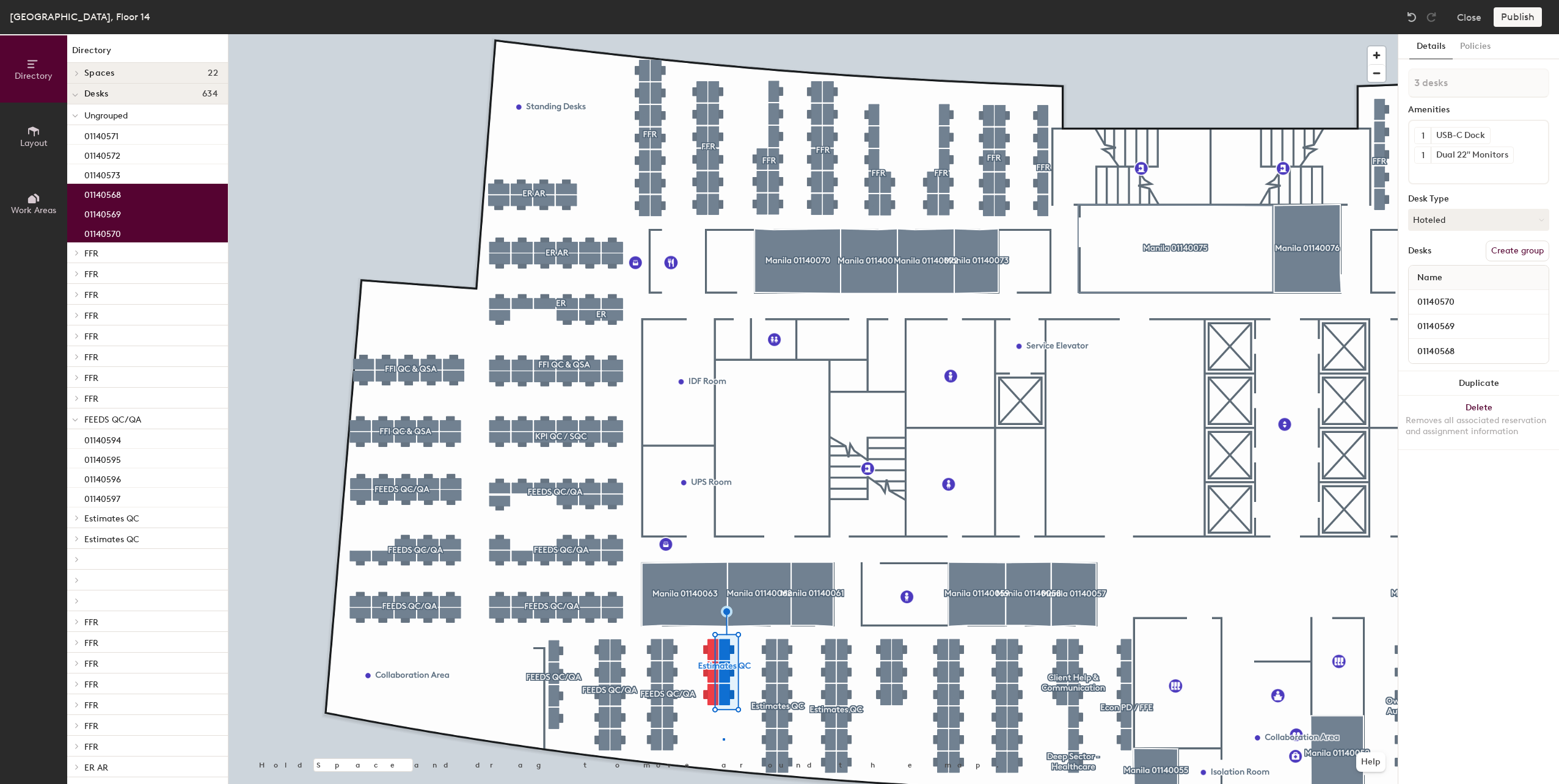
click at [723, 35] on div at bounding box center [813, 35] width 1169 height 0
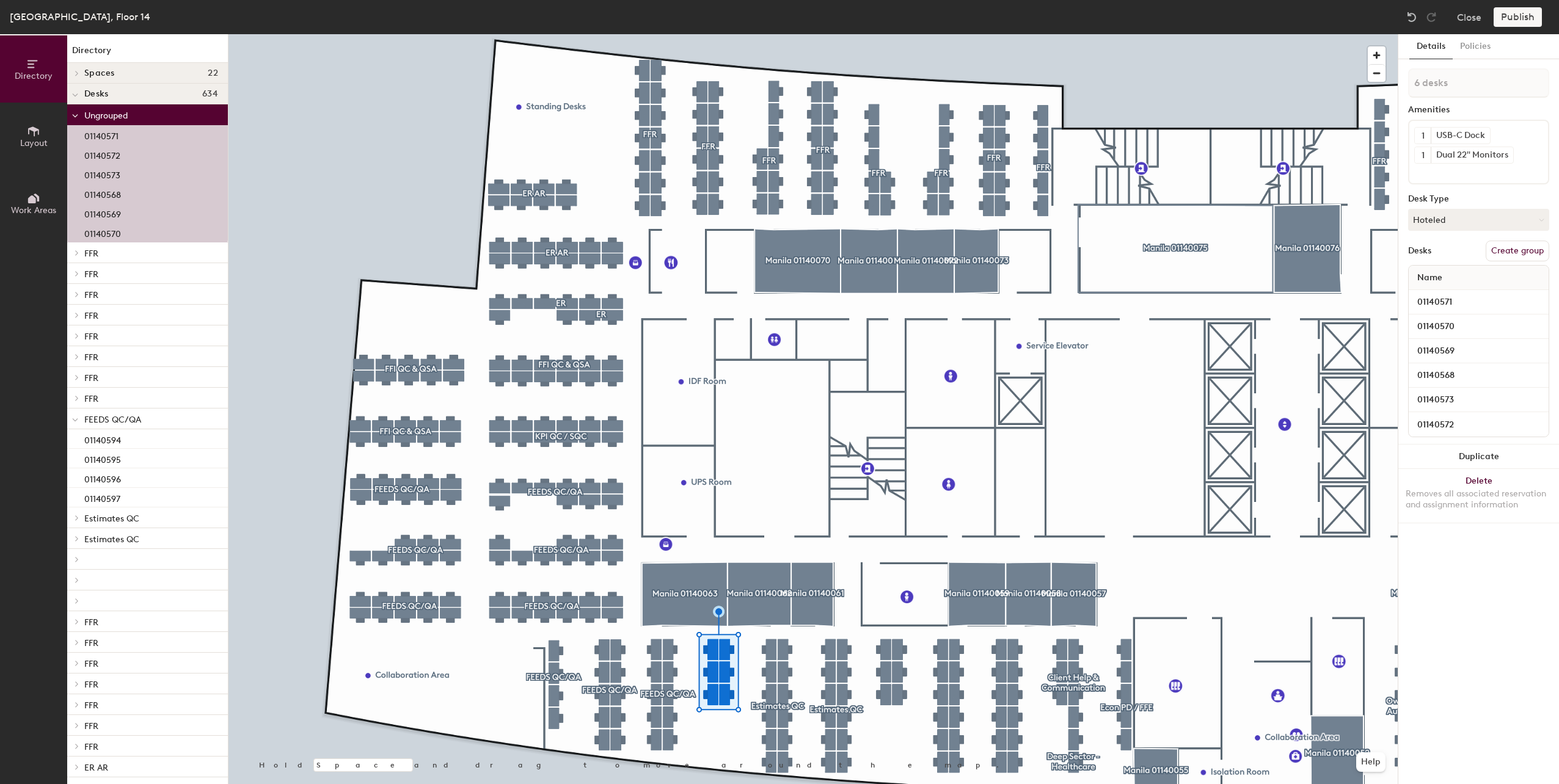
click at [1515, 250] on button "Create group" at bounding box center [1517, 250] width 63 height 21
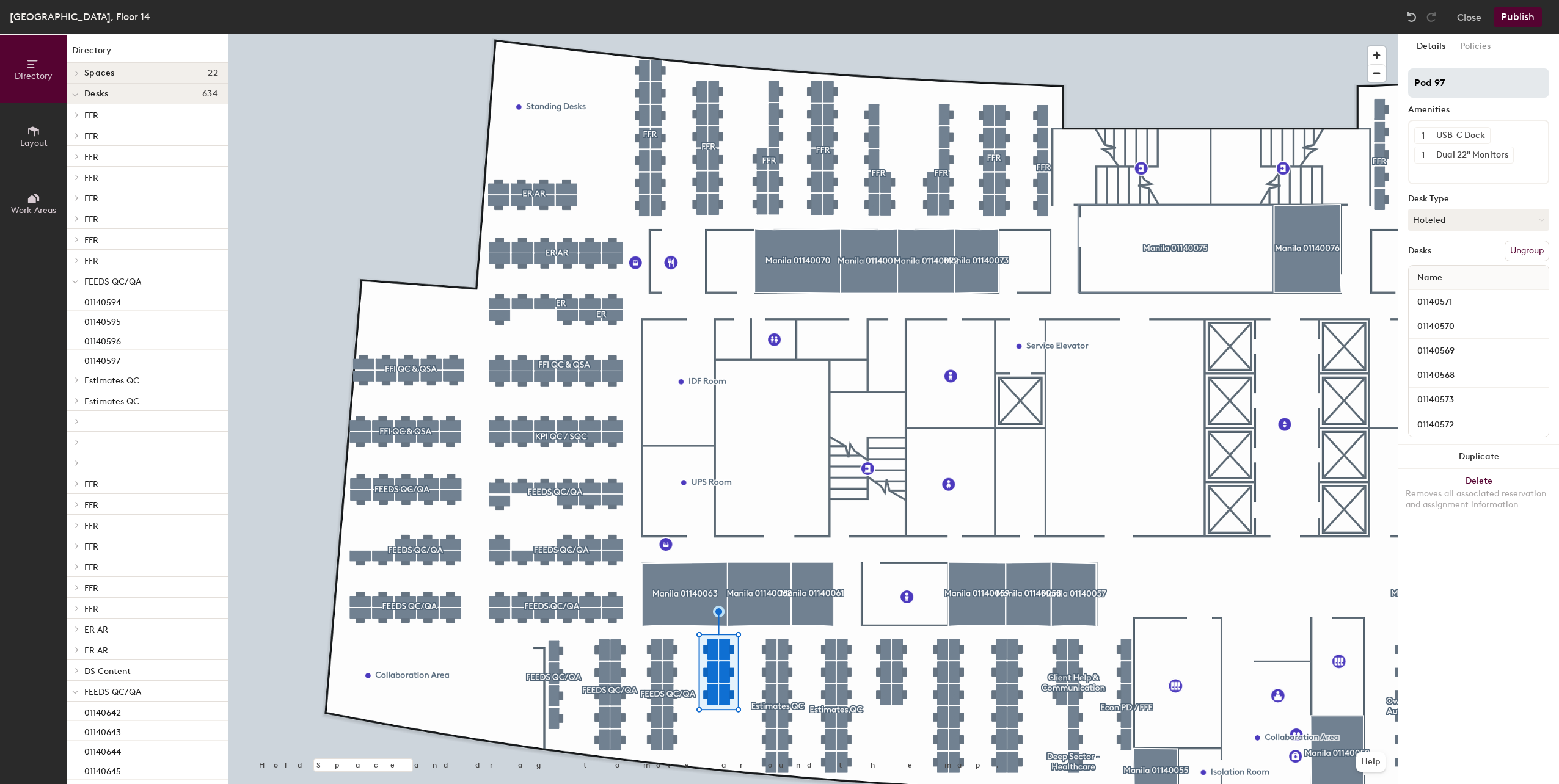
drag, startPoint x: 1479, startPoint y: 76, endPoint x: 1461, endPoint y: 87, distance: 21.1
click at [1463, 86] on input "Pod 97" at bounding box center [1478, 83] width 141 height 30
click at [1459, 87] on input "Pod 97" at bounding box center [1478, 83] width 141 height 30
click at [1312, 79] on div "Directory Layout Work Areas Directory Spaces 22 Manila 01140052 Manila 01140055…" at bounding box center [779, 409] width 1559 height 750
click at [1454, 77] on input at bounding box center [1478, 83] width 141 height 30
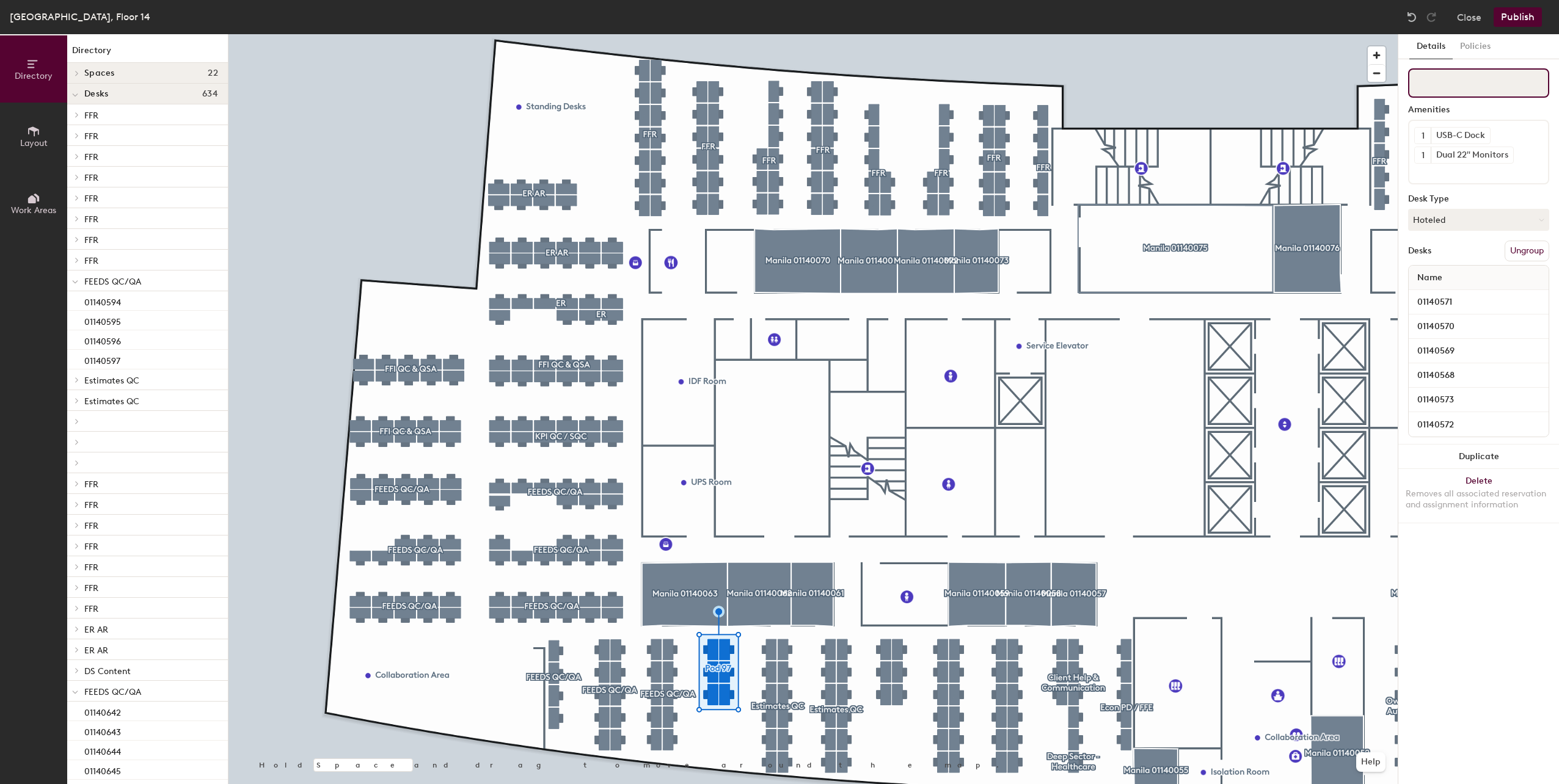
paste input "FEEDS QC/QA"
type input "FEEDS QC/QA"
click at [775, 35] on div at bounding box center [813, 35] width 1169 height 0
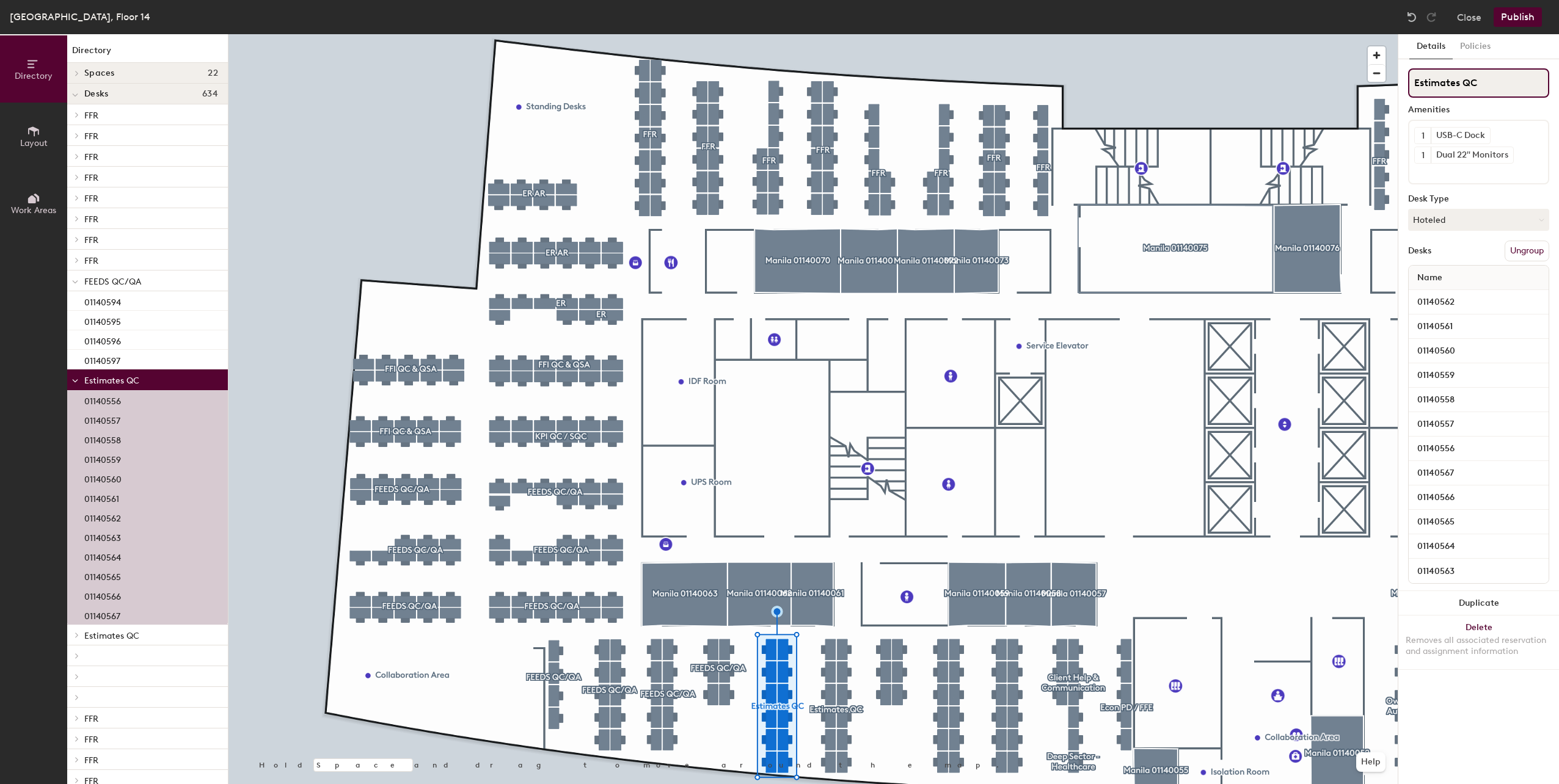
click at [1330, 92] on div "Directory Layout Work Areas Directory Spaces 22 Manila 01140052 Manila 01140055…" at bounding box center [779, 409] width 1559 height 750
paste input "FEEDS QC/QA"
type input "FEEDS QC/QA"
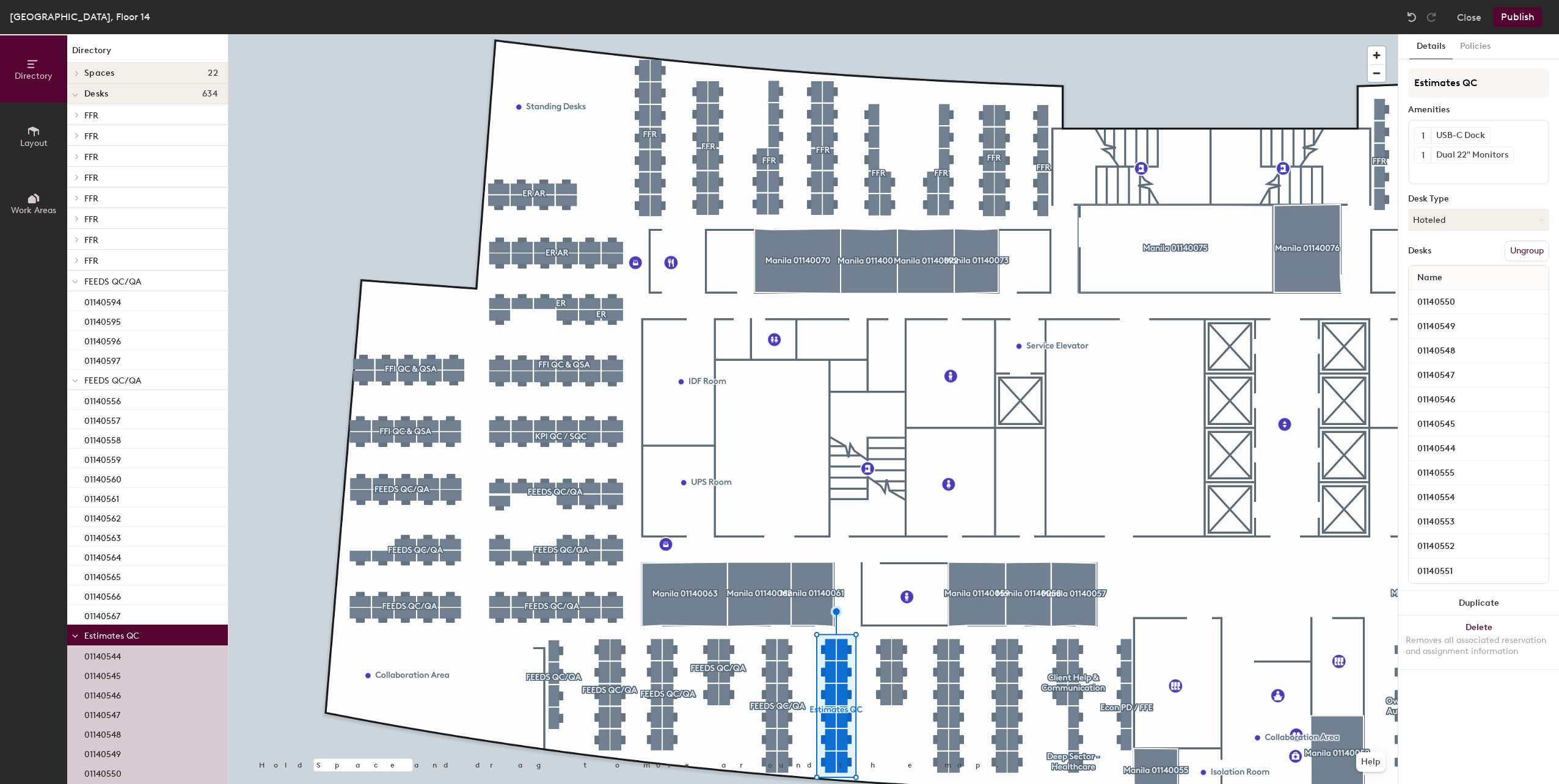
click at [1534, 250] on button "Ungroup" at bounding box center [1527, 250] width 44 height 21
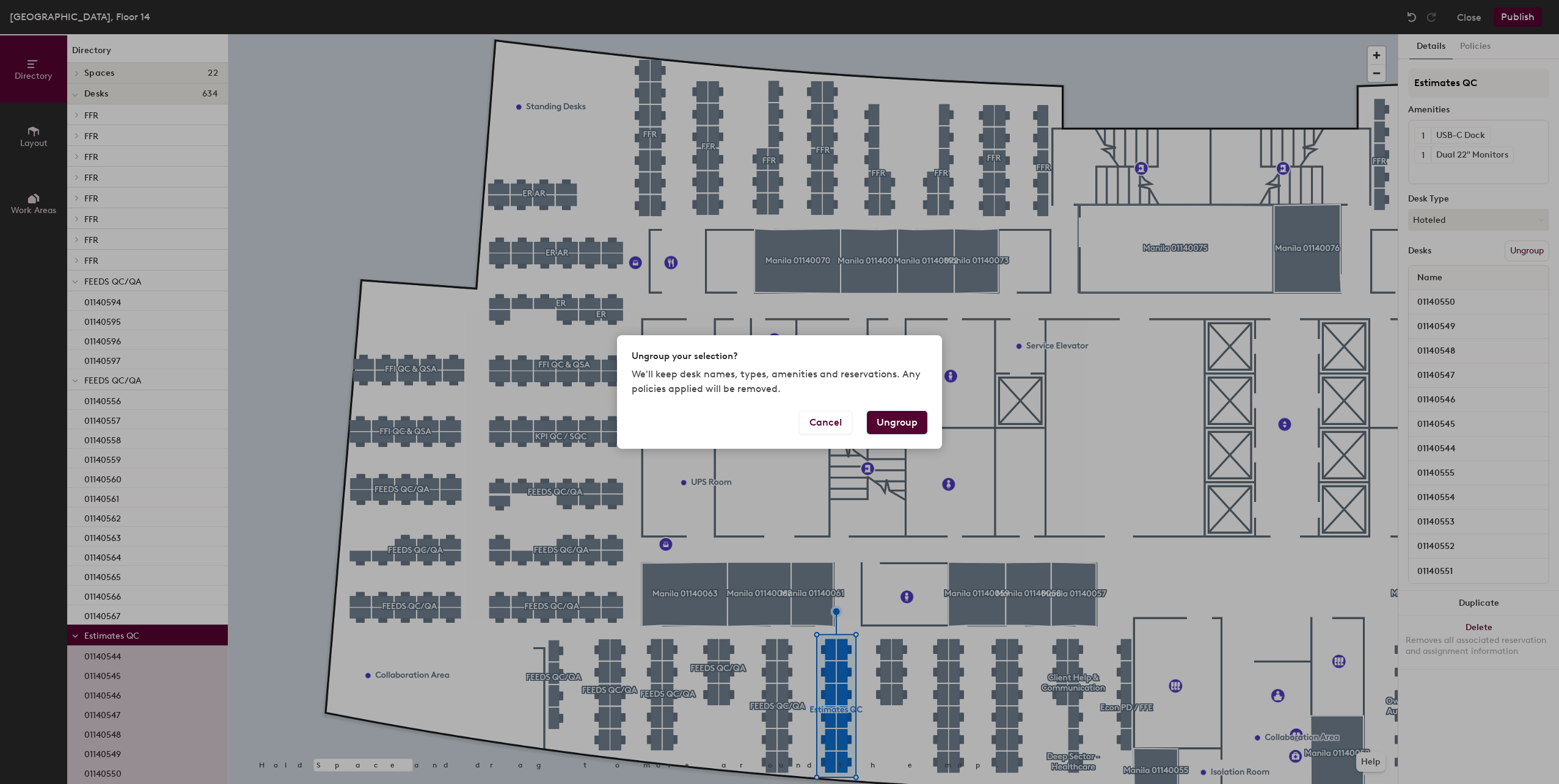
click at [902, 429] on button "Ungroup" at bounding box center [897, 422] width 60 height 23
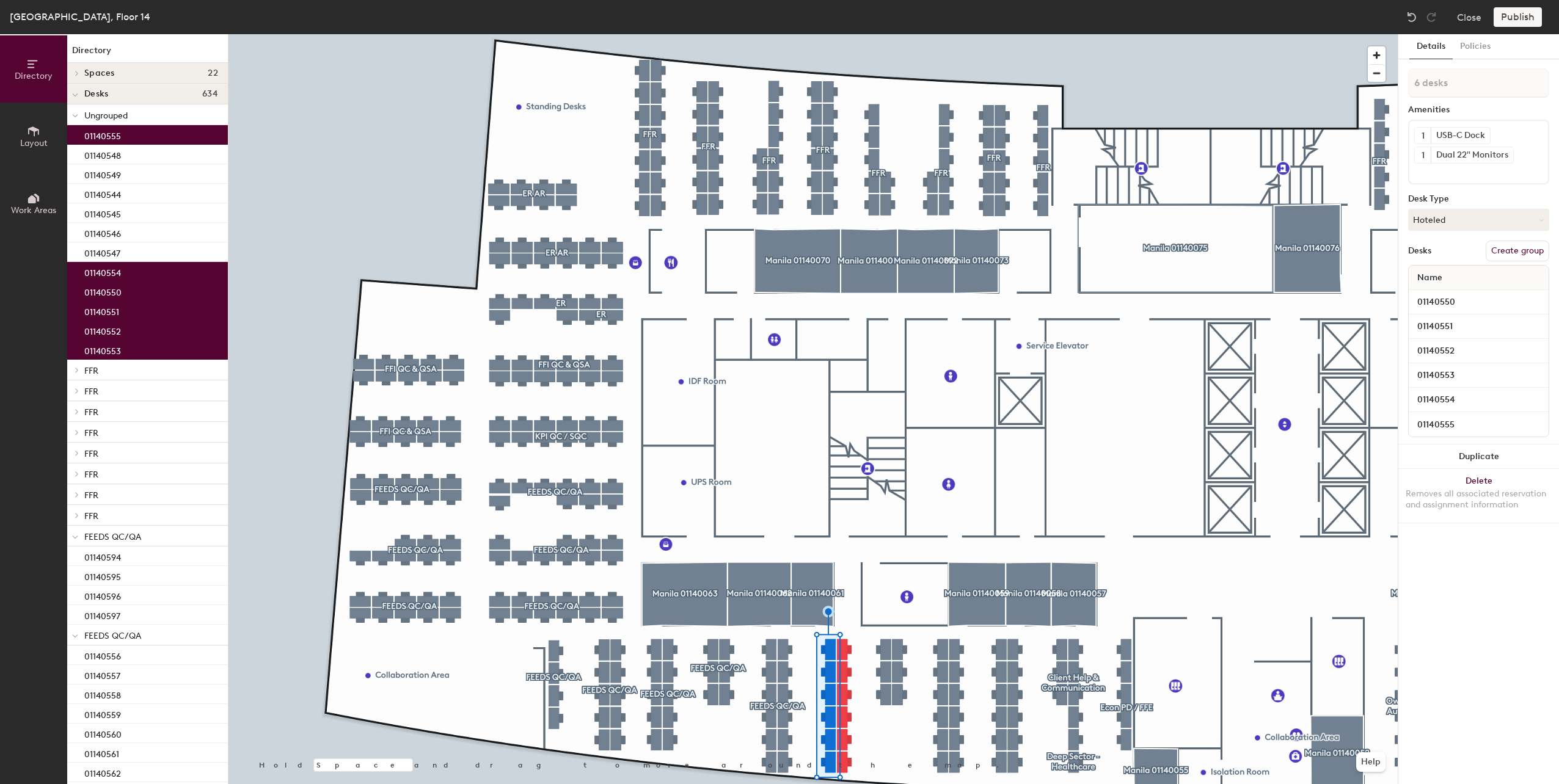
click at [1526, 254] on button "Create group" at bounding box center [1517, 250] width 63 height 21
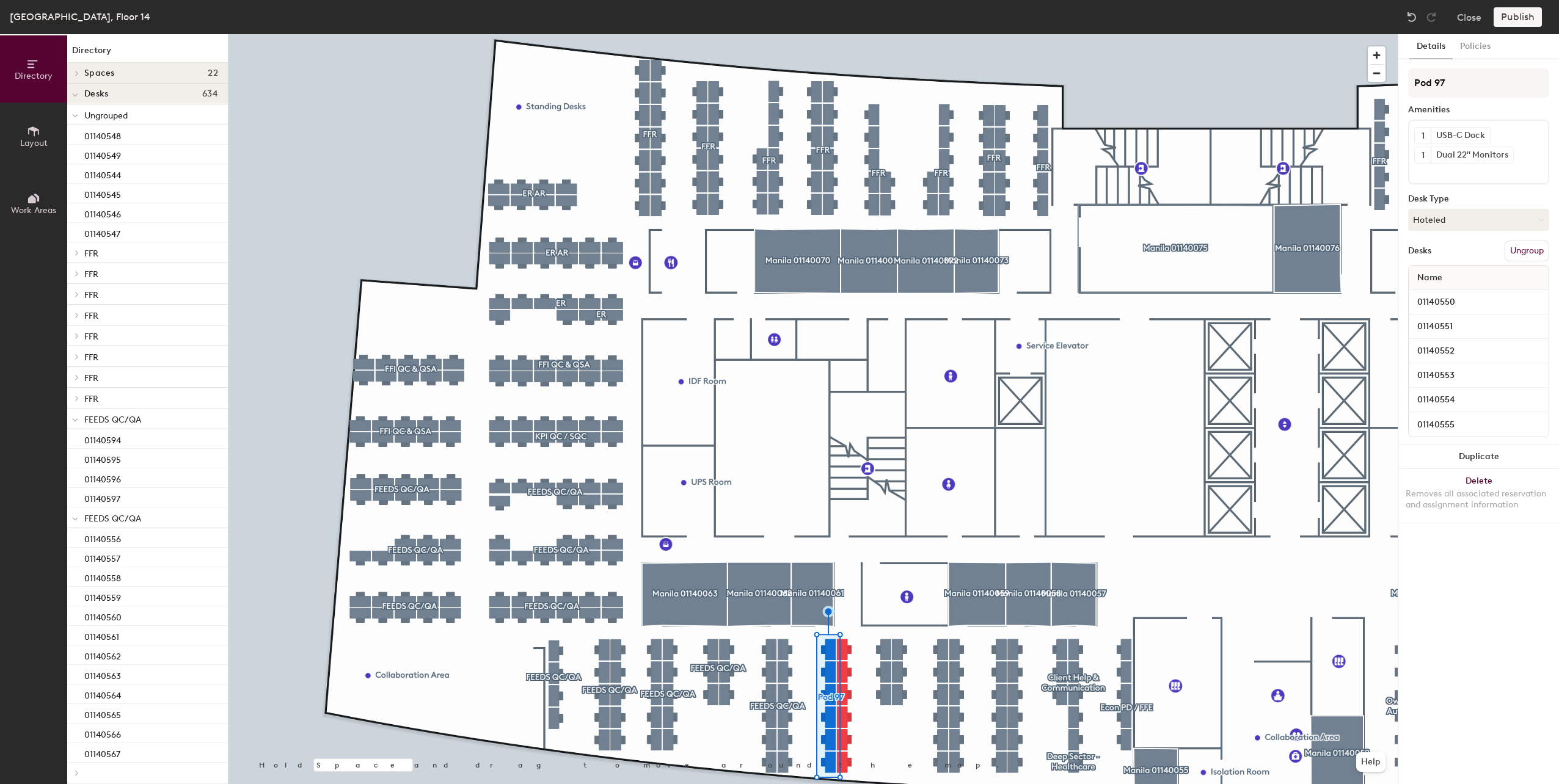
click at [1354, 83] on div "Directory Layout Work Areas Directory Spaces 22 Manila 01140052 Manila 01140055…" at bounding box center [779, 409] width 1559 height 750
type input "FEEDS QC/QA"
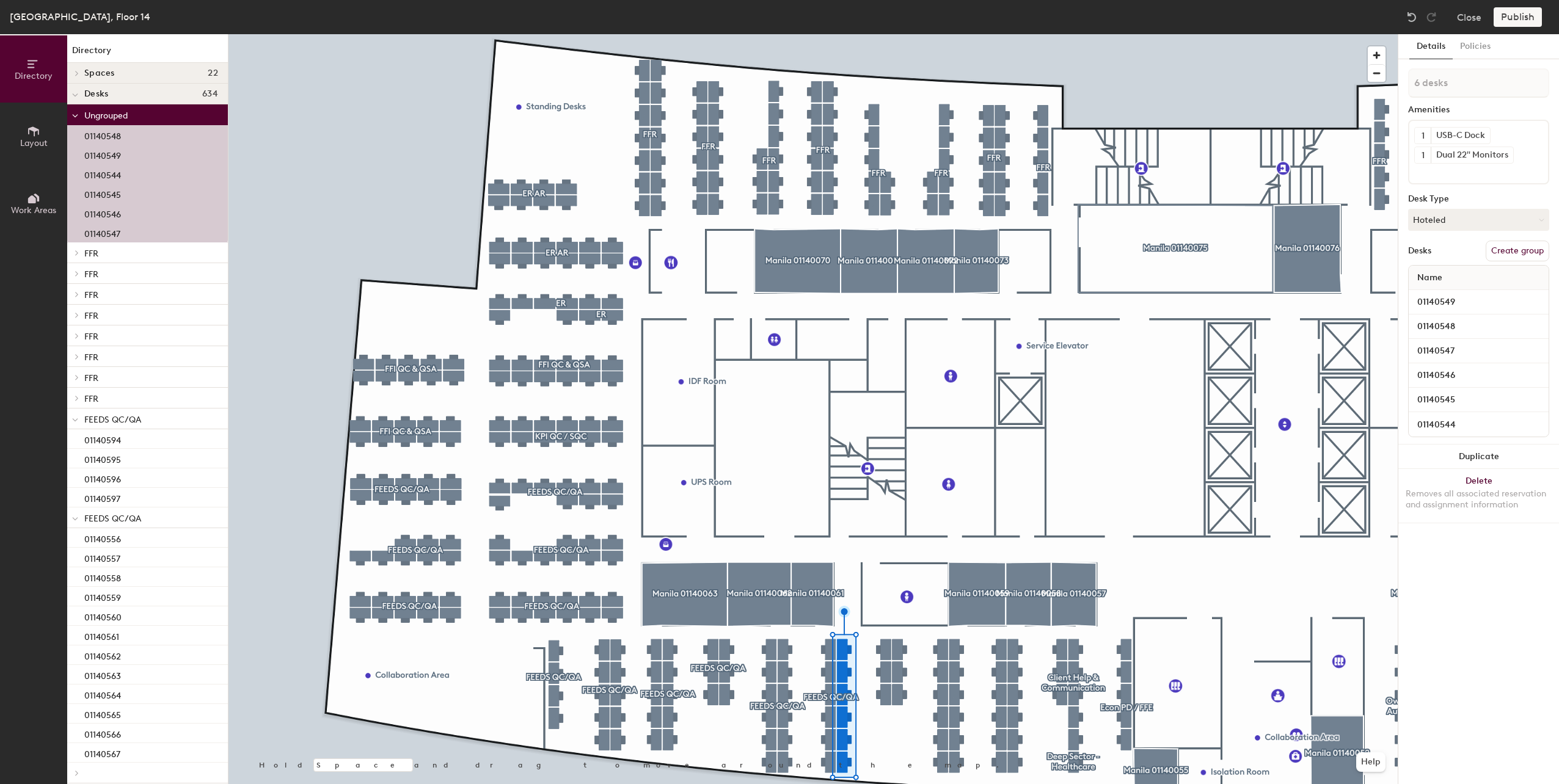
click at [1520, 245] on button "Create group" at bounding box center [1517, 250] width 63 height 21
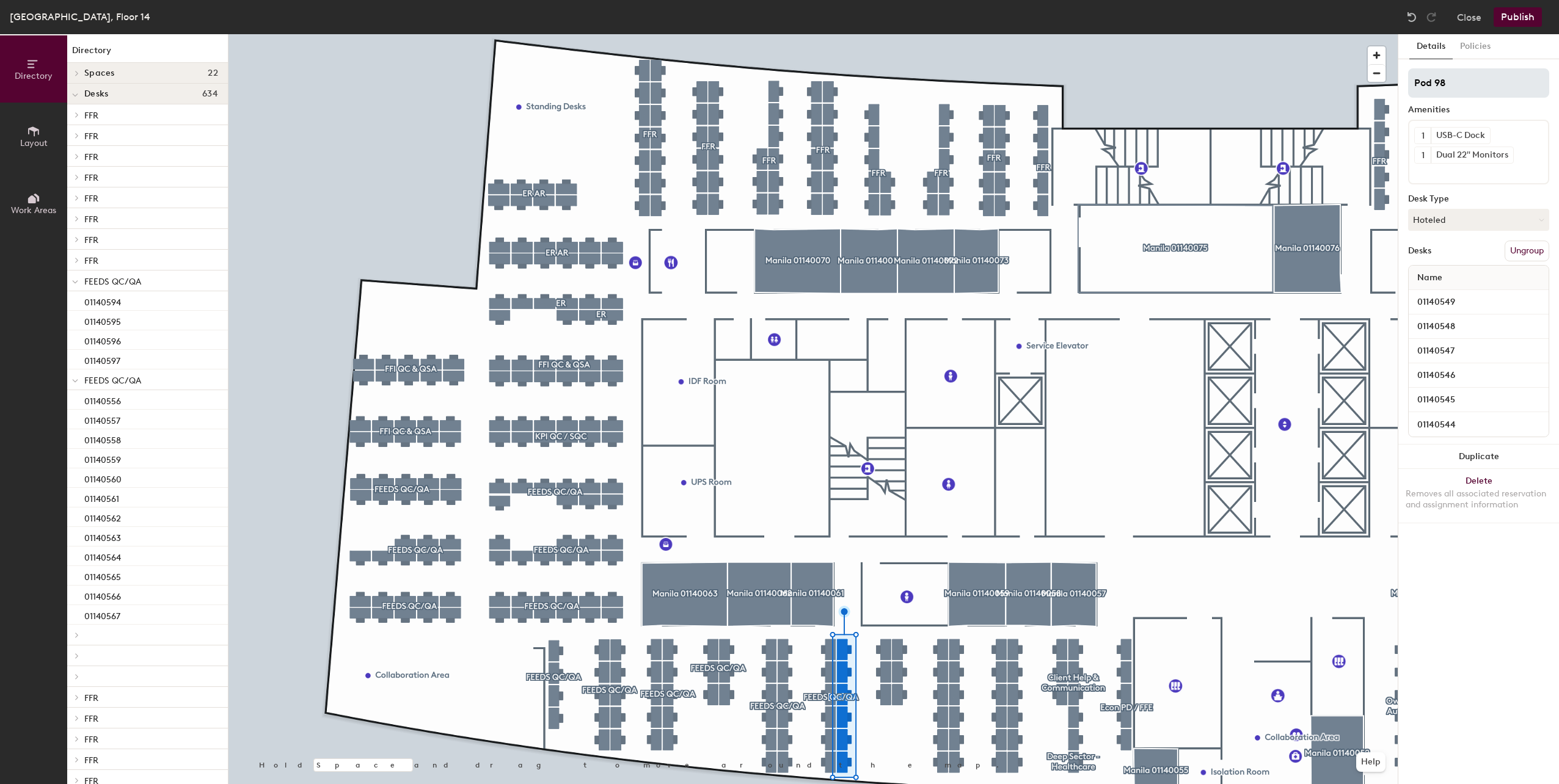
click at [1307, 82] on div "Directory Layout Work Areas Directory Spaces 22 Manila 01140052 Manila 01140055…" at bounding box center [779, 409] width 1559 height 750
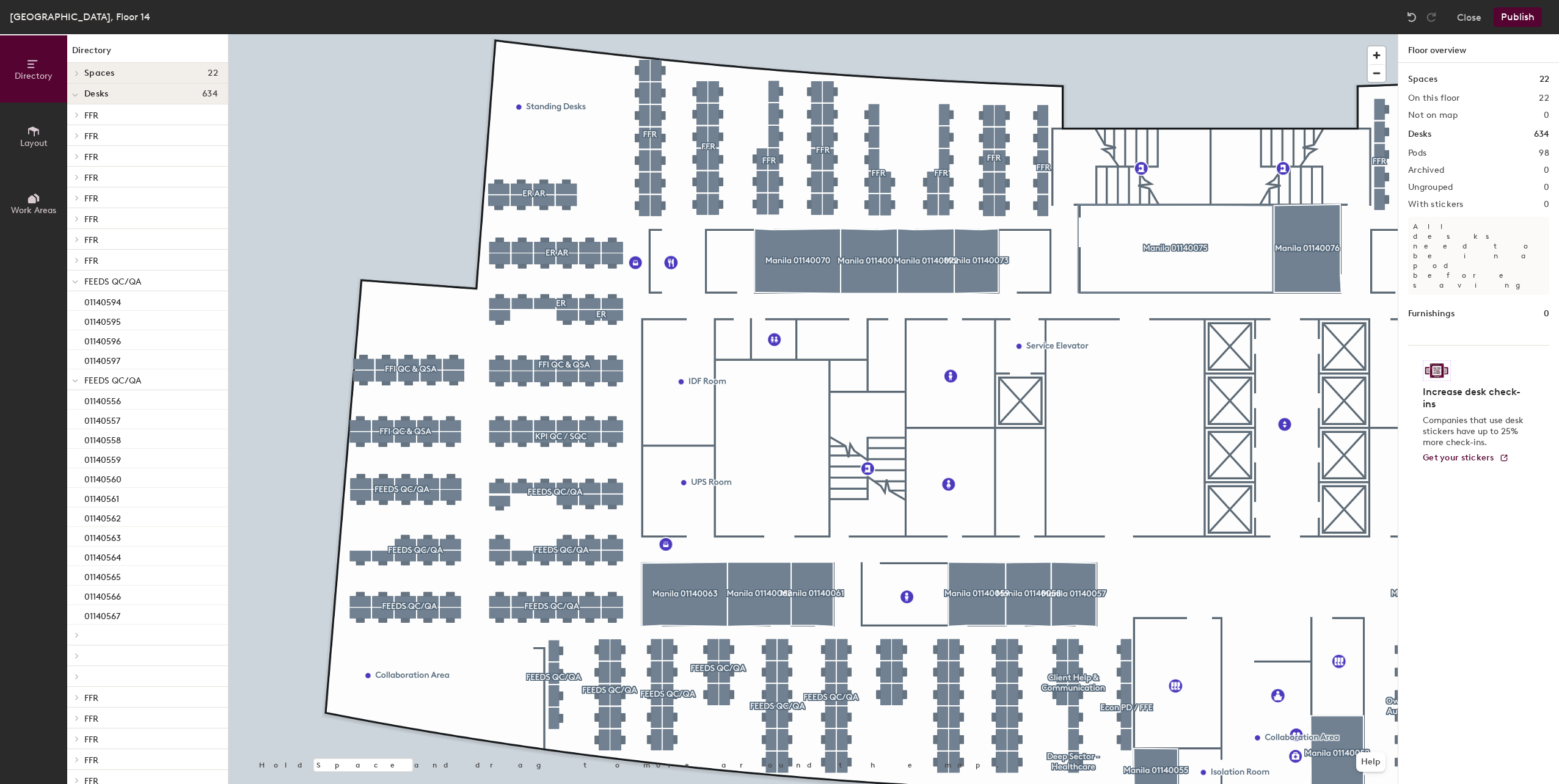
click at [1529, 14] on button "Publish" at bounding box center [1518, 17] width 49 height 20
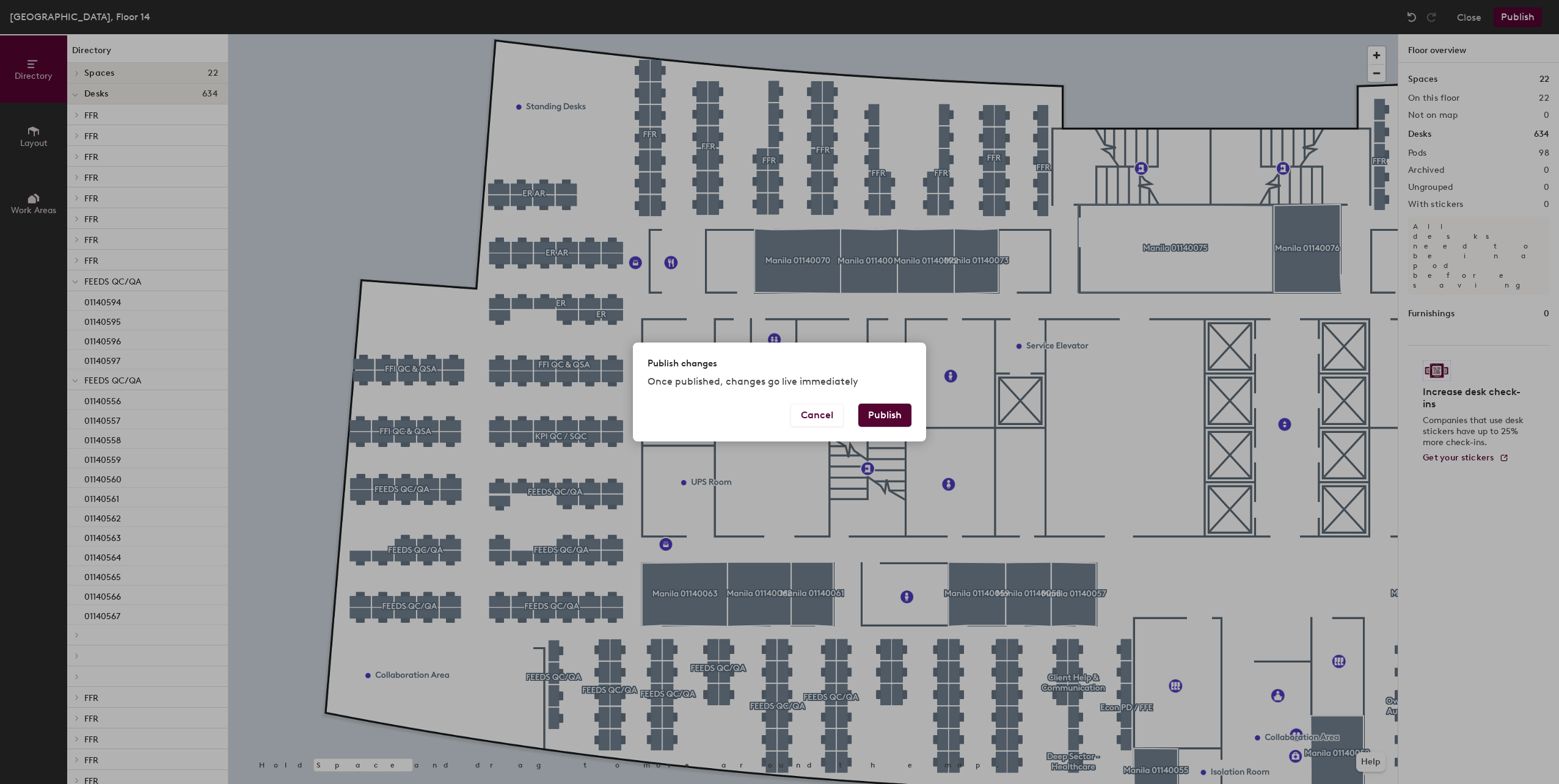
click at [895, 409] on button "Publish" at bounding box center [885, 415] width 54 height 23
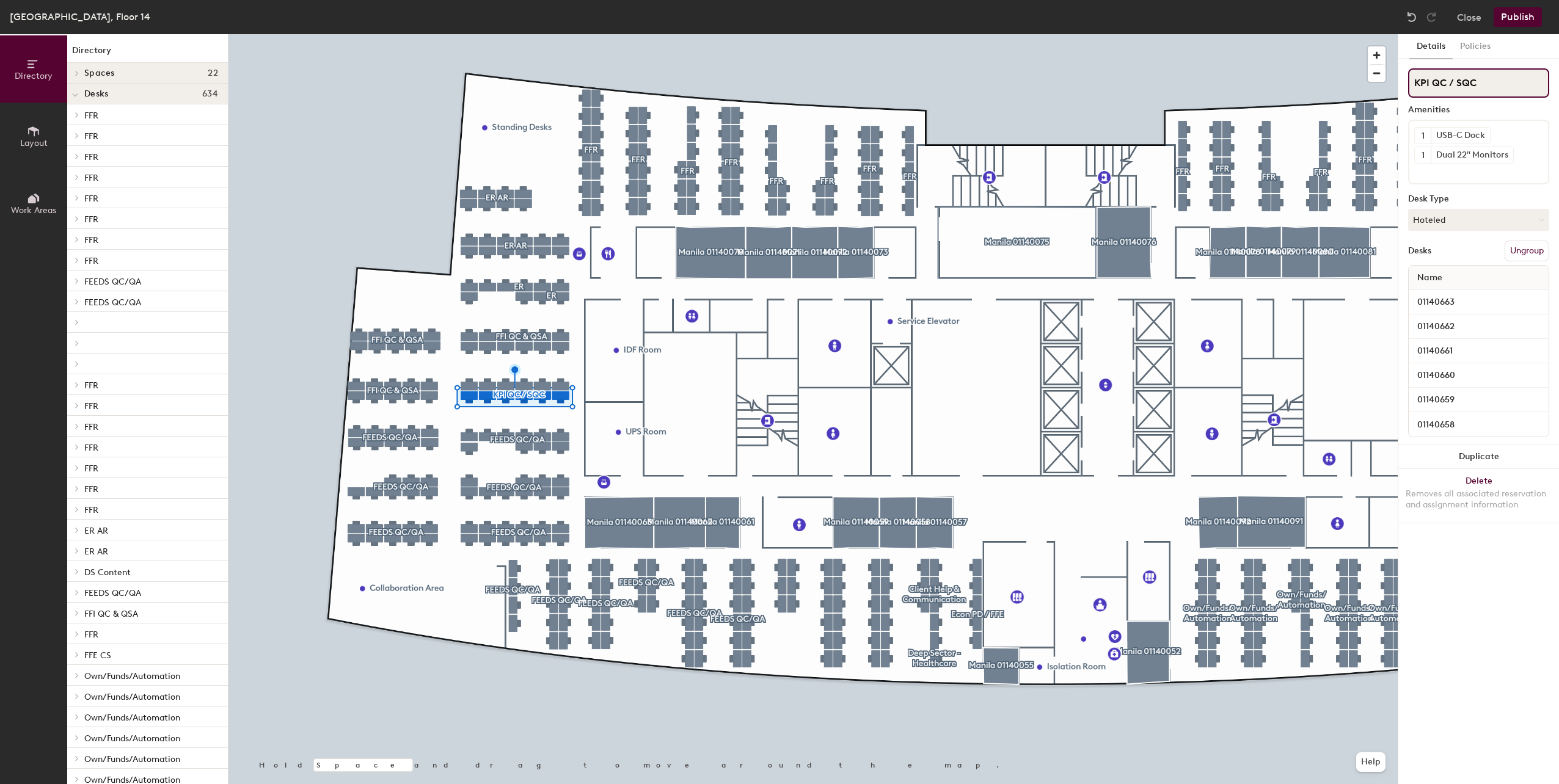
click at [1302, 83] on div "Directory Layout Work Areas Directory Spaces 22 Manila 01140052 Manila 01140055…" at bounding box center [779, 409] width 1559 height 750
click at [1421, 74] on input at bounding box center [1478, 83] width 141 height 30
paste input "FEEDS QC/QA"
type input "FEEDS QC/QA"
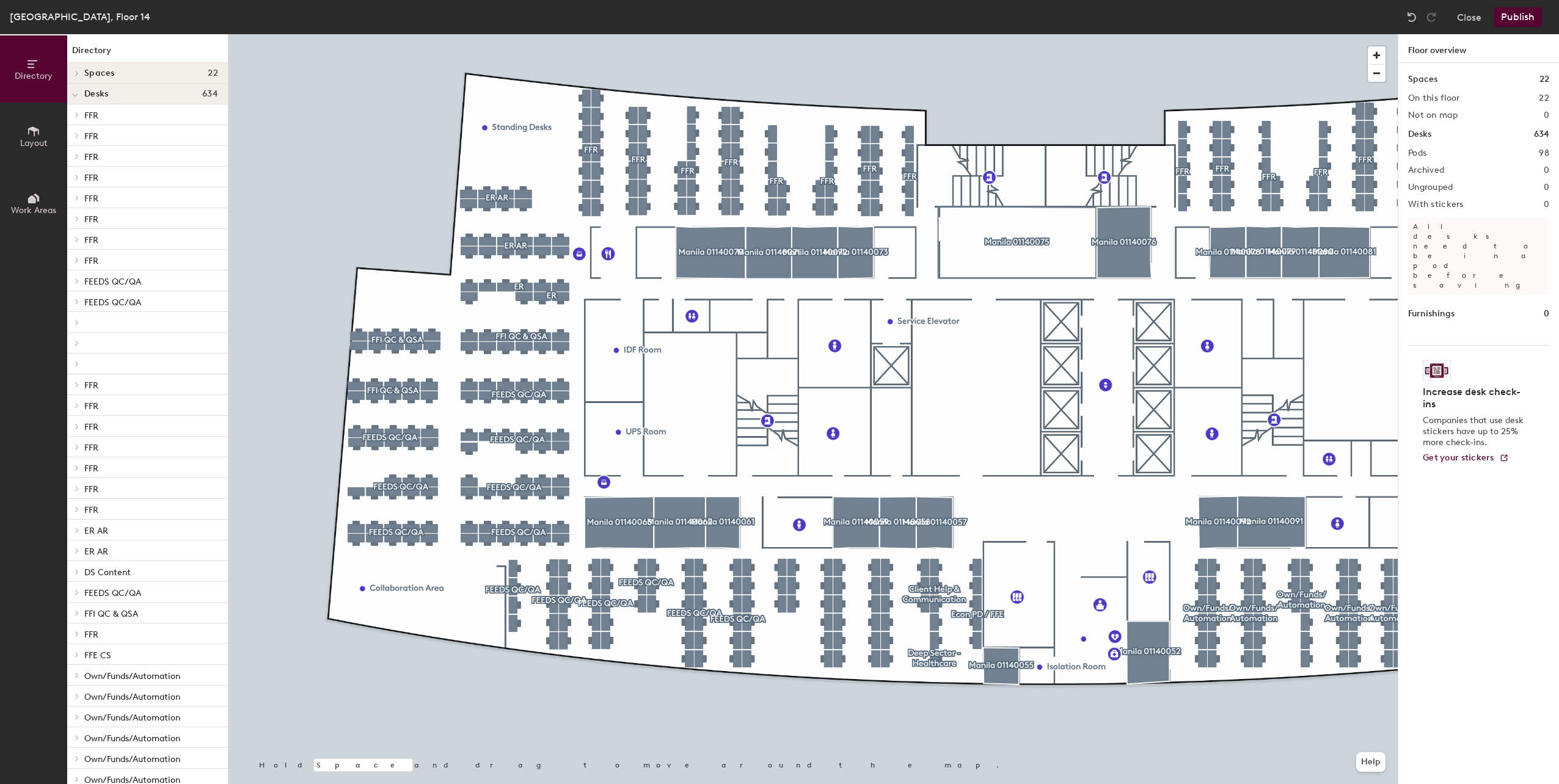
click at [1515, 18] on button "Publish" at bounding box center [1518, 17] width 49 height 20
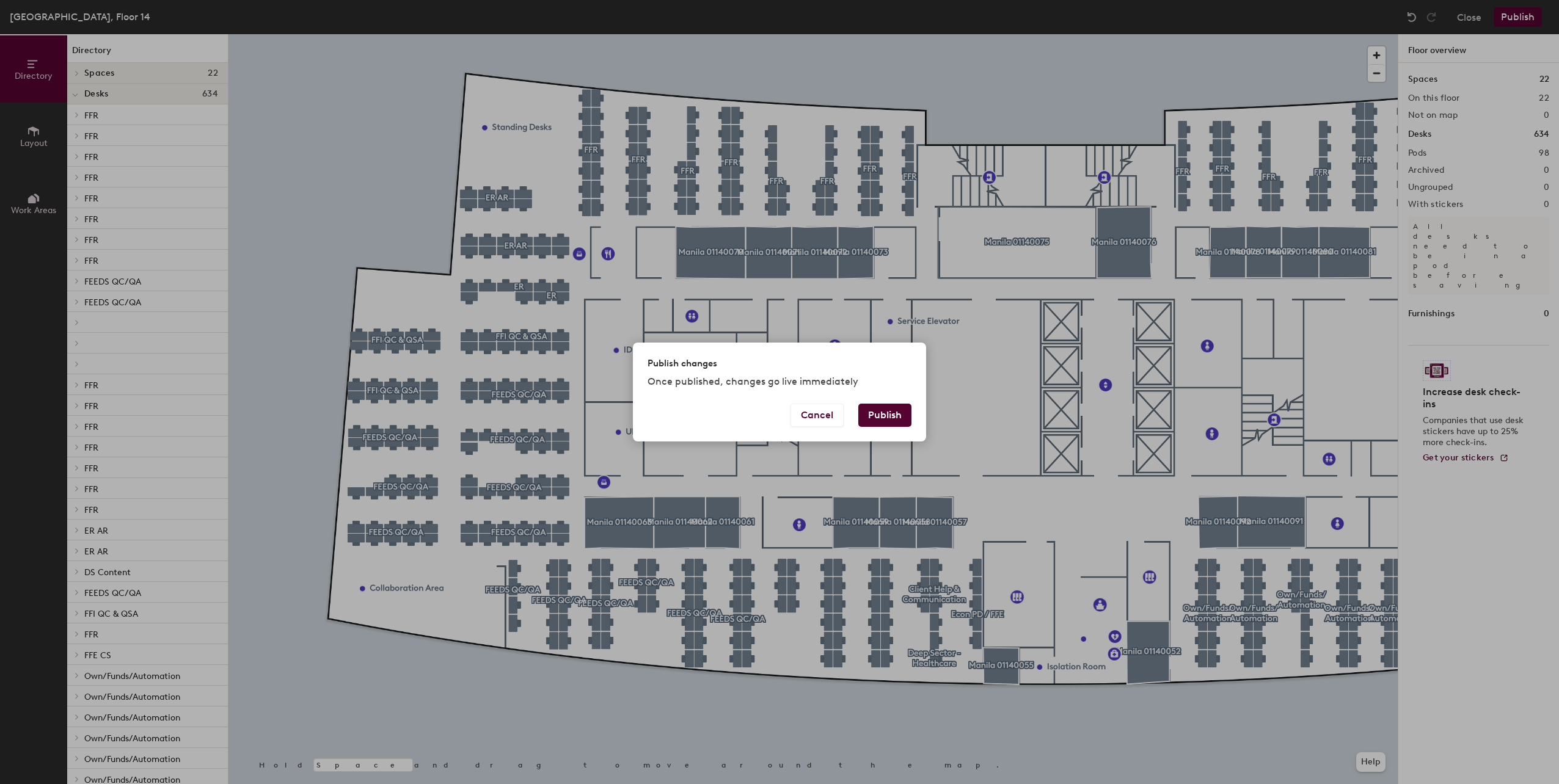
click at [884, 412] on button "Publish" at bounding box center [885, 415] width 54 height 23
